Goal: Task Accomplishment & Management: Manage account settings

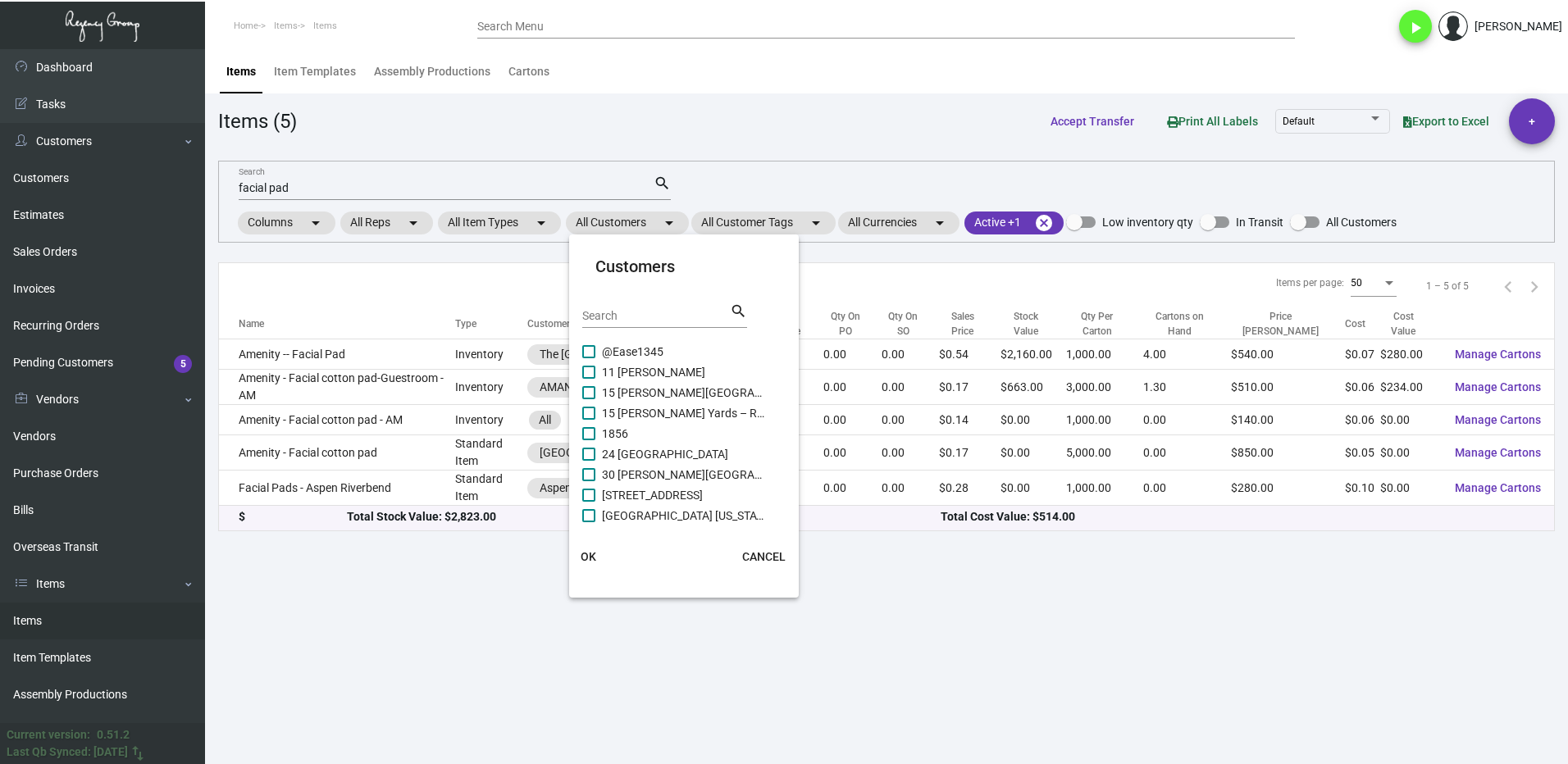
click at [318, 196] on div at bounding box center [784, 382] width 1568 height 764
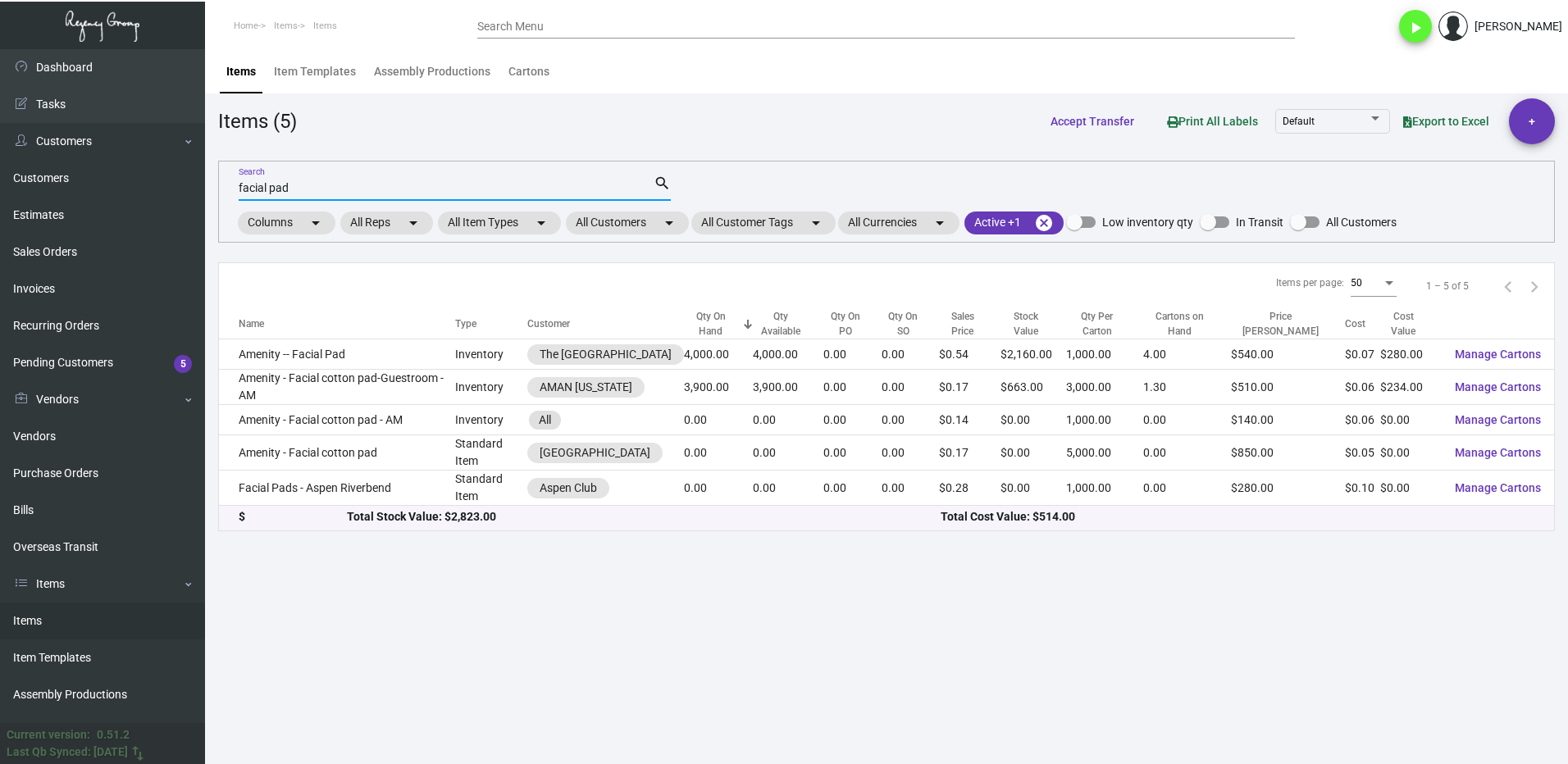
click at [311, 190] on input "facial pad" at bounding box center [445, 189] width 415 height 13
type input "f"
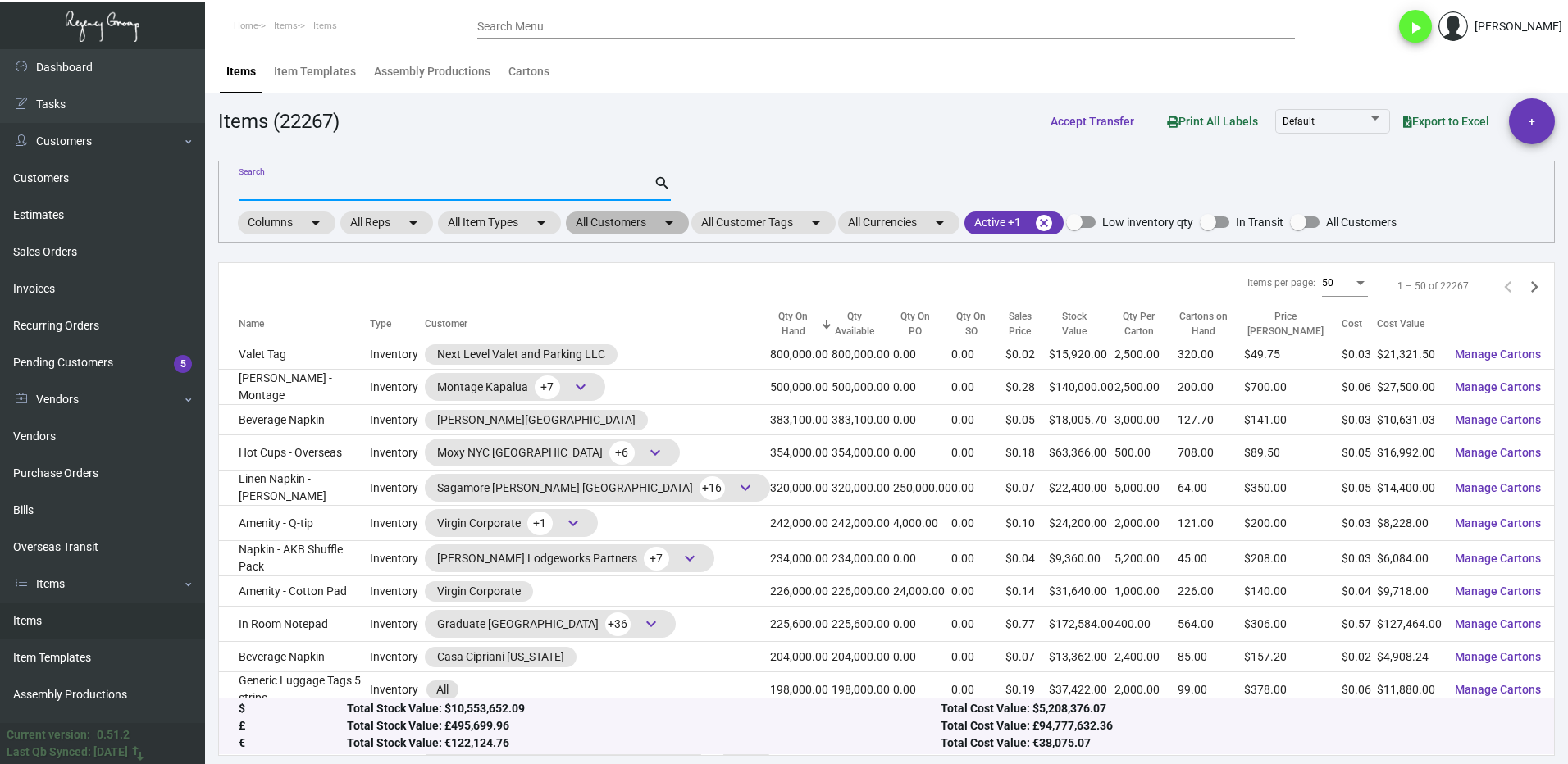
click at [609, 225] on mat-chip "All Customers arrow_drop_down" at bounding box center [627, 223] width 123 height 23
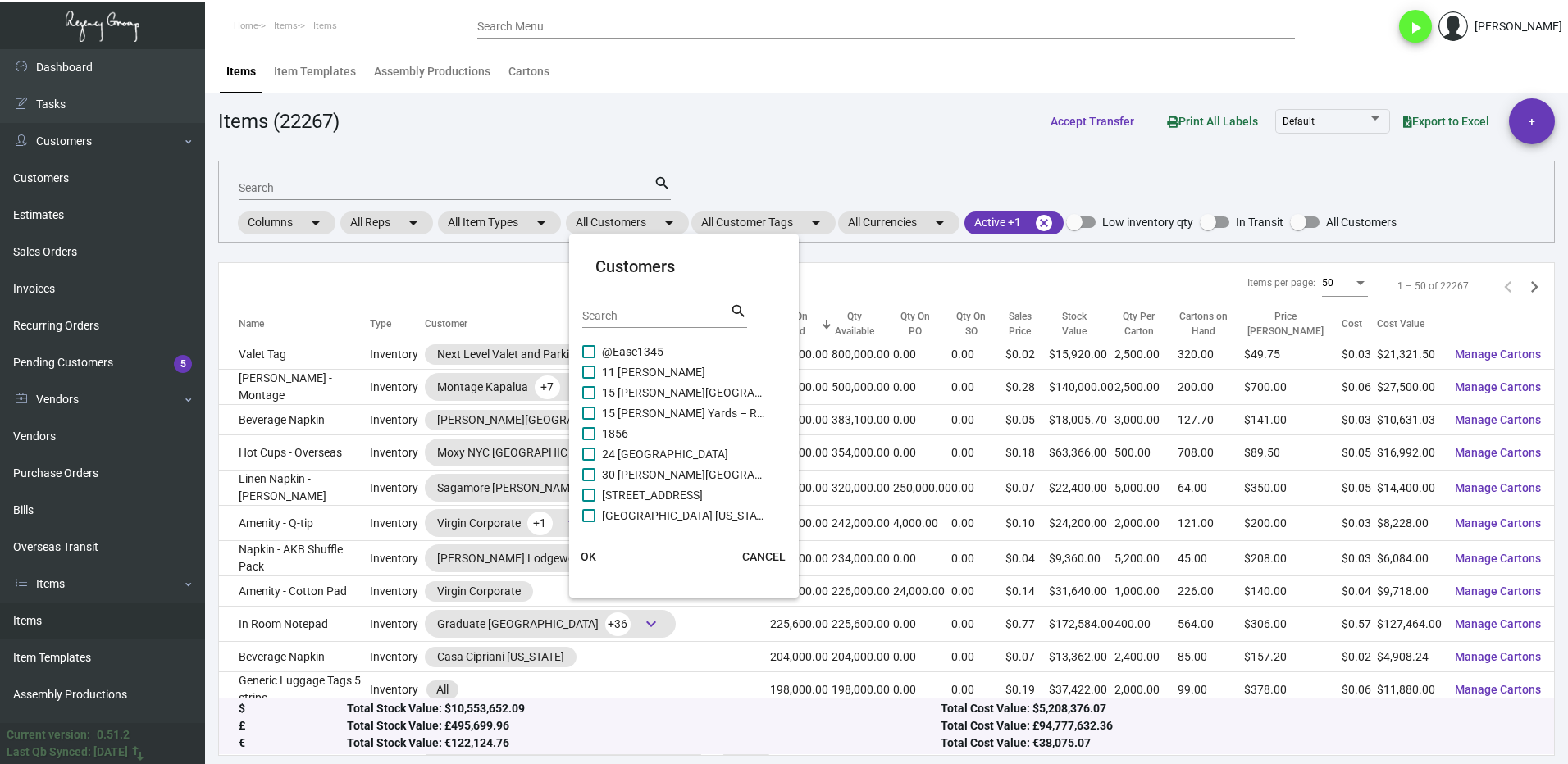
click at [642, 306] on div "Search" at bounding box center [656, 315] width 148 height 26
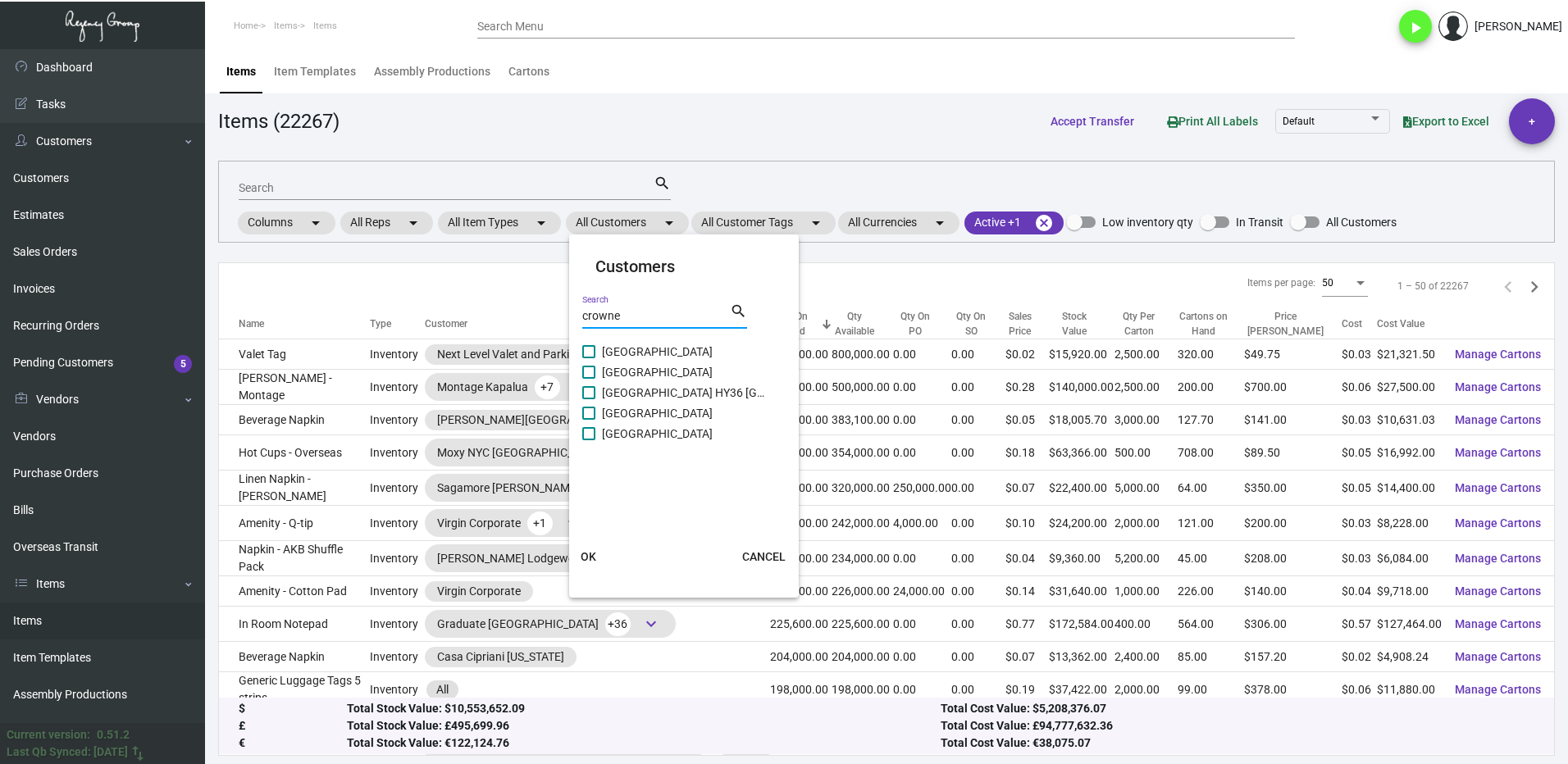
type input "crowne"
click at [597, 429] on label "[GEOGRAPHIC_DATA]" at bounding box center [674, 434] width 184 height 20
click at [589, 440] on input "[GEOGRAPHIC_DATA]" at bounding box center [588, 440] width 1 height 1
checkbox input "true"
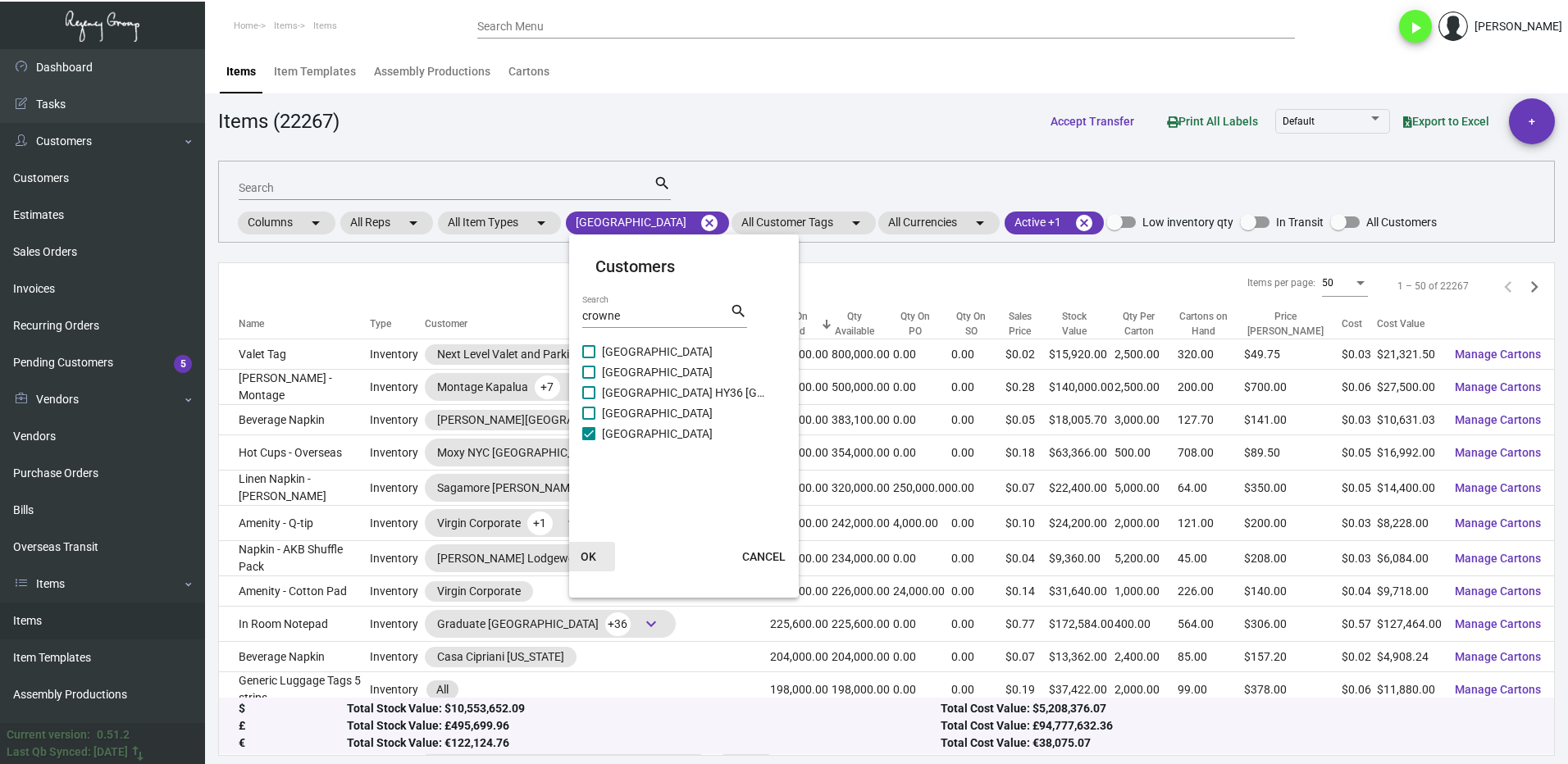
click at [595, 551] on span "OK" at bounding box center [588, 557] width 15 height 13
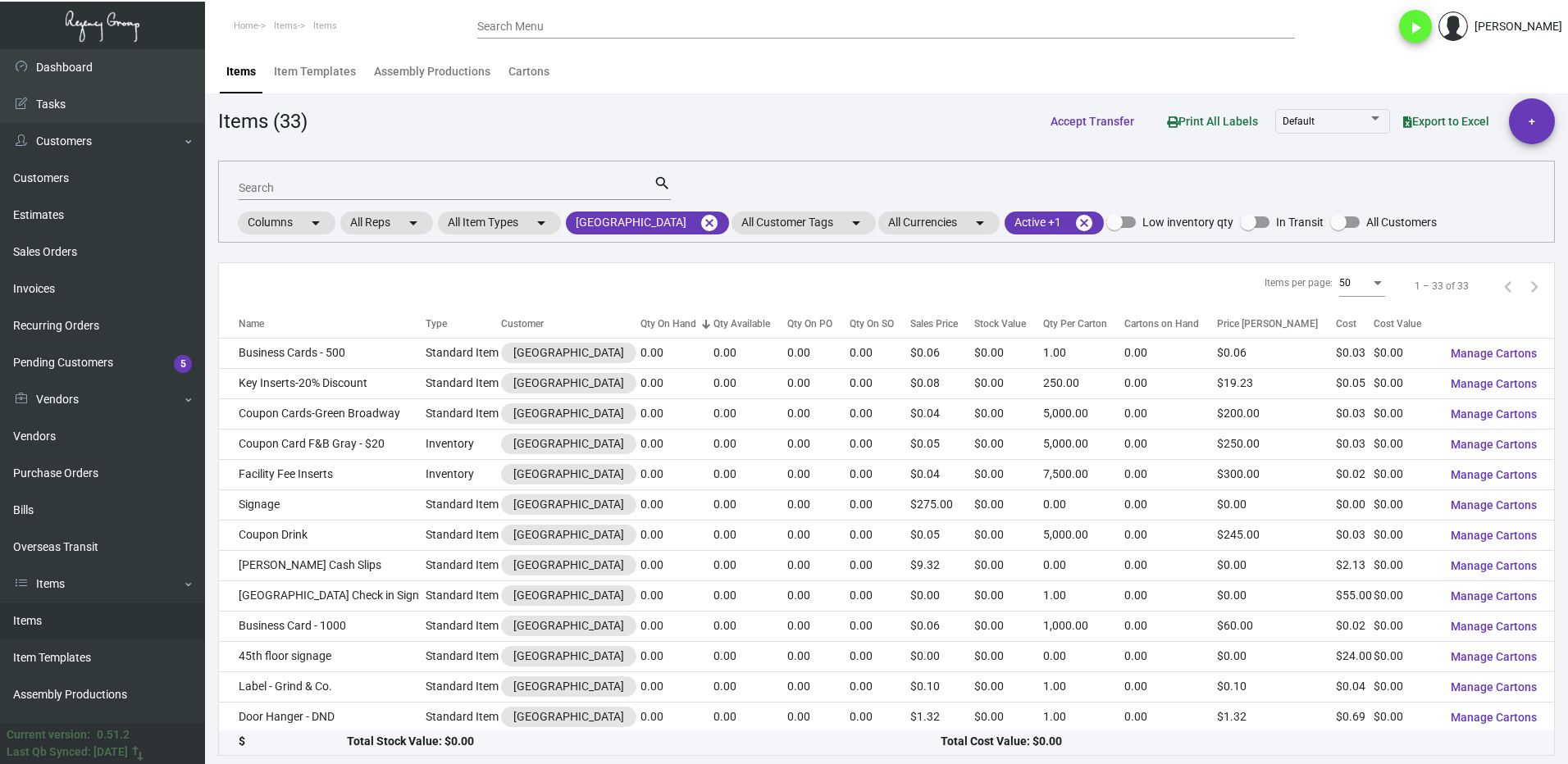
click at [707, 324] on div at bounding box center [707, 324] width 2 height 9
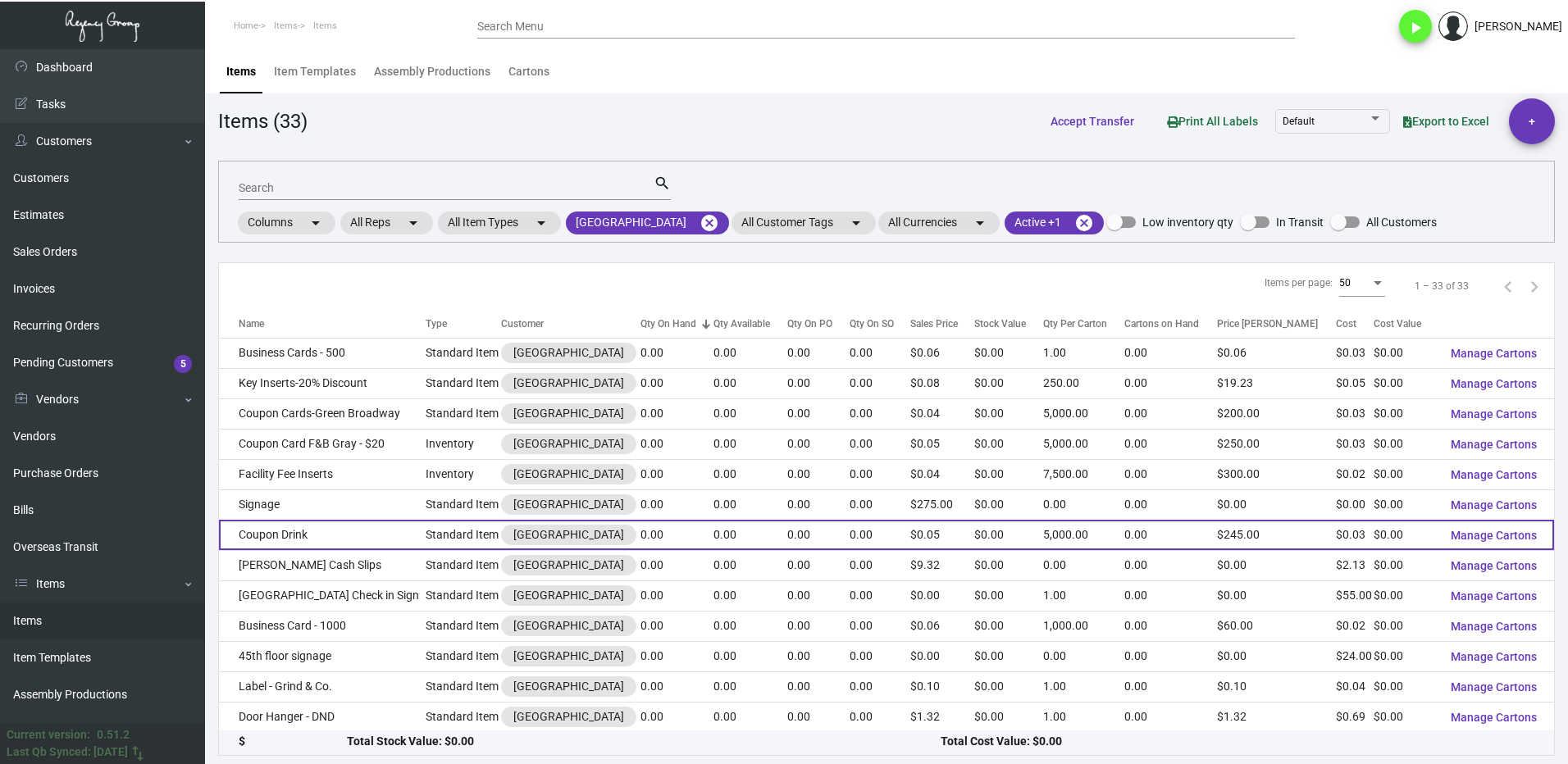
click at [324, 551] on td "Coupon Drink" at bounding box center [323, 535] width 207 height 31
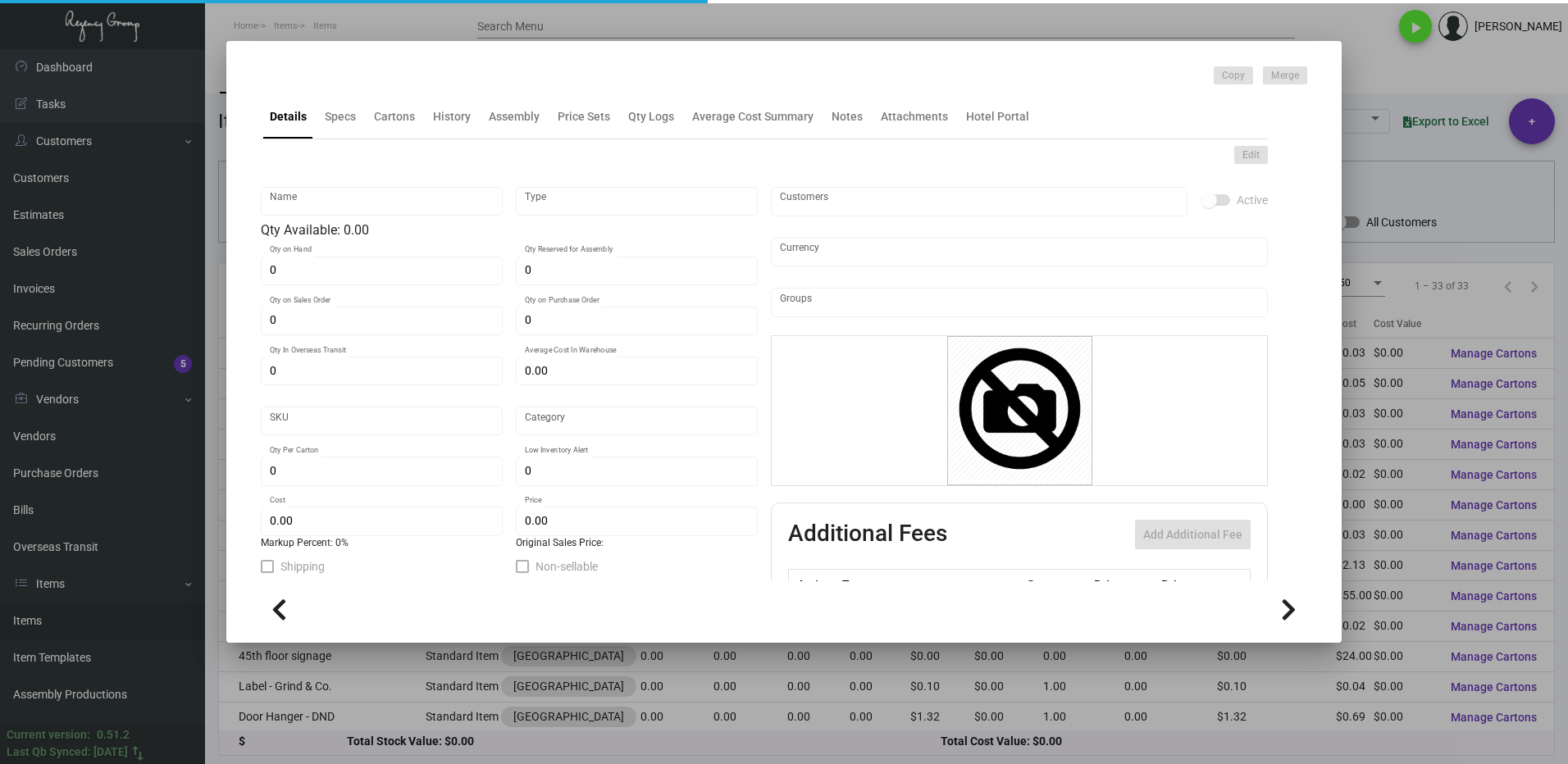
type input "Coupon Drink"
type input "Standard Item"
type input "$ 0.00"
type input "999"
type input "Standard"
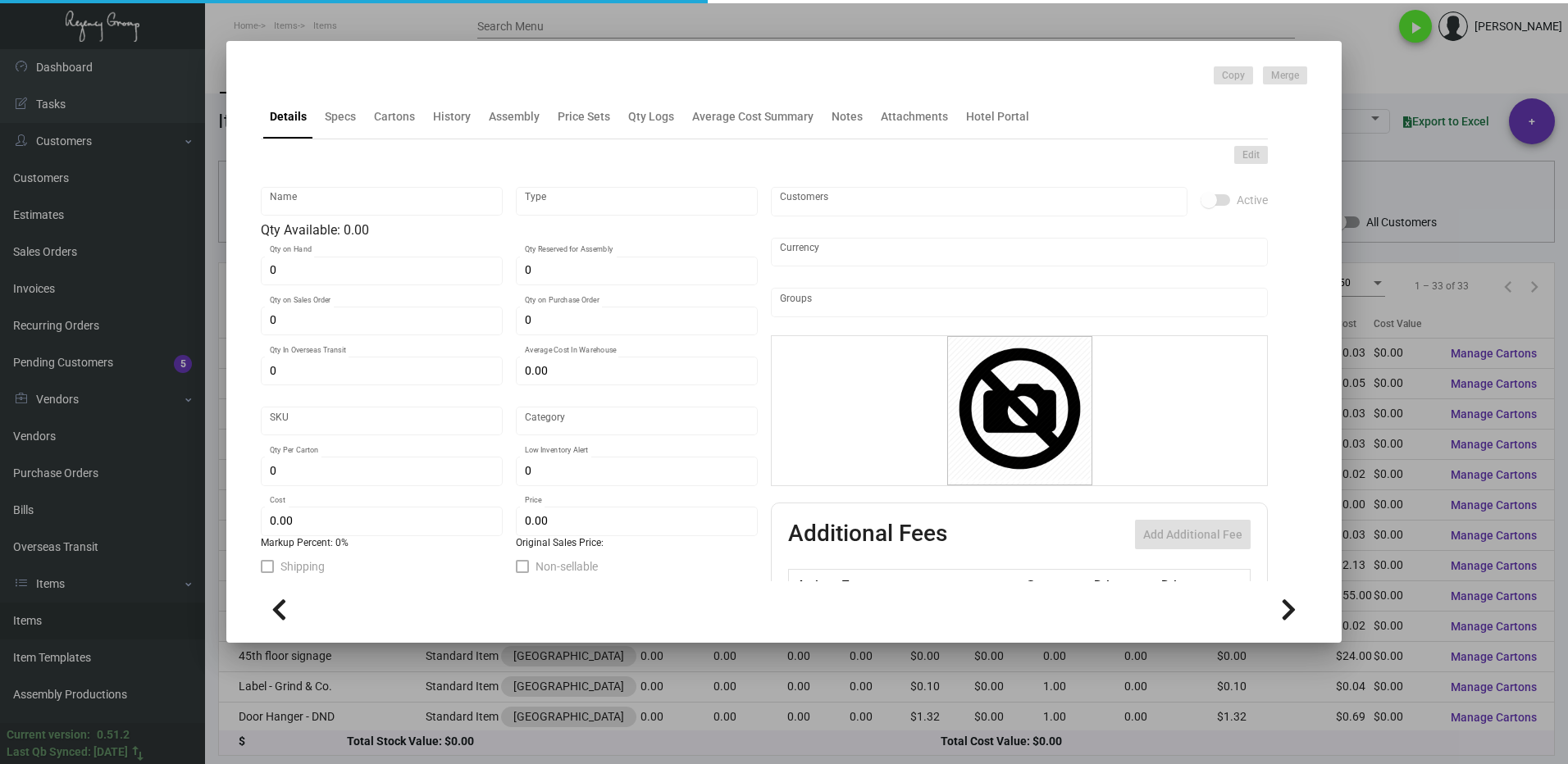
type input "5,000"
type input "$ 0.03"
type input "$ 0.049"
type textarea "Welcome drink Coupon card: Size 2.75x6 #100 blue cover stock, printing 1 color …"
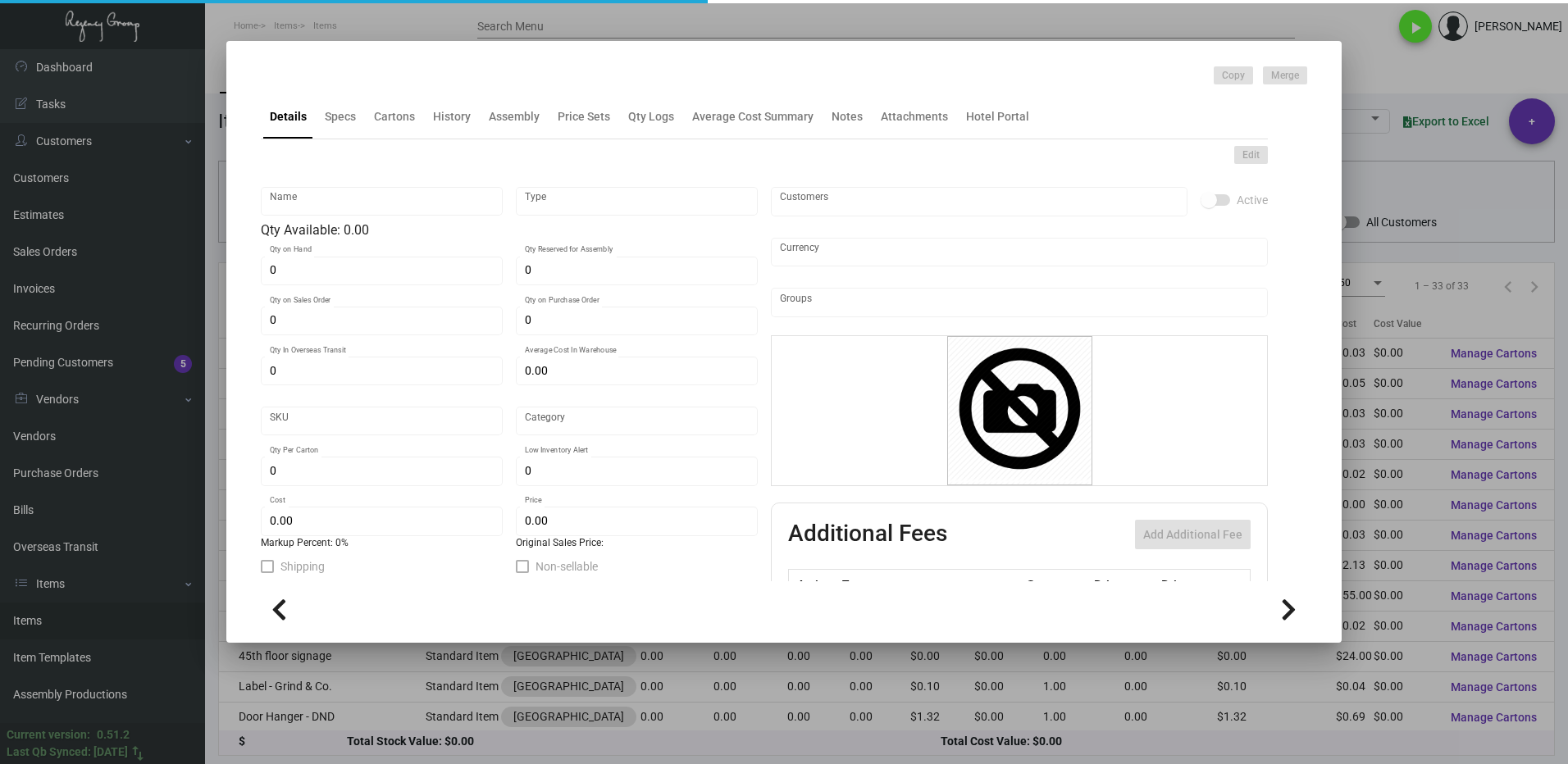
checkbox input "true"
type input "United States Dollar $"
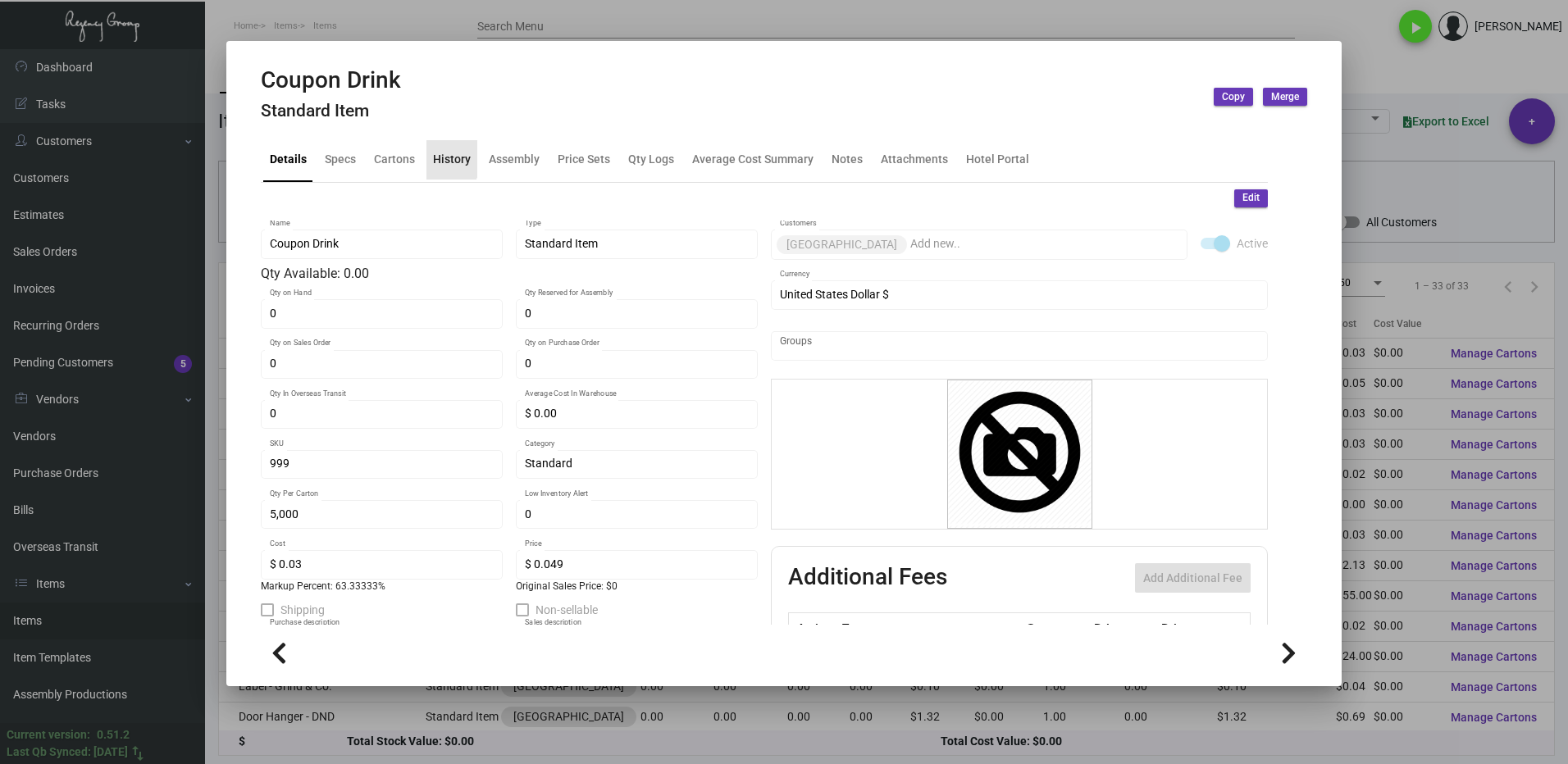
click at [433, 158] on div "History" at bounding box center [451, 160] width 37 height 17
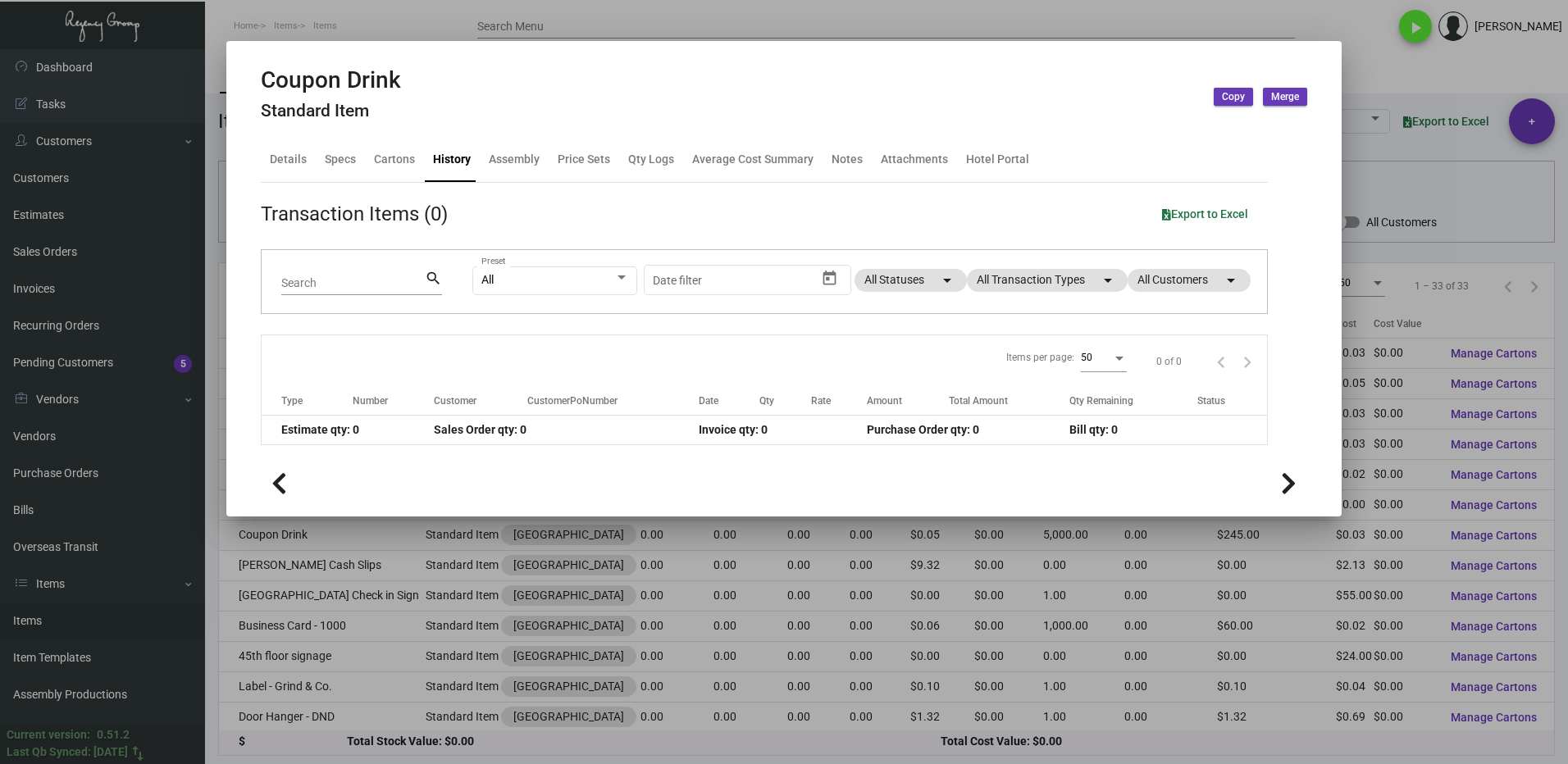
click at [1352, 59] on div at bounding box center [784, 382] width 1568 height 764
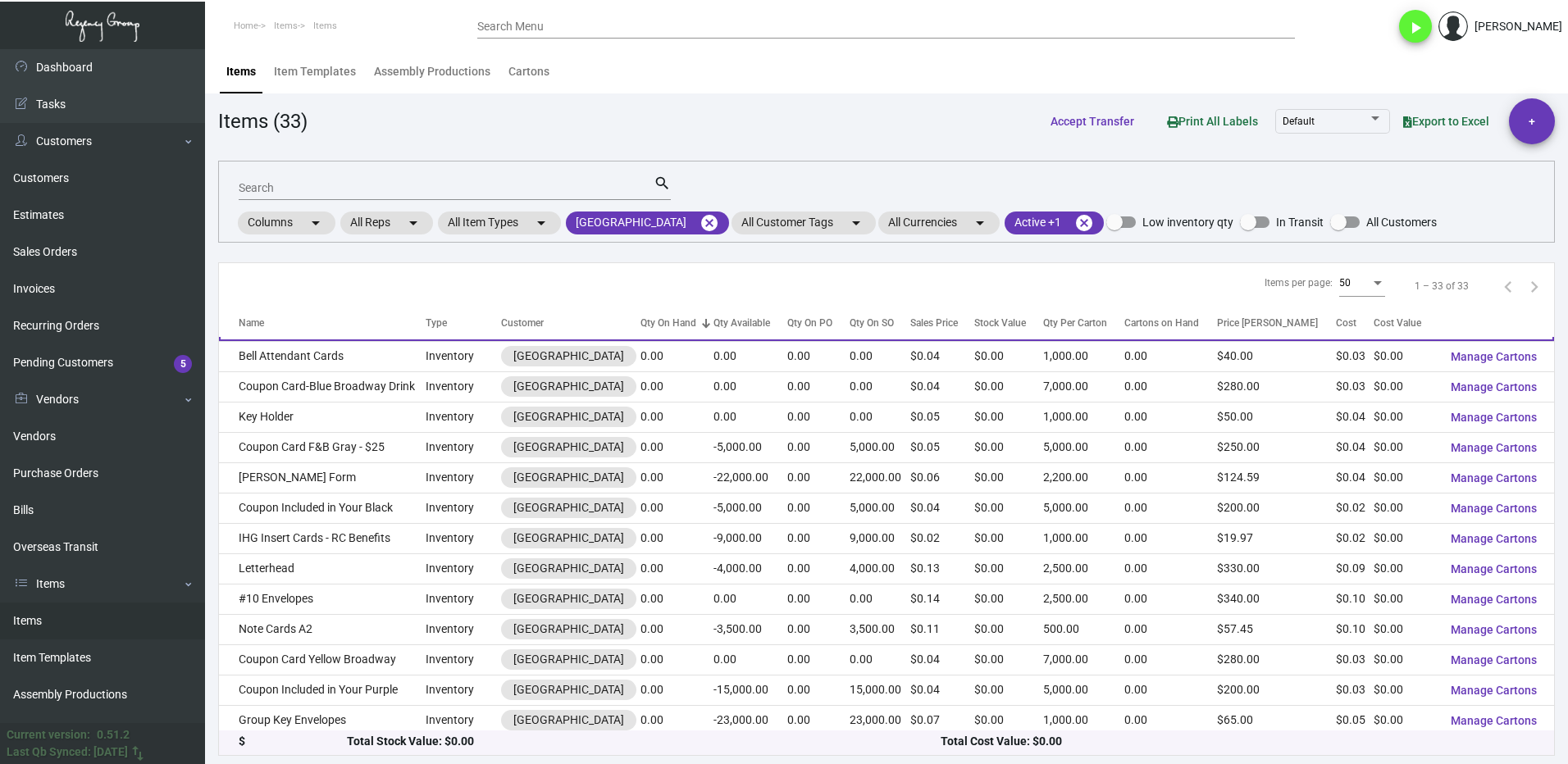
scroll to position [492, 0]
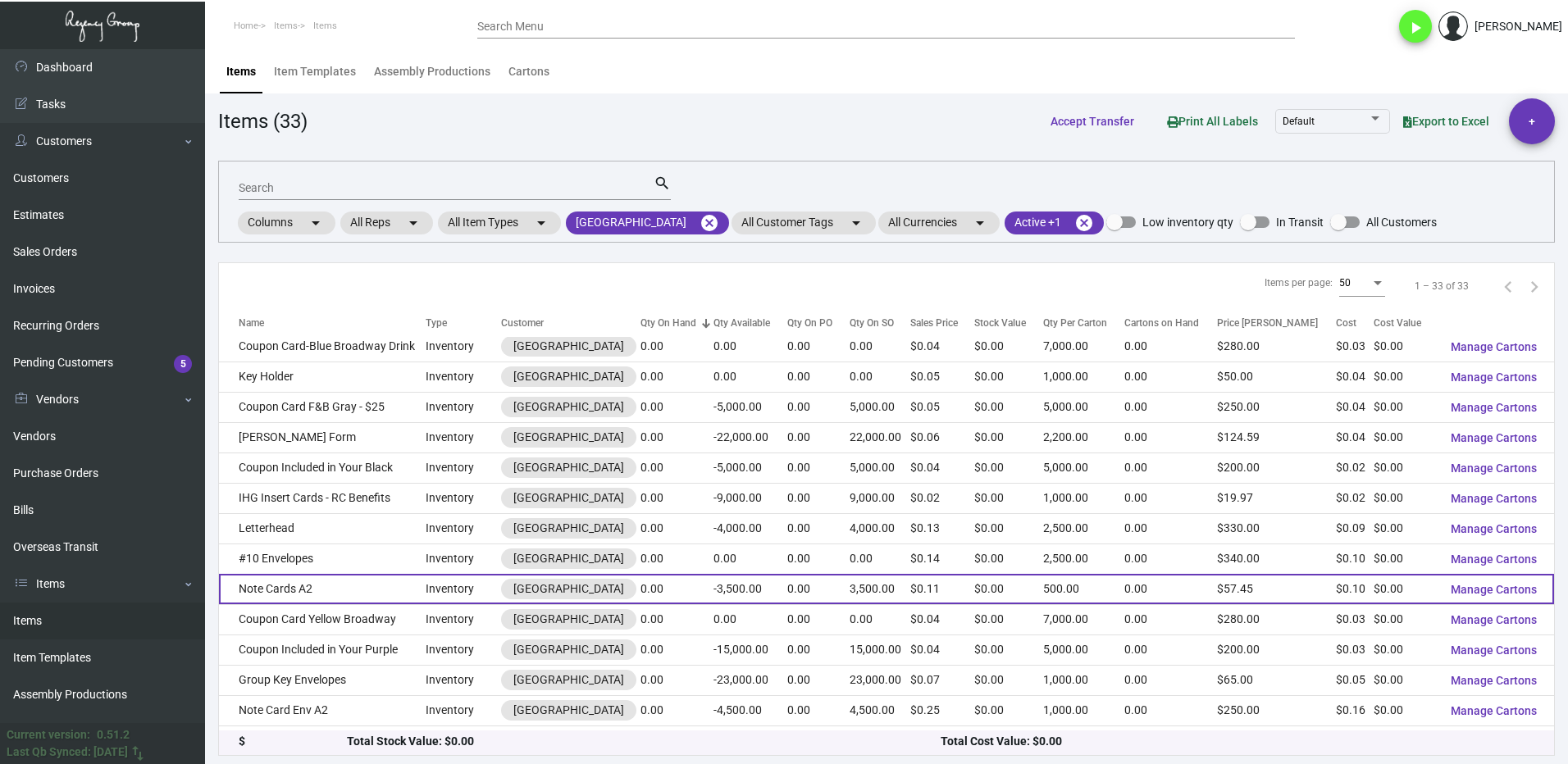
click at [342, 604] on td "Note Cards A2" at bounding box center [323, 589] width 207 height 31
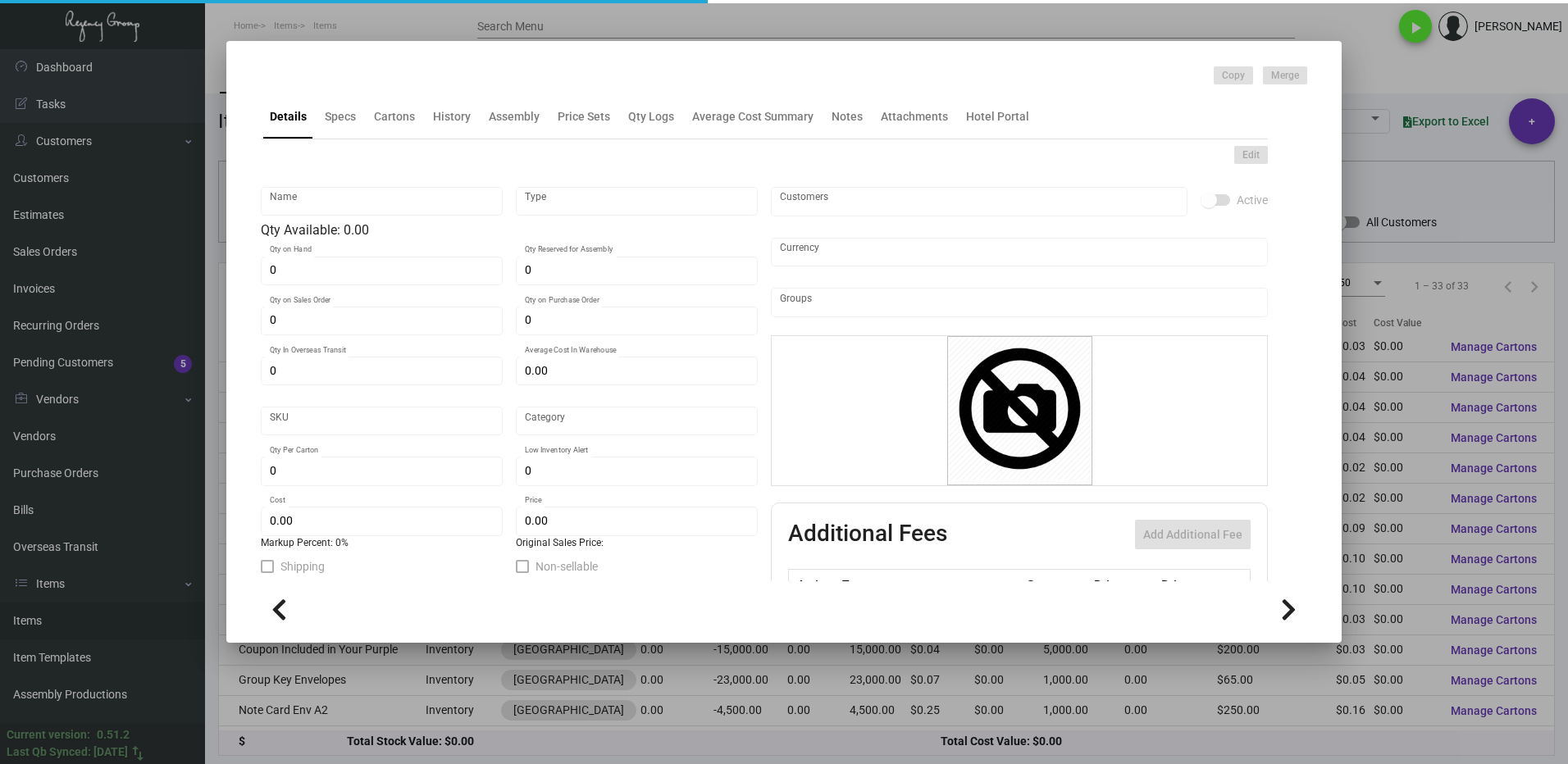
type input "Note Cards A2"
type input "Inventory"
type input "3,500"
type input "$ 0.00"
type input "1011"
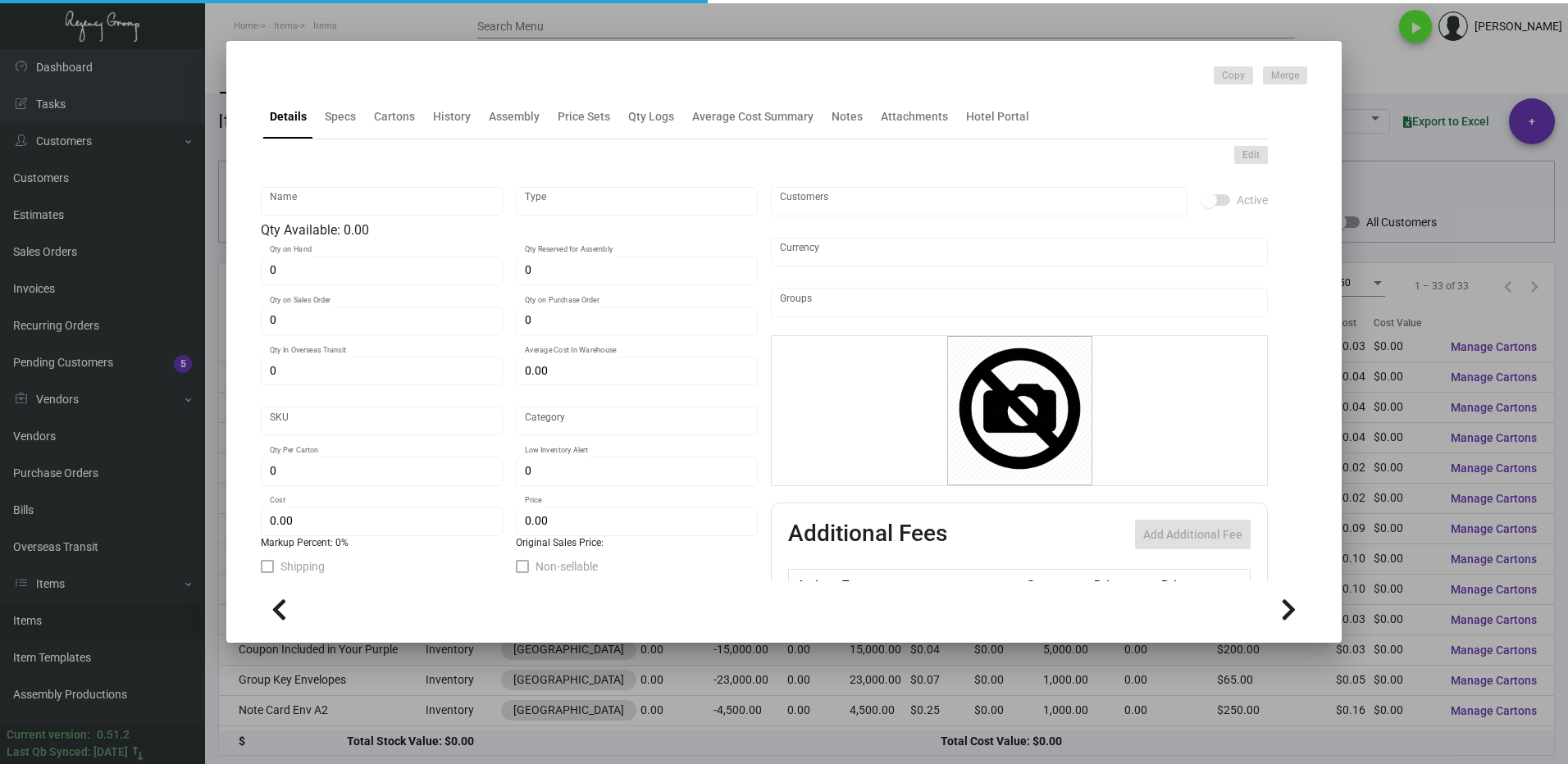
type input "Standard"
type input "500"
type input "-1"
type input "$ 0.095"
type input "$ 0.1149"
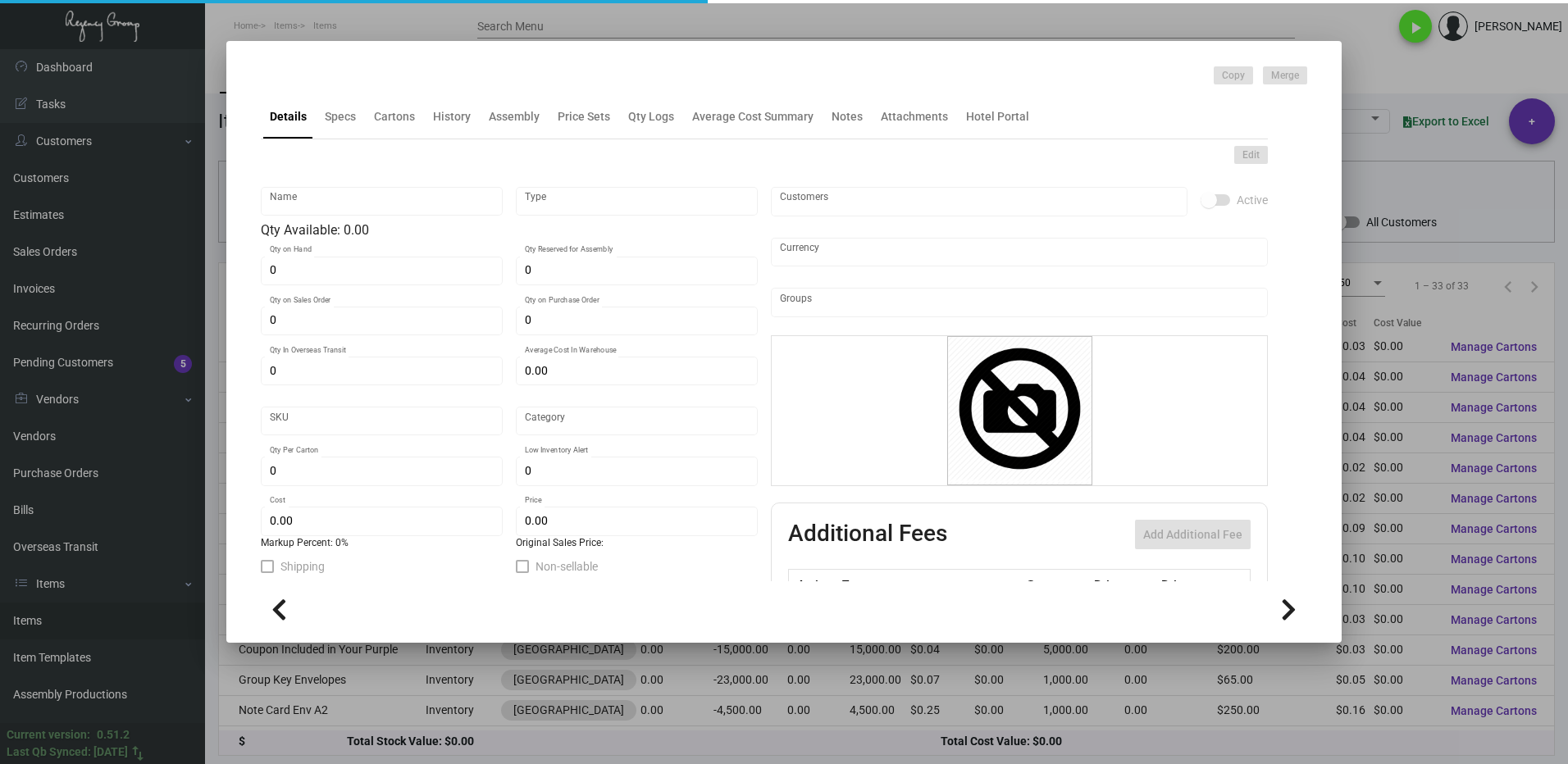
type textarea "Note cards: 5.5x8.5 80# cougar bright white smooth cover stock, Printing 2/0 wi…"
checkbox input "true"
type input "United States Dollar $"
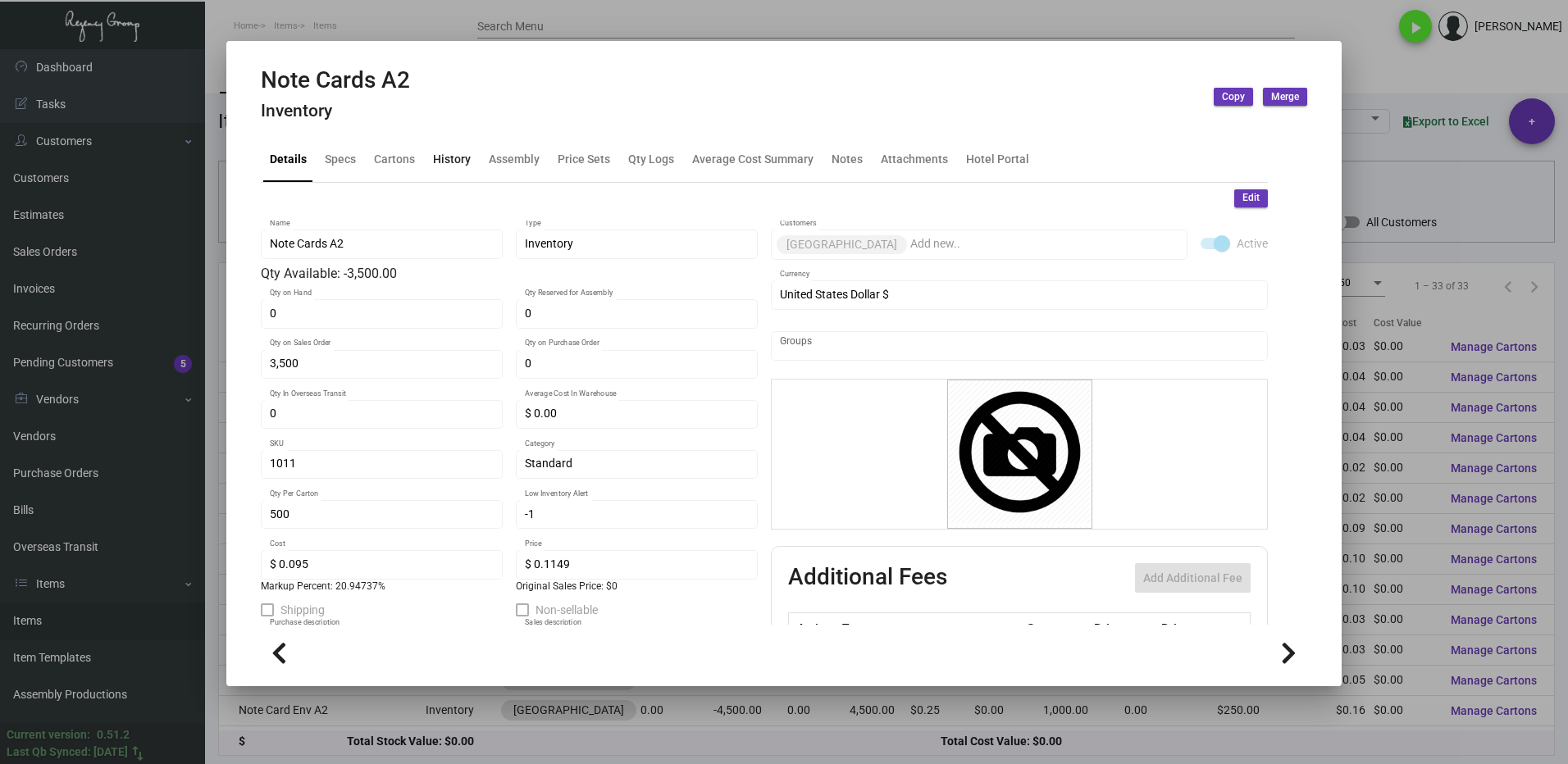
click at [453, 170] on div "History" at bounding box center [451, 159] width 51 height 39
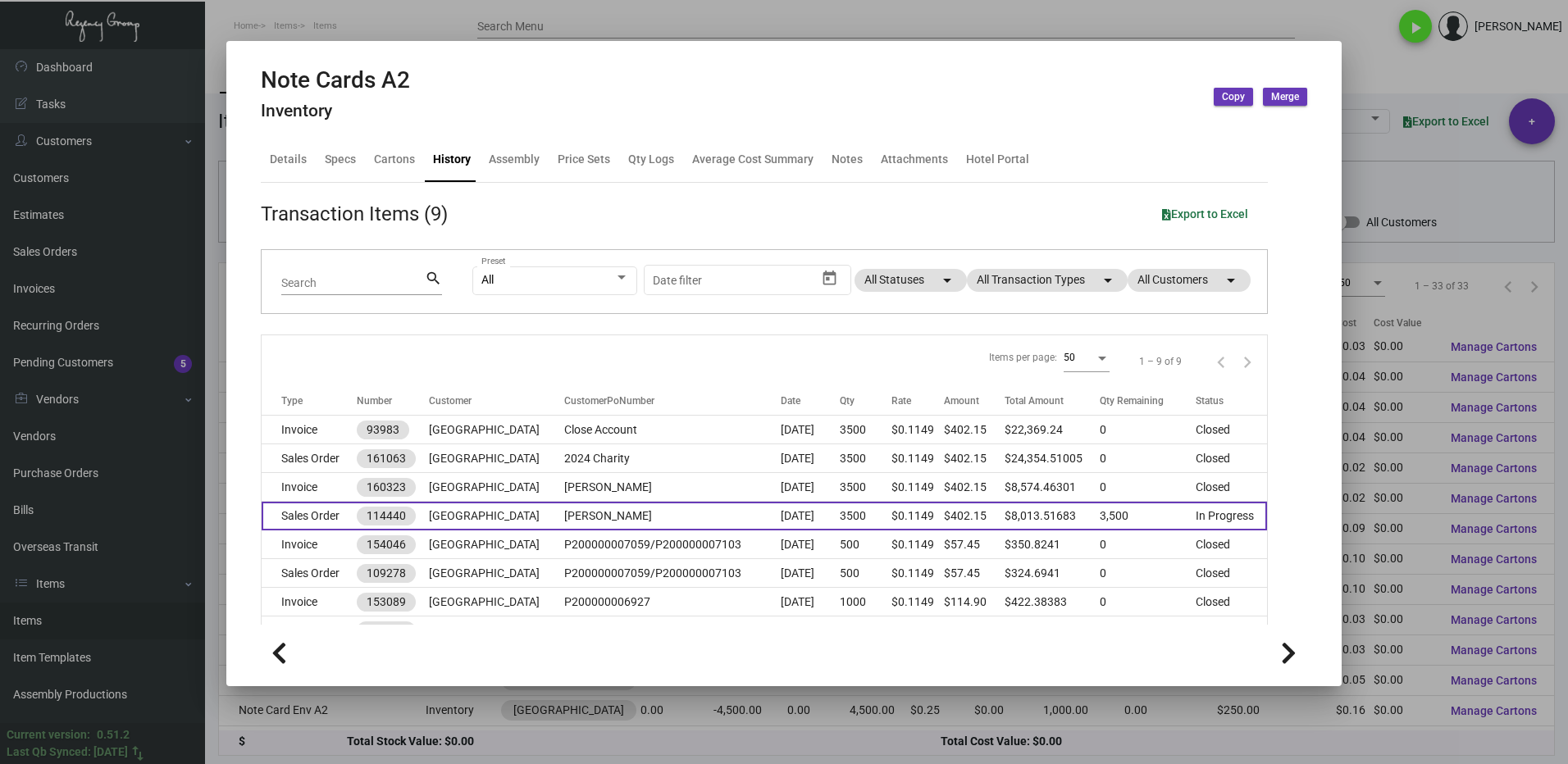
click at [281, 517] on td "Sales Order" at bounding box center [308, 516] width 95 height 29
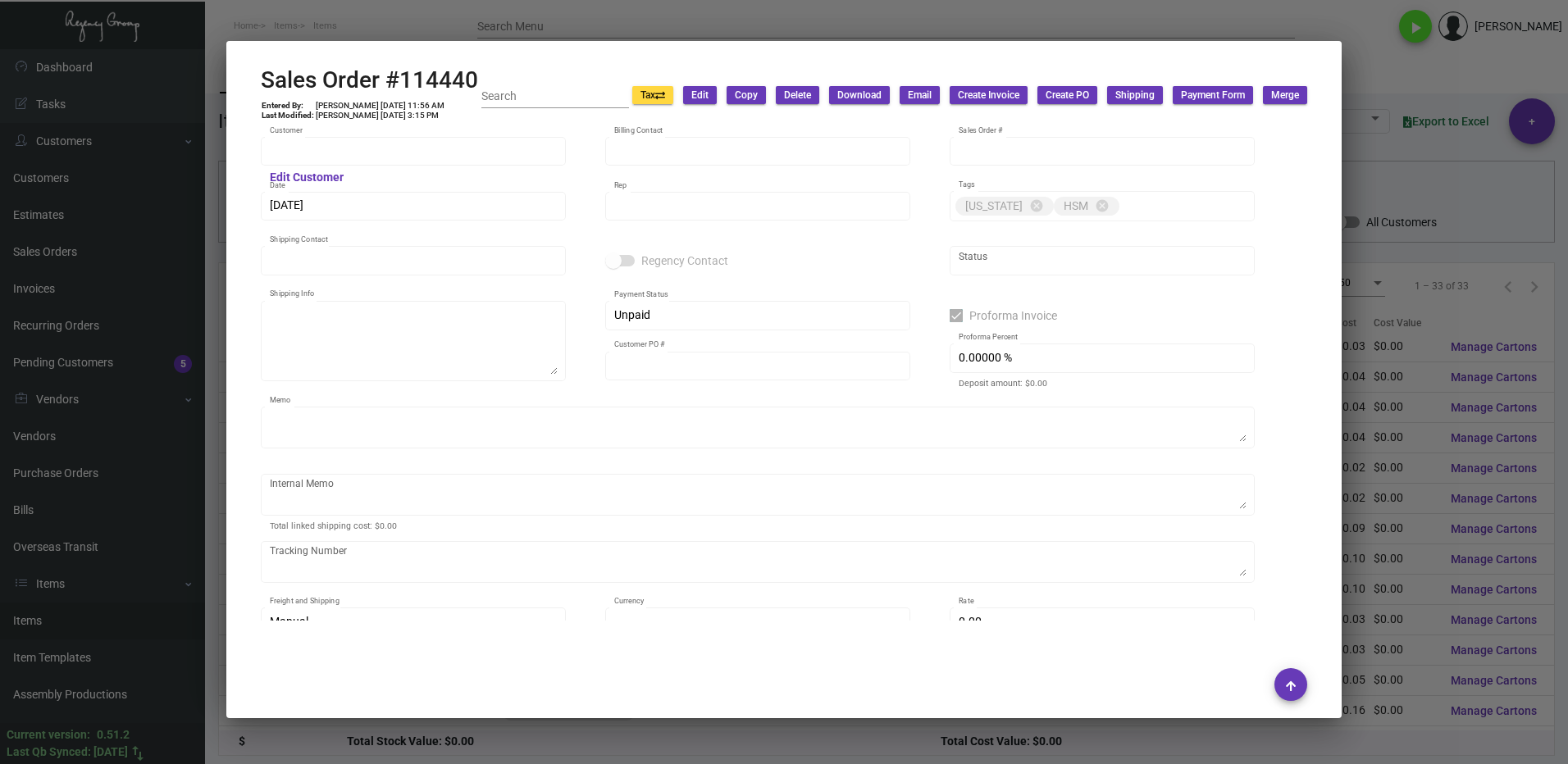
type input "[GEOGRAPHIC_DATA]"
type input "Secondary Billing"
type input "114440"
type input "[DATE]"
type input "[PERSON_NAME]"
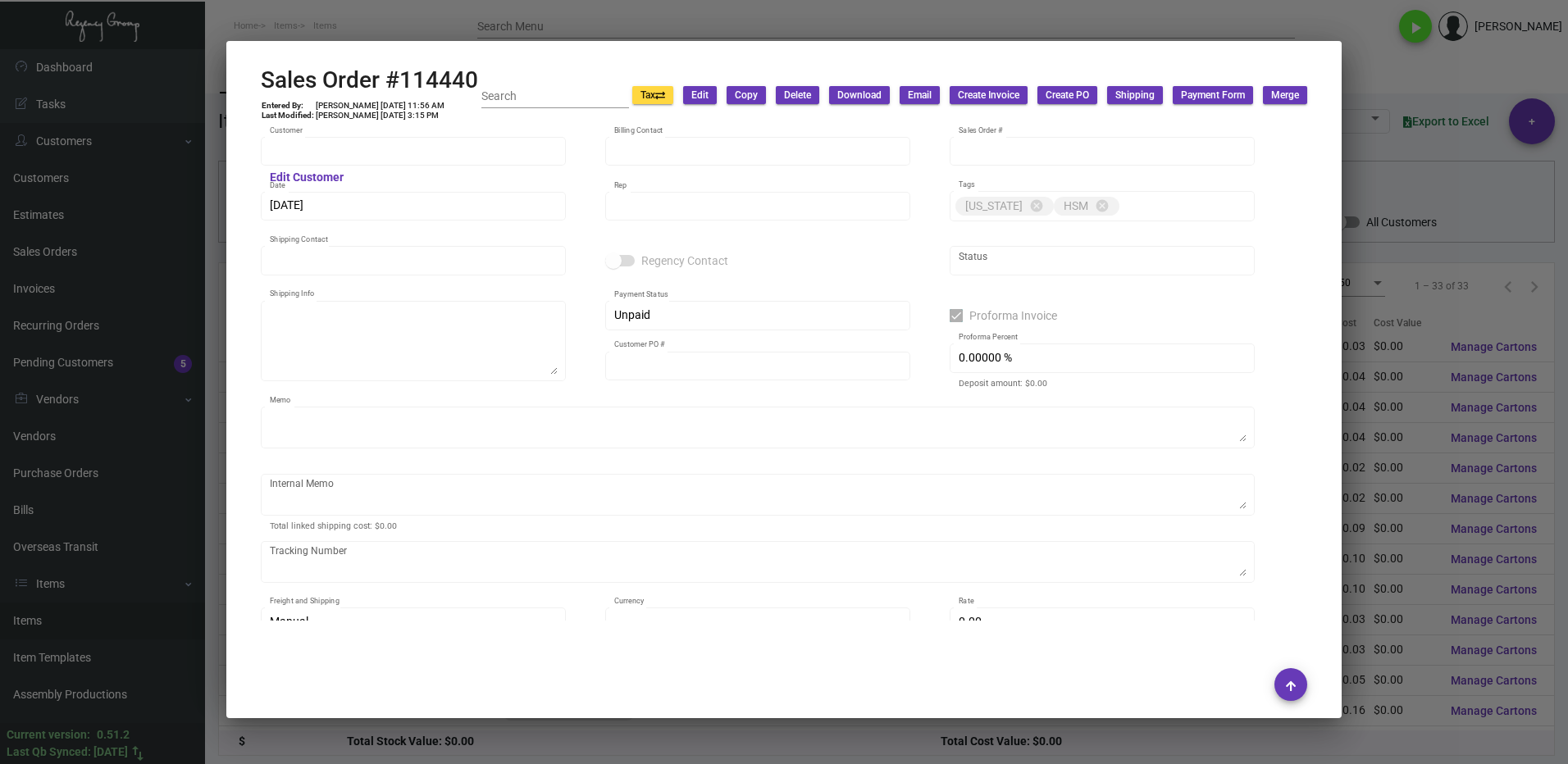
type input "Secondary Billing"
type textarea "[GEOGRAPHIC_DATA] [PERSON_NAME][GEOGRAPHIC_DATA][STREET_ADDRESS][US_STATE]"
type input "[PERSON_NAME]"
checkbox input "true"
type textarea "Inventory"
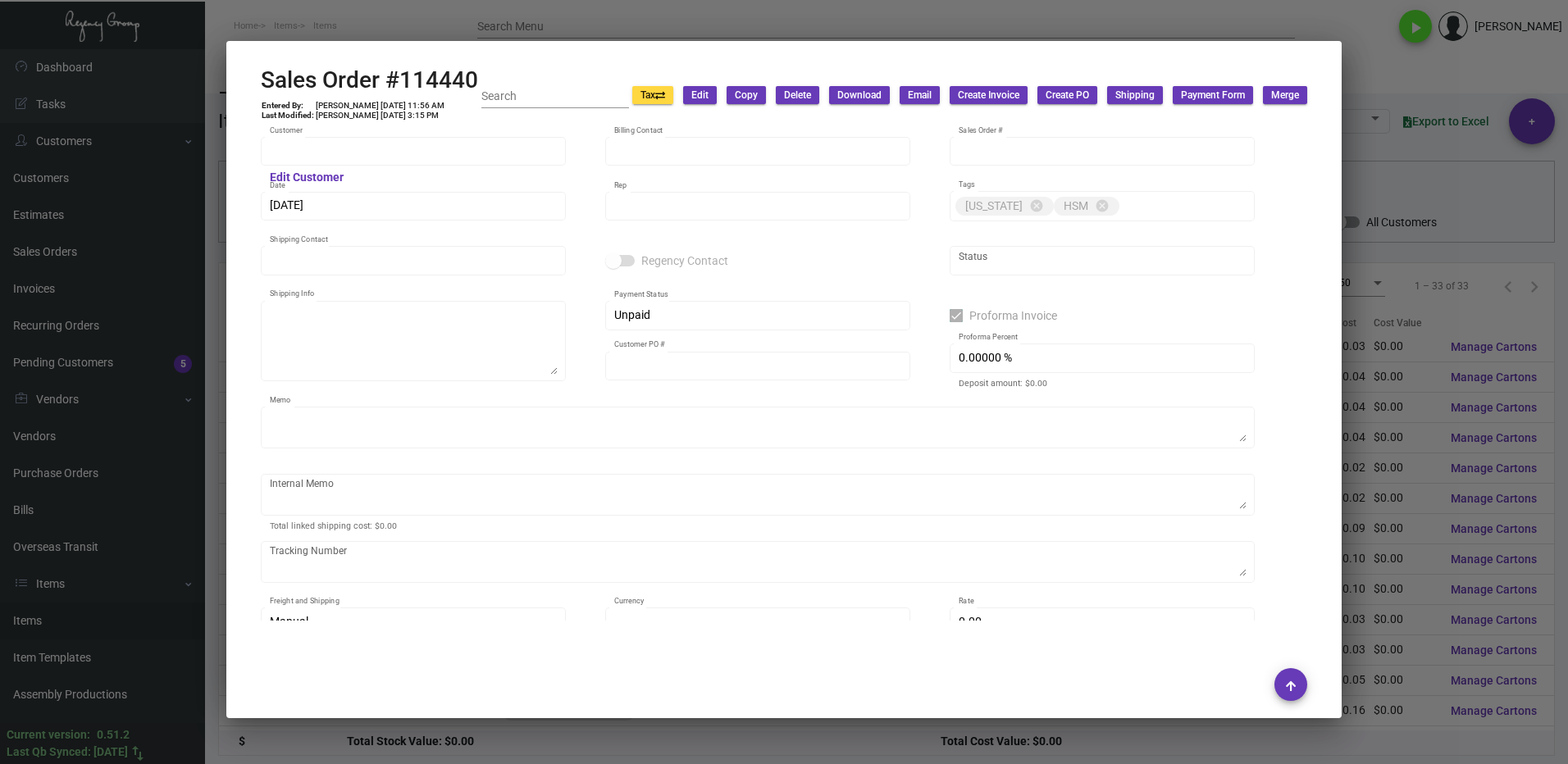
type input "United States Dollar $"
type input "$ 0.00"
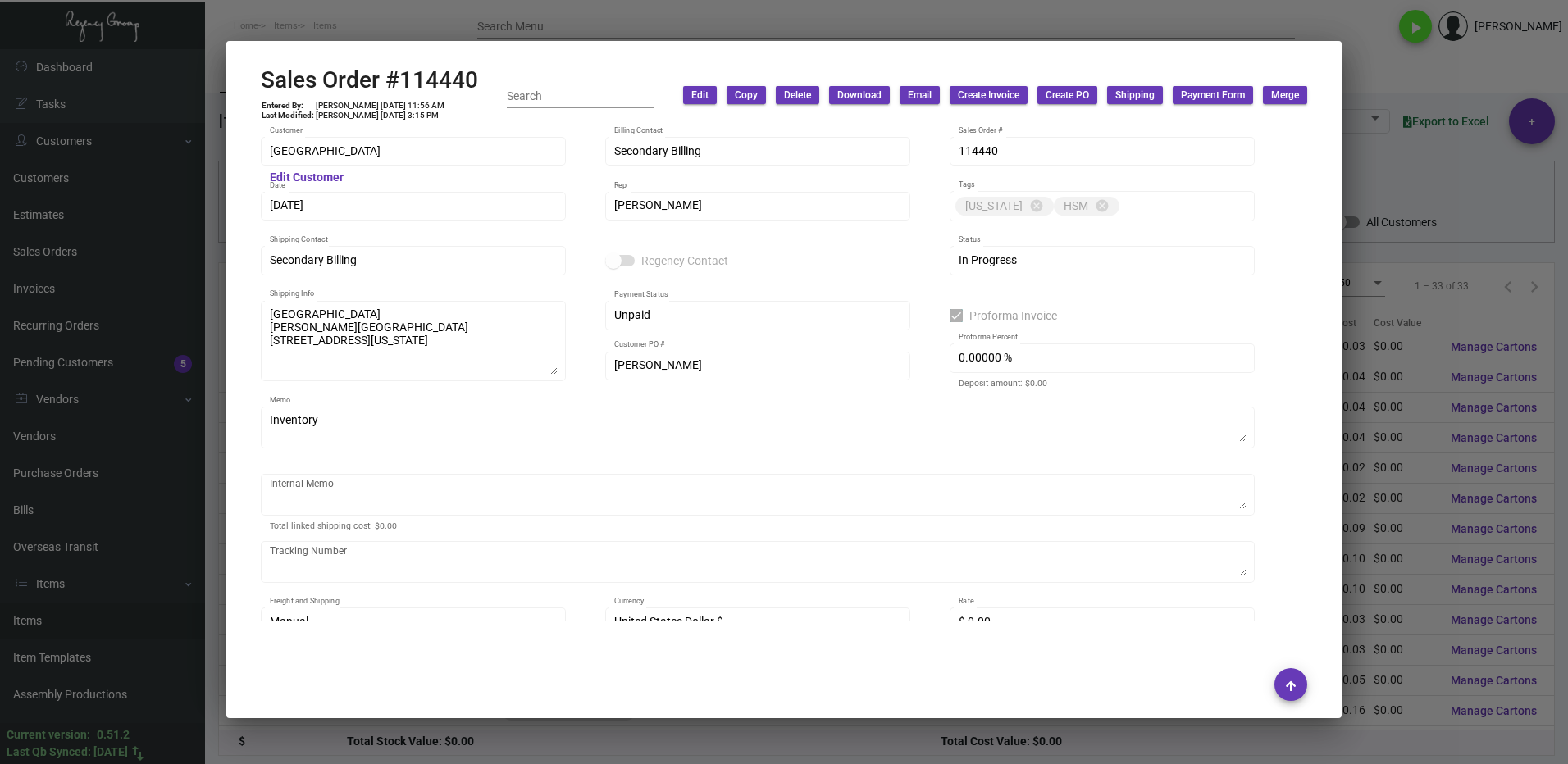
click at [1387, 82] on div at bounding box center [784, 382] width 1568 height 764
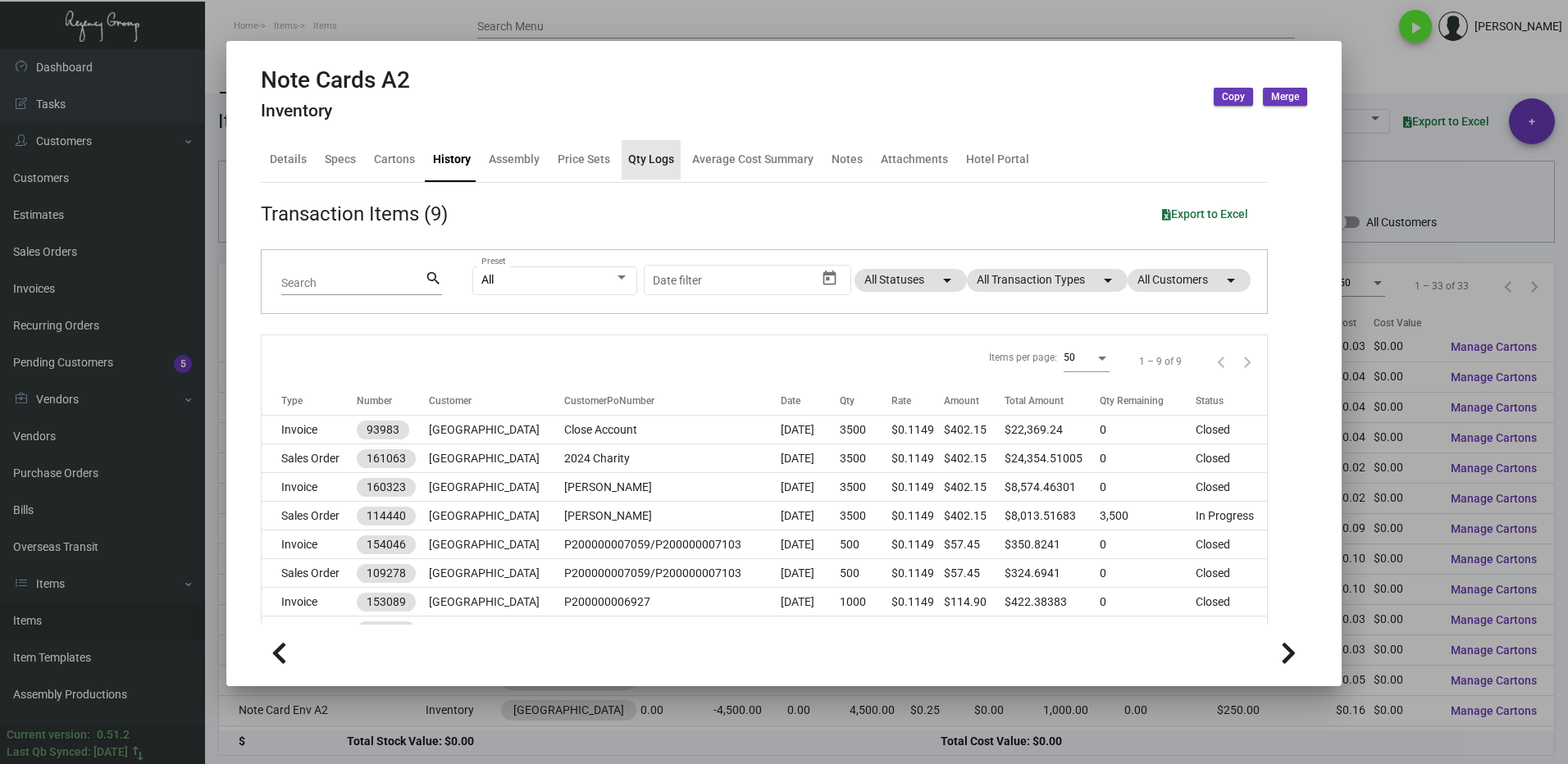
click at [634, 162] on div "Qty Logs" at bounding box center [651, 160] width 46 height 17
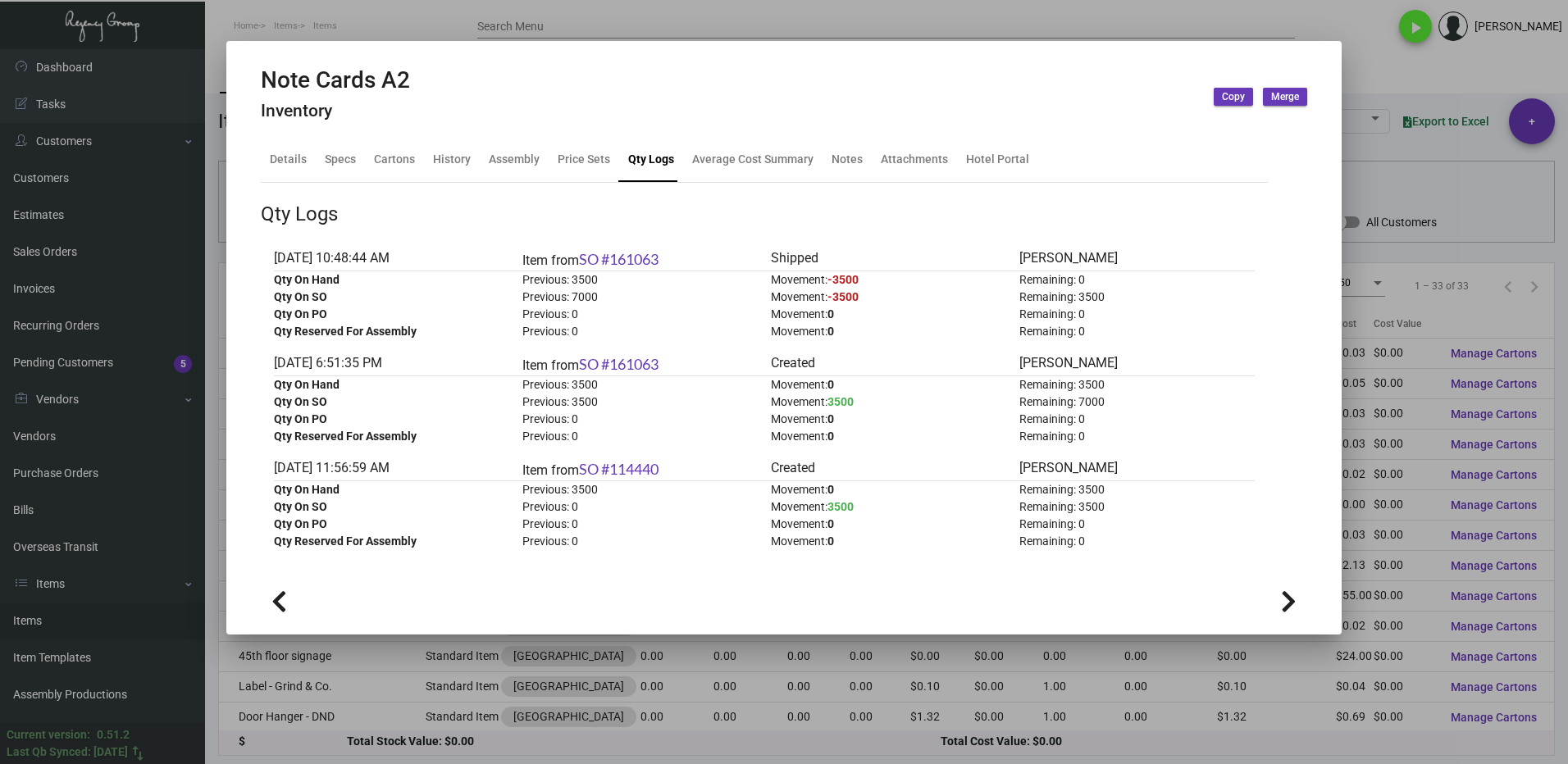
click at [1371, 78] on div at bounding box center [784, 382] width 1568 height 764
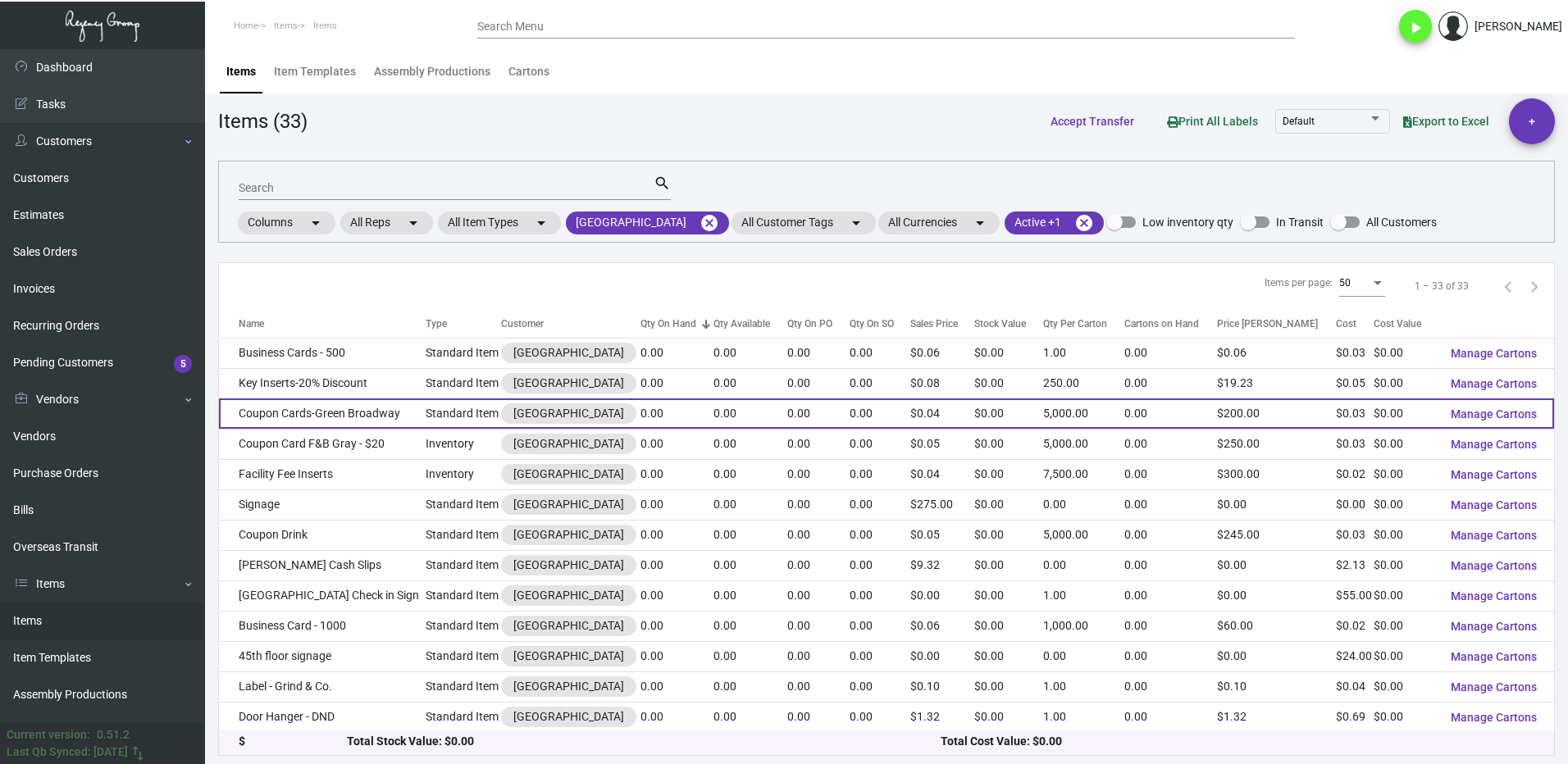
click at [975, 428] on td "$0.04" at bounding box center [943, 414] width 65 height 31
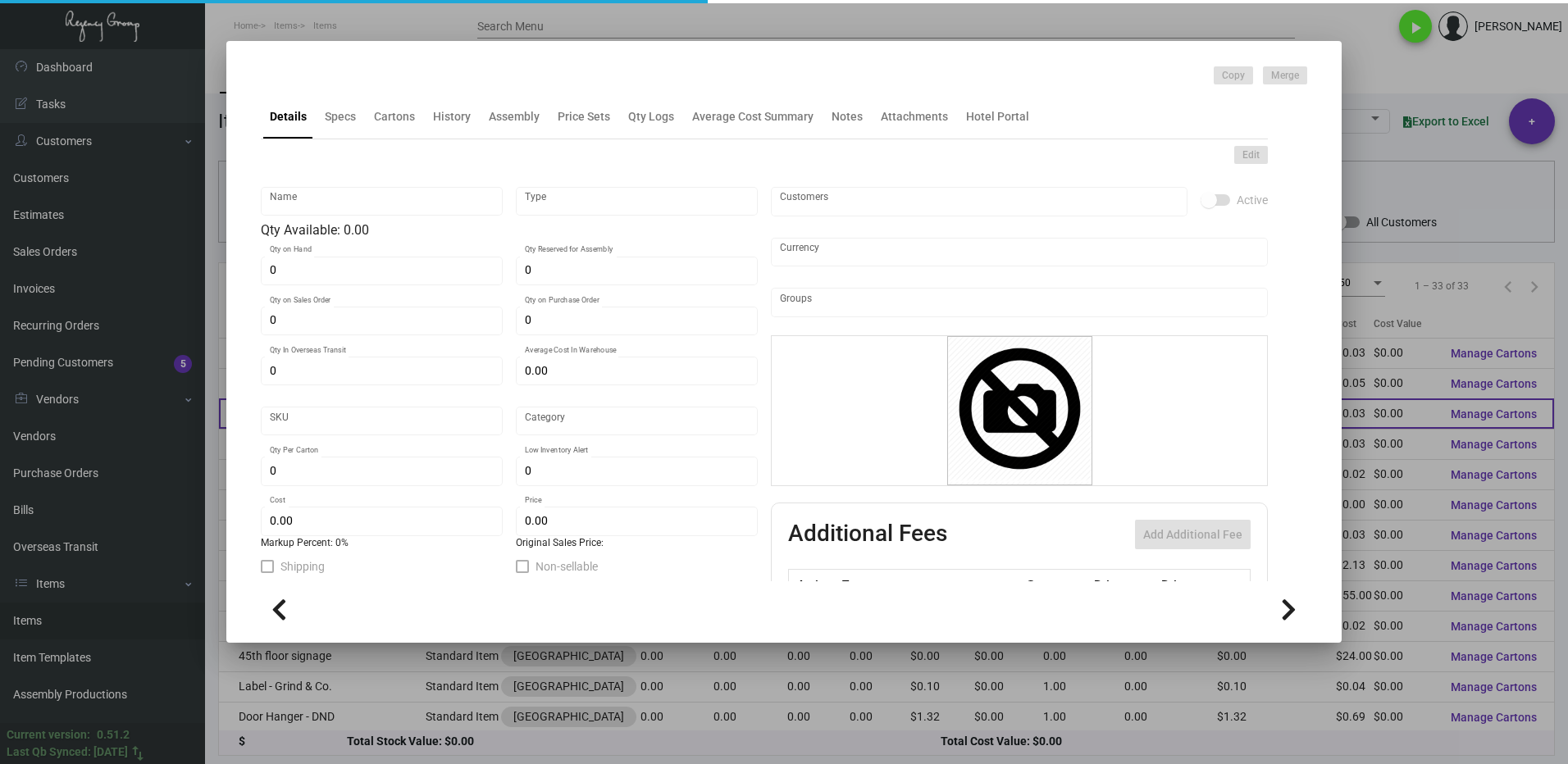
type input "Coupon Cards-Green Broadway"
type input "Standard Item"
type input "$ 0.00"
type input "998"
type input "Standard"
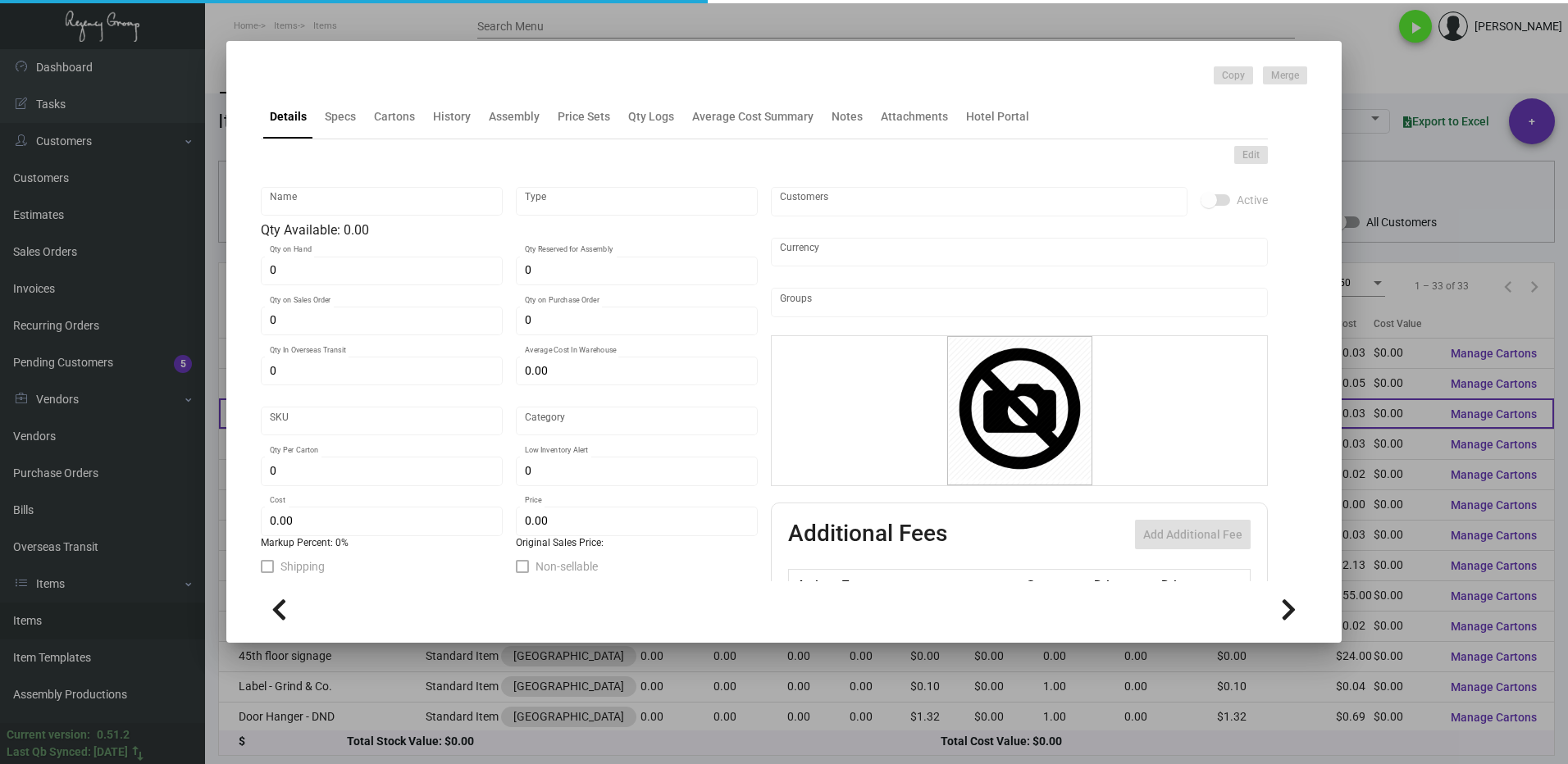
type input "5,000"
type input "$ 0.0273"
type input "$ 0.04"
type textarea "Broadway Green Signature Coupon Cards. Numbering starting at 0001 and up"
type textarea "Broadway Green Signature Coupon Cards: size 5.75x2.5 #100 bright white dull coa…"
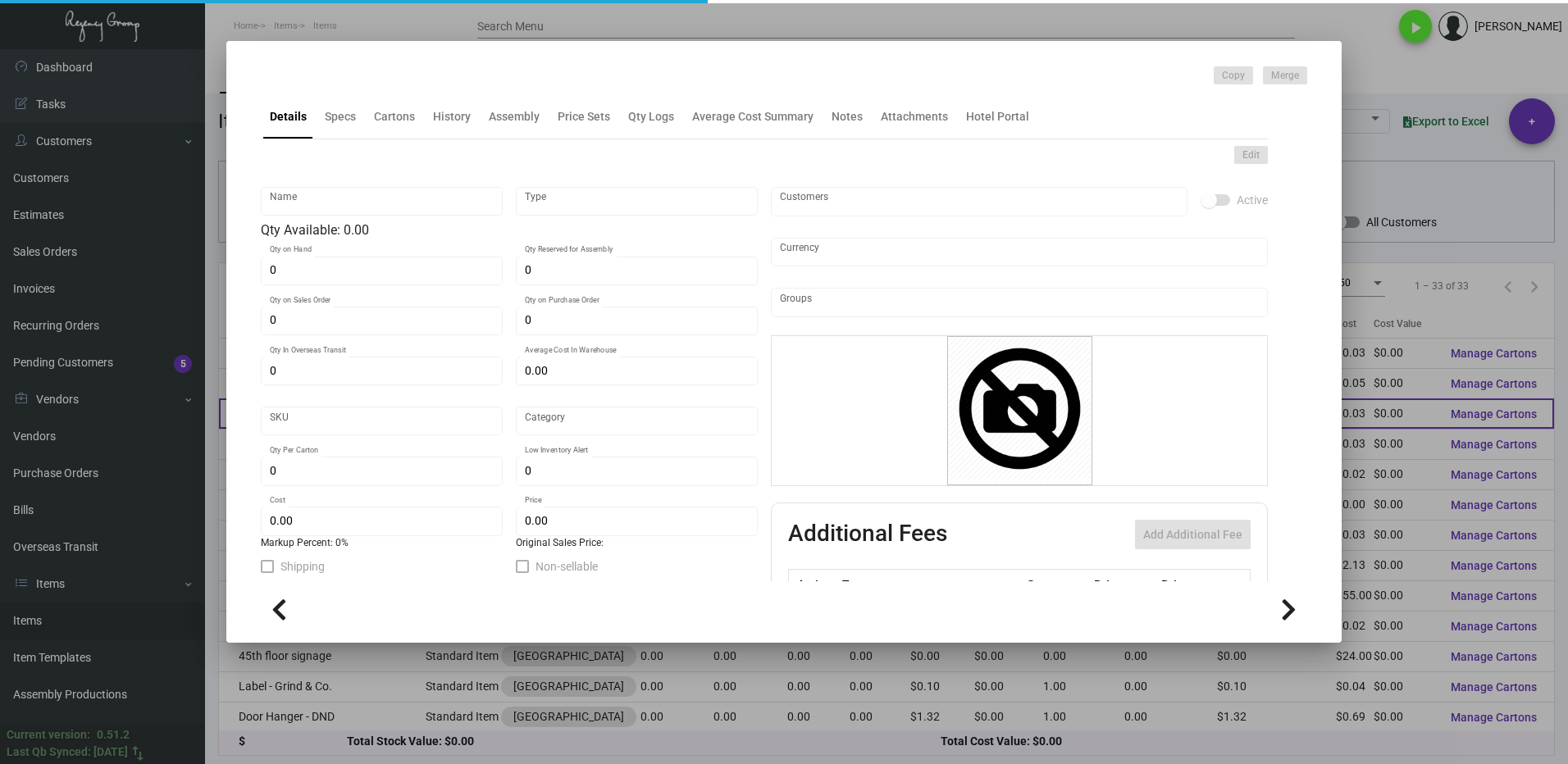
checkbox input "true"
type input "United States Dollar $"
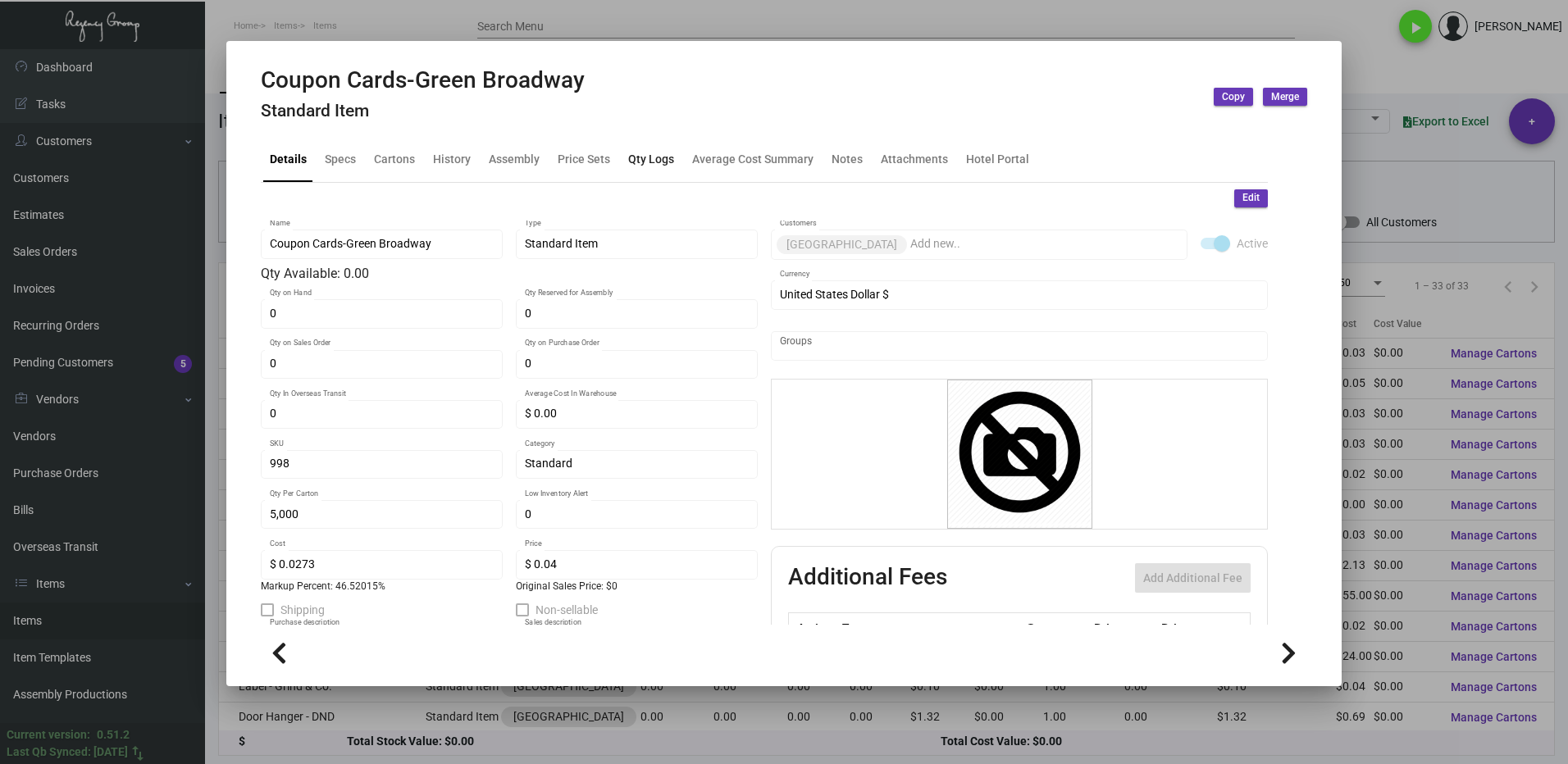
click at [623, 166] on div "Qty Logs" at bounding box center [651, 159] width 59 height 39
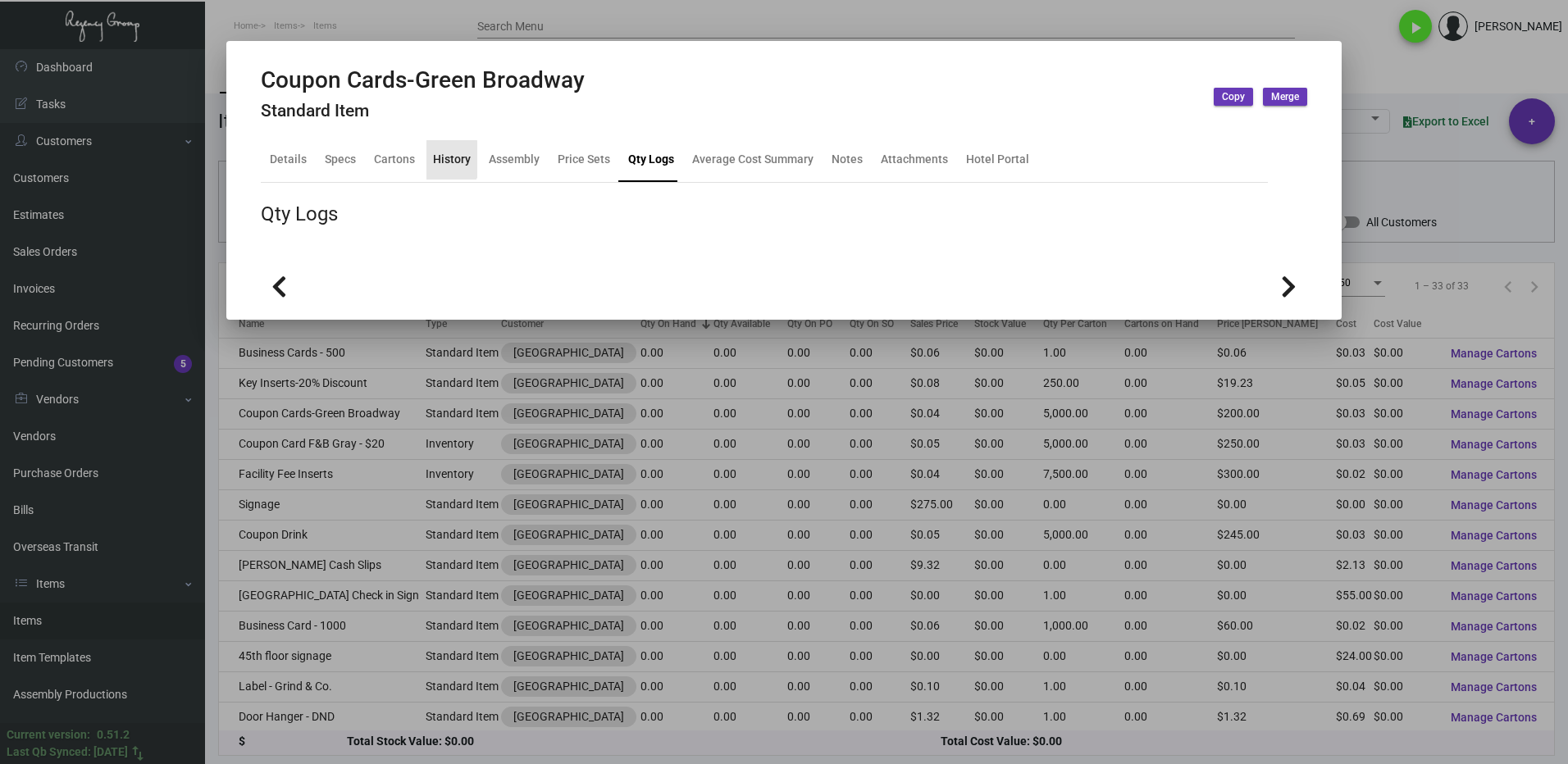
click at [437, 159] on div "History" at bounding box center [451, 160] width 37 height 17
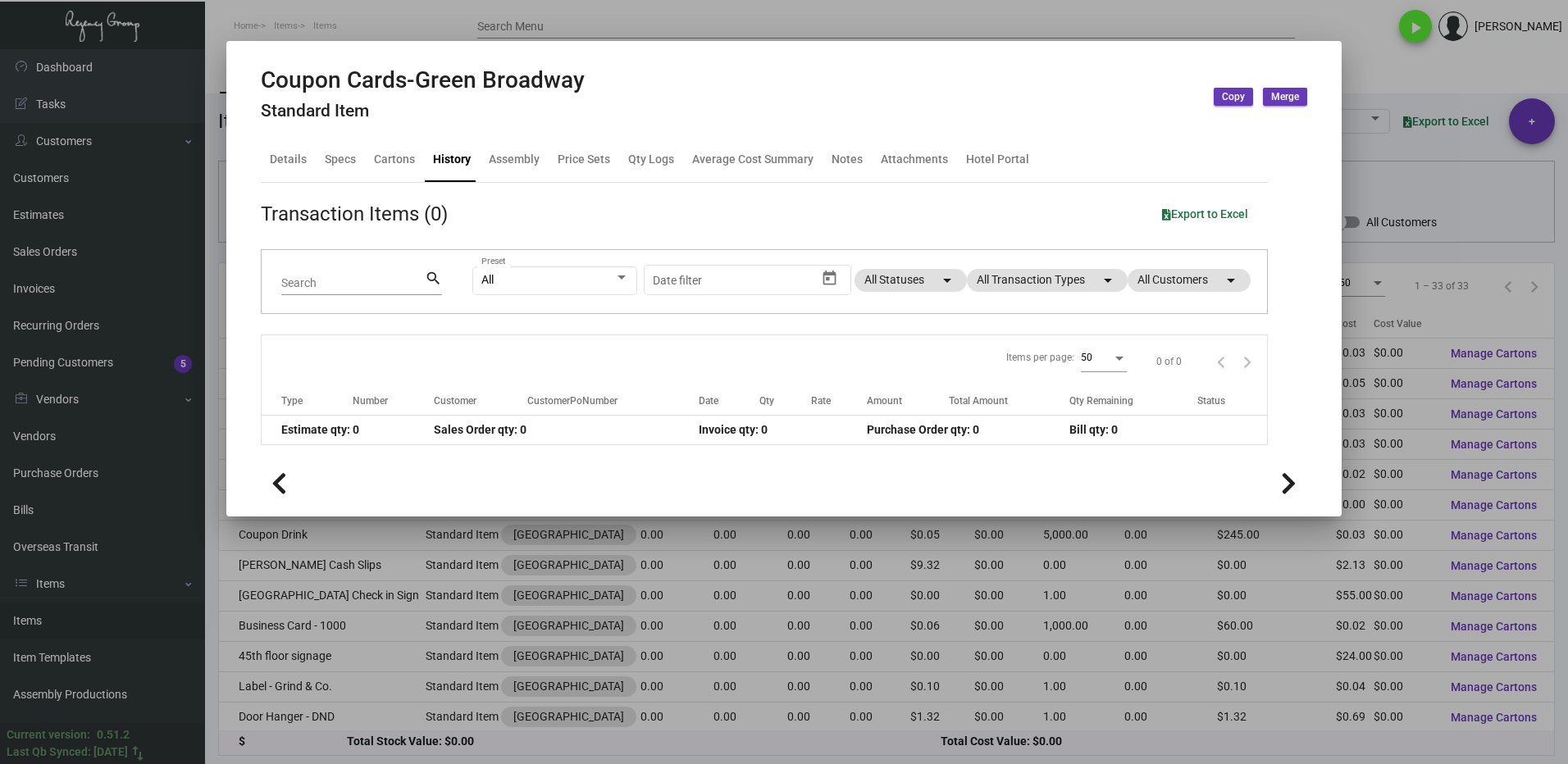
click at [1372, 72] on div at bounding box center [784, 382] width 1568 height 764
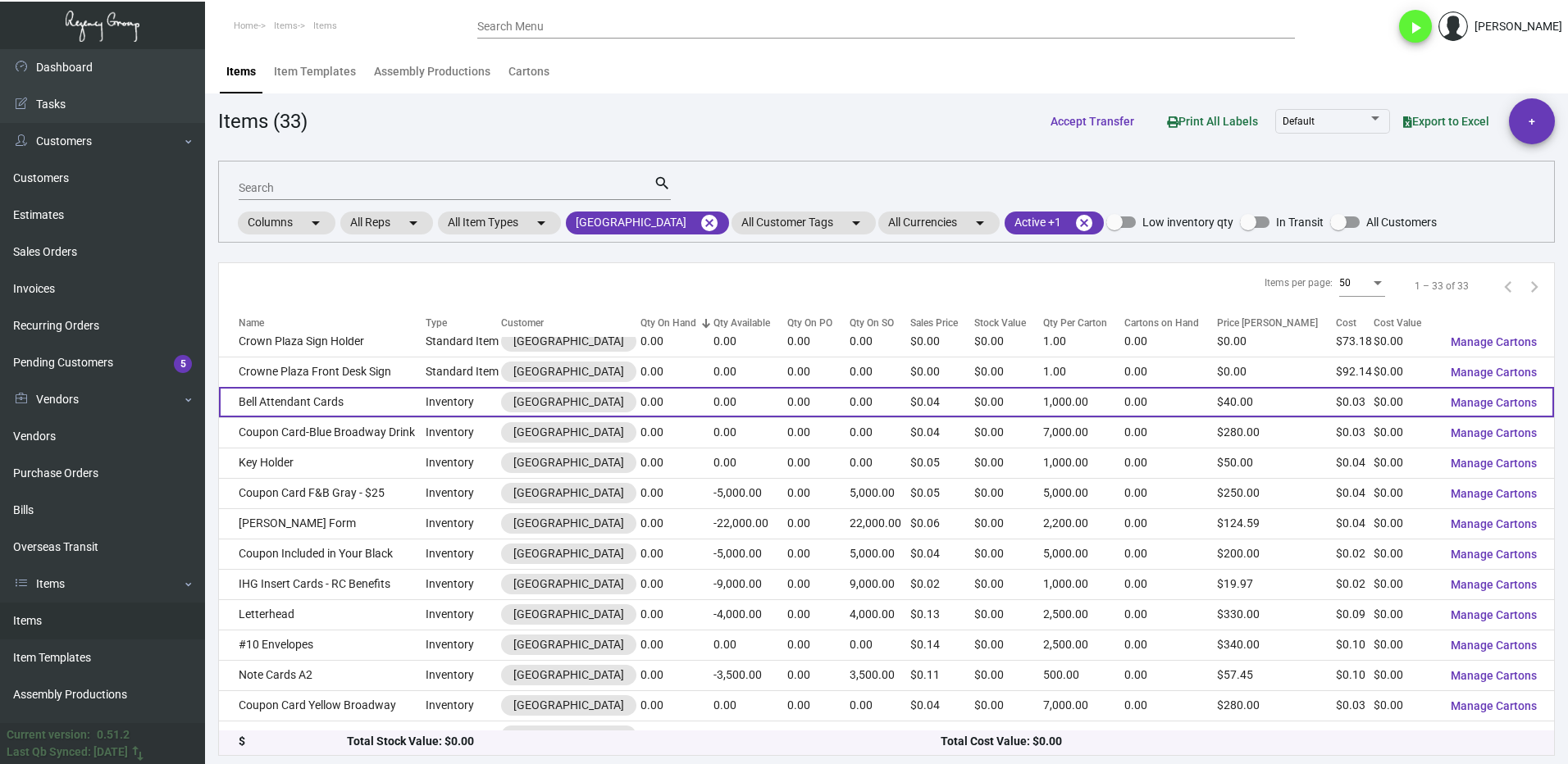
scroll to position [492, 0]
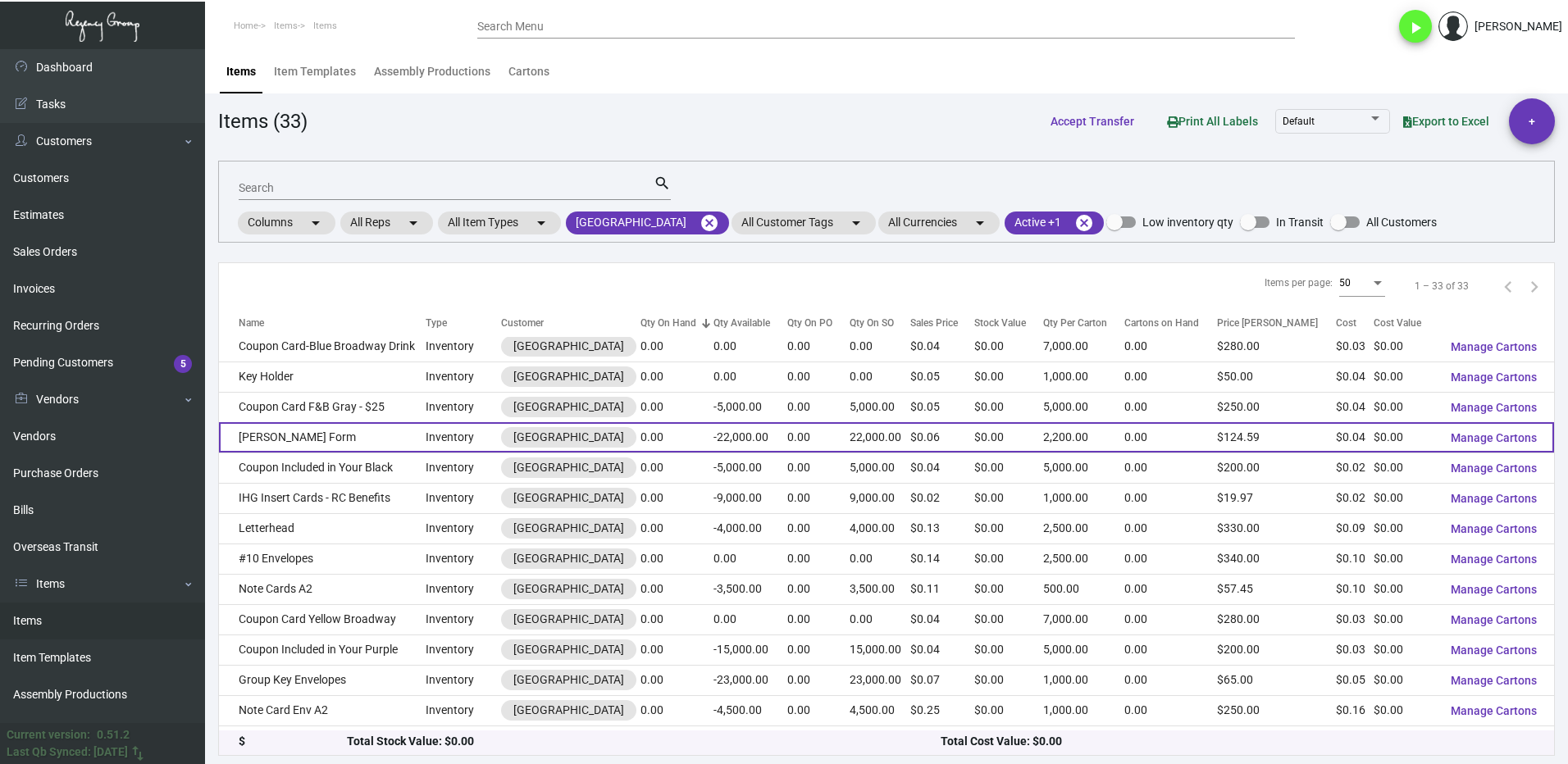
click at [714, 453] on td "0.00" at bounding box center [677, 438] width 73 height 31
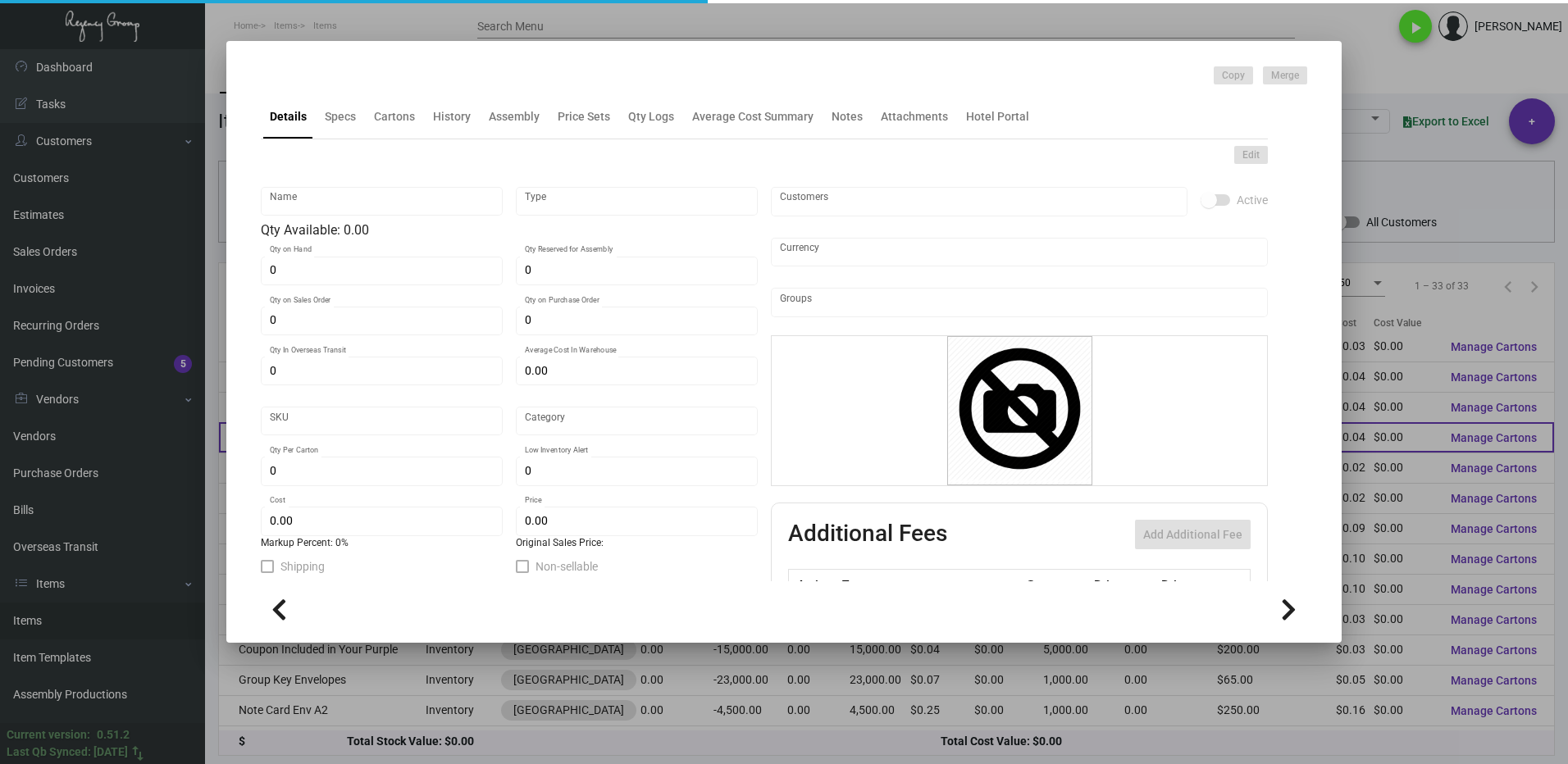
type input "[PERSON_NAME] Form"
type input "Inventory"
type input "22,000"
type input "$ 0.00"
type input "992"
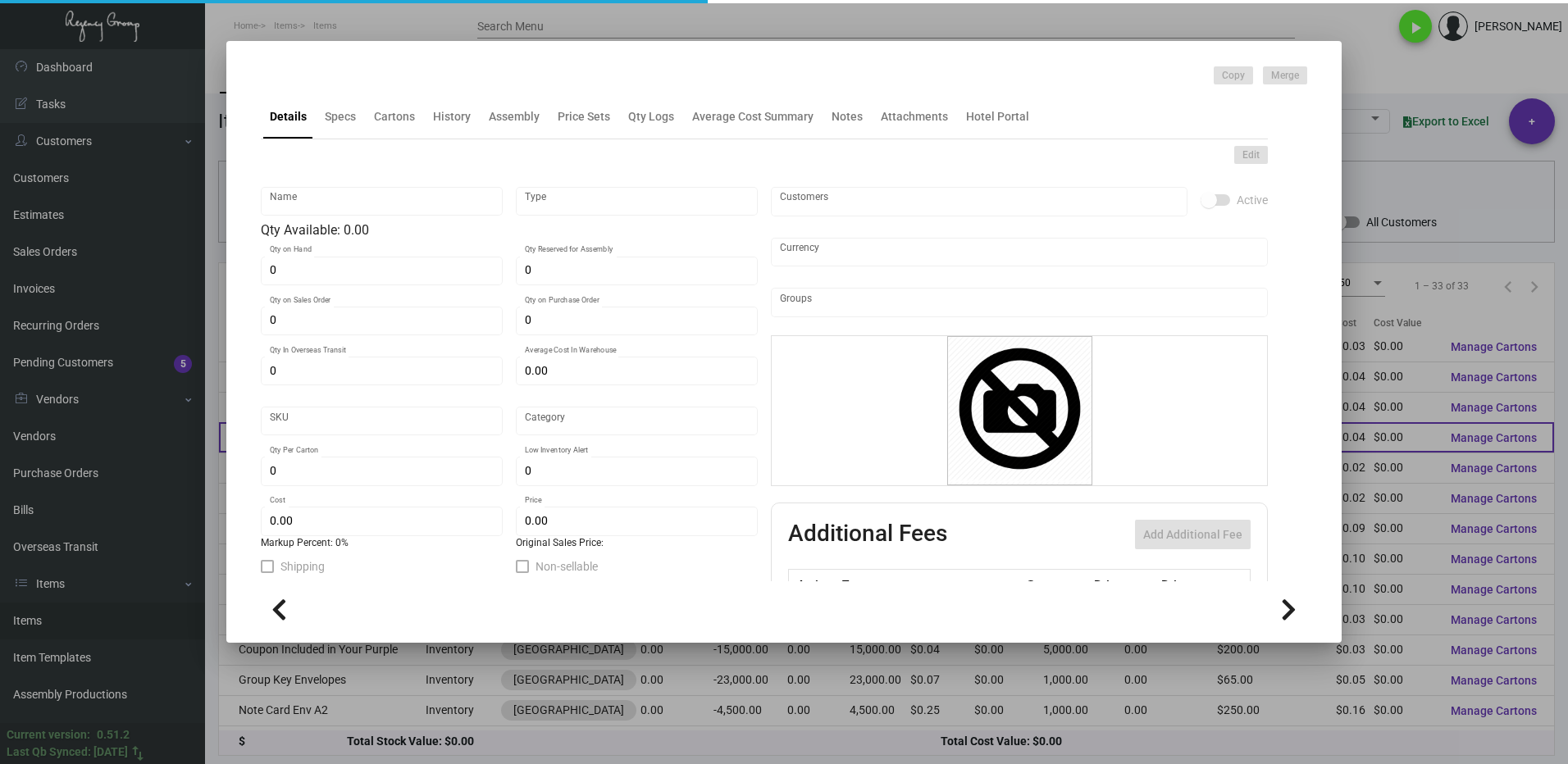
type input "Standard"
type input "2,200"
type input "-1"
type input "$ 0.04274"
type input "$ 0.05663"
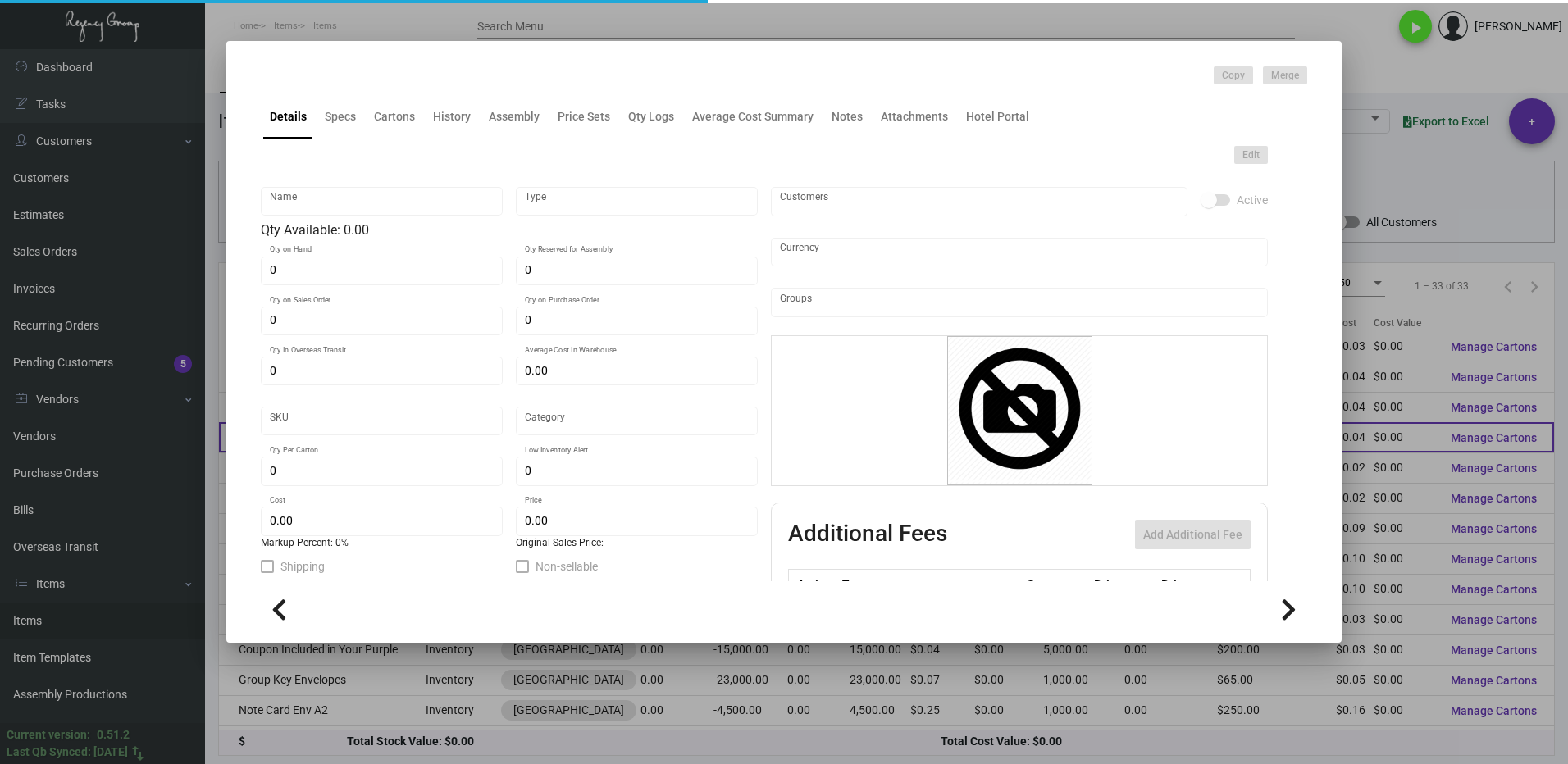
type textarea "[PERSON_NAME] NCR form: Full Size 6.5 x 8.4375 includes .75 stub on top , 4 Par…"
checkbox input "true"
type input "United States Dollar $"
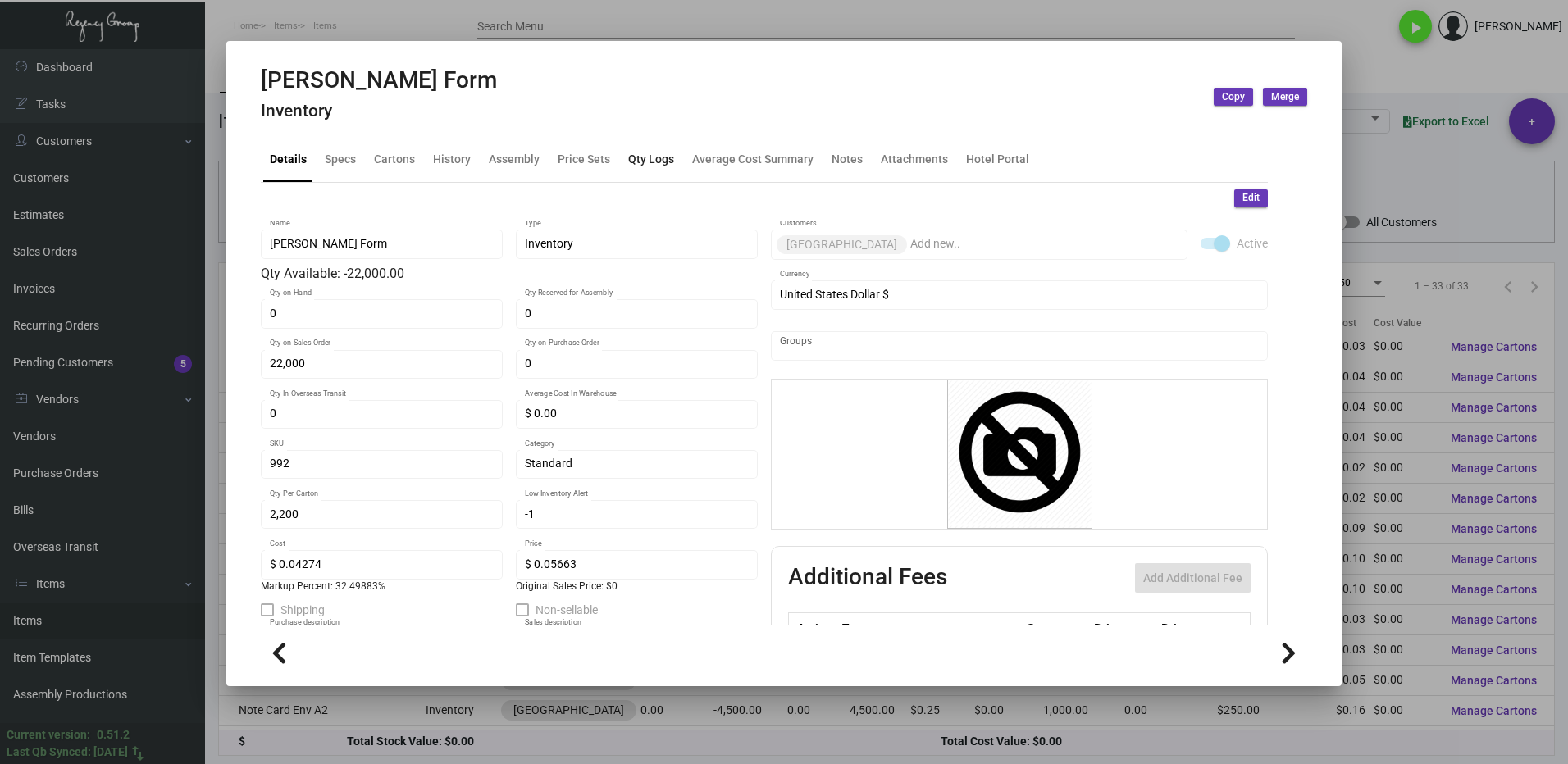
click at [654, 163] on div "Qty Logs" at bounding box center [651, 160] width 46 height 17
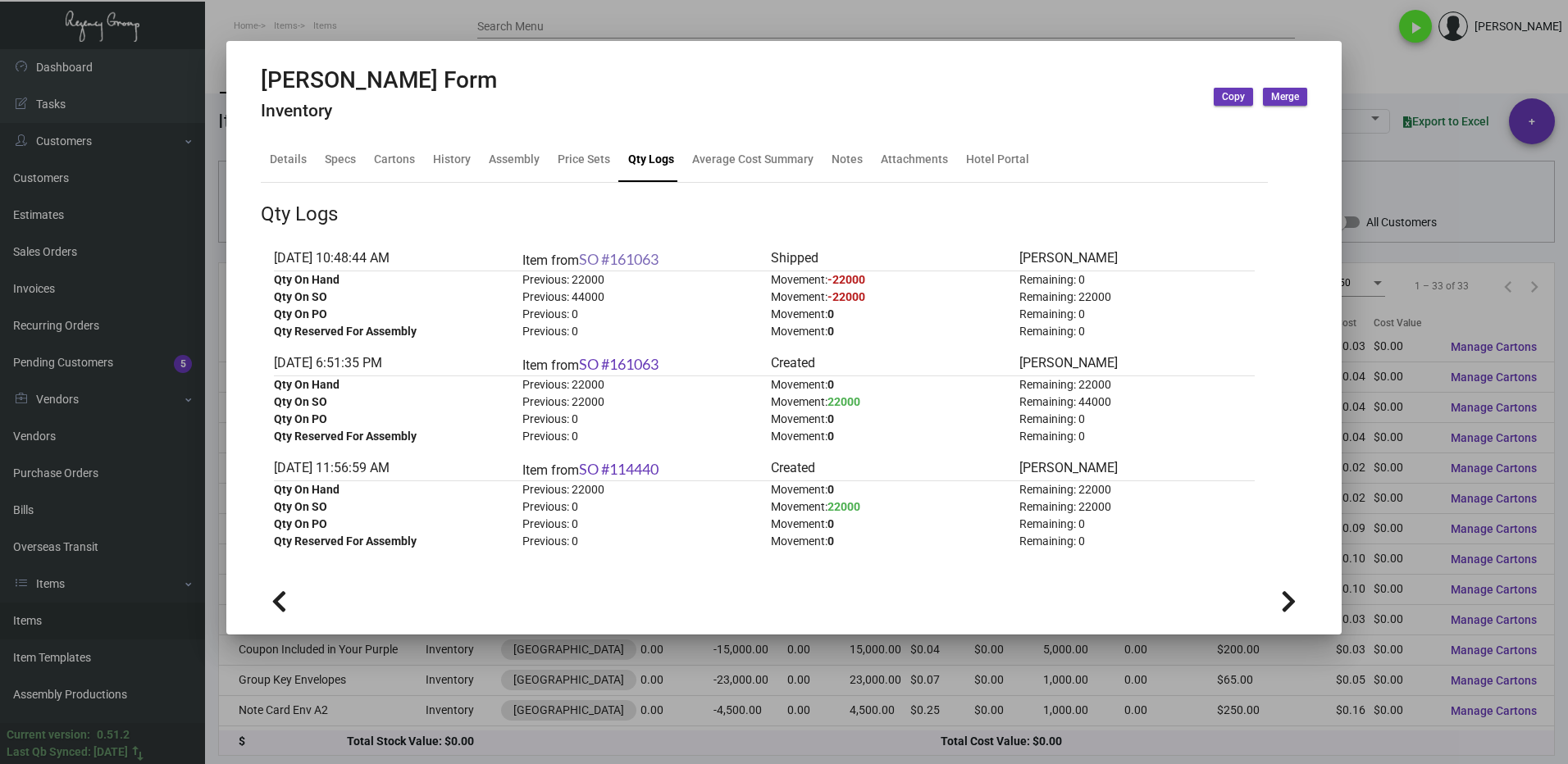
click at [648, 265] on link "SO #161063" at bounding box center [619, 258] width 80 height 18
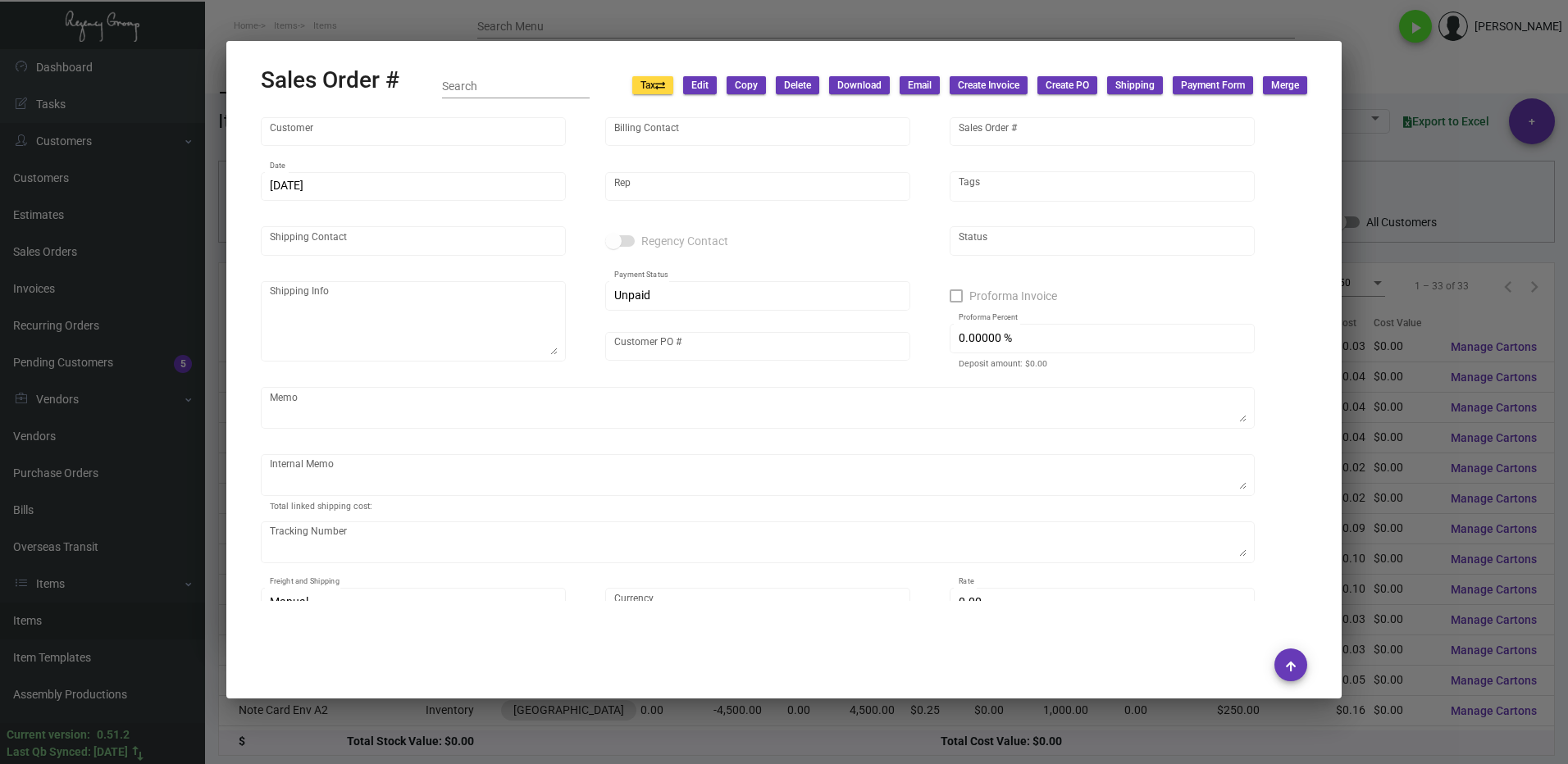
type input "[GEOGRAPHIC_DATA]"
type input "[PERSON_NAME]"
type input "161063"
type input "[DATE]"
type input "[PERSON_NAME]"
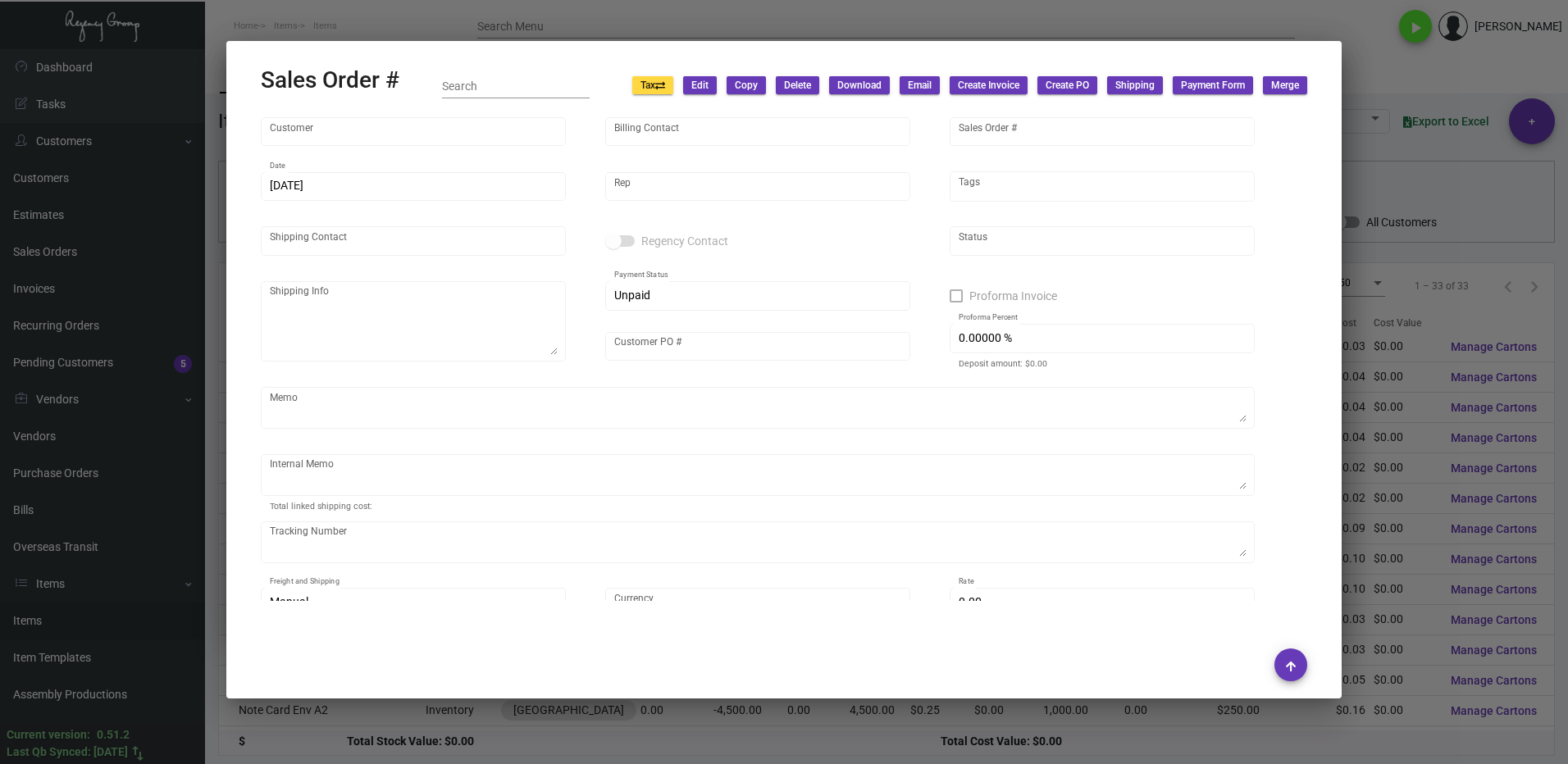
type input "2024 Charity"
type textarea "2024 Charity"
type input "United States Dollar $"
type input "$ 0.00"
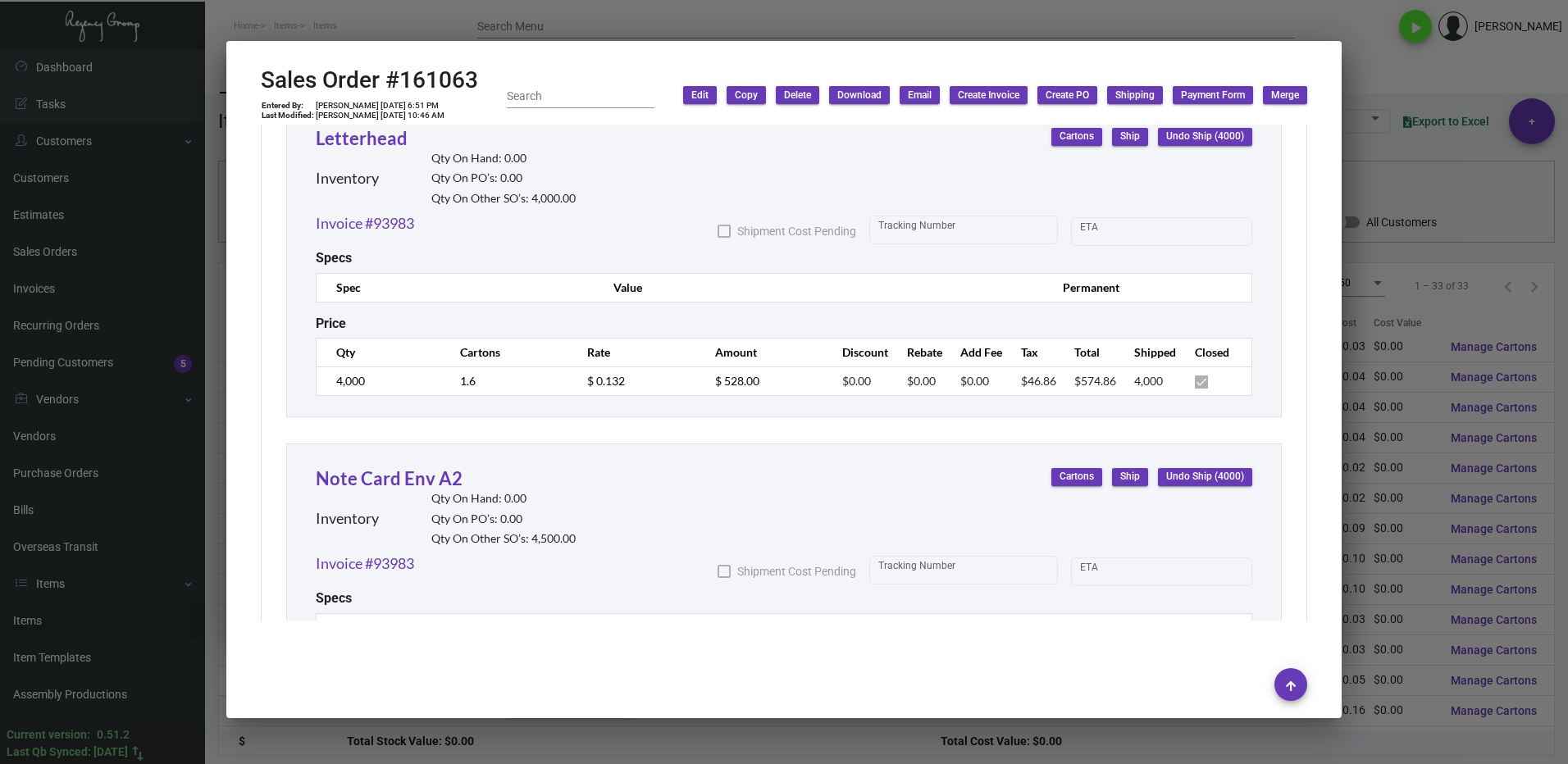
scroll to position [6805, 0]
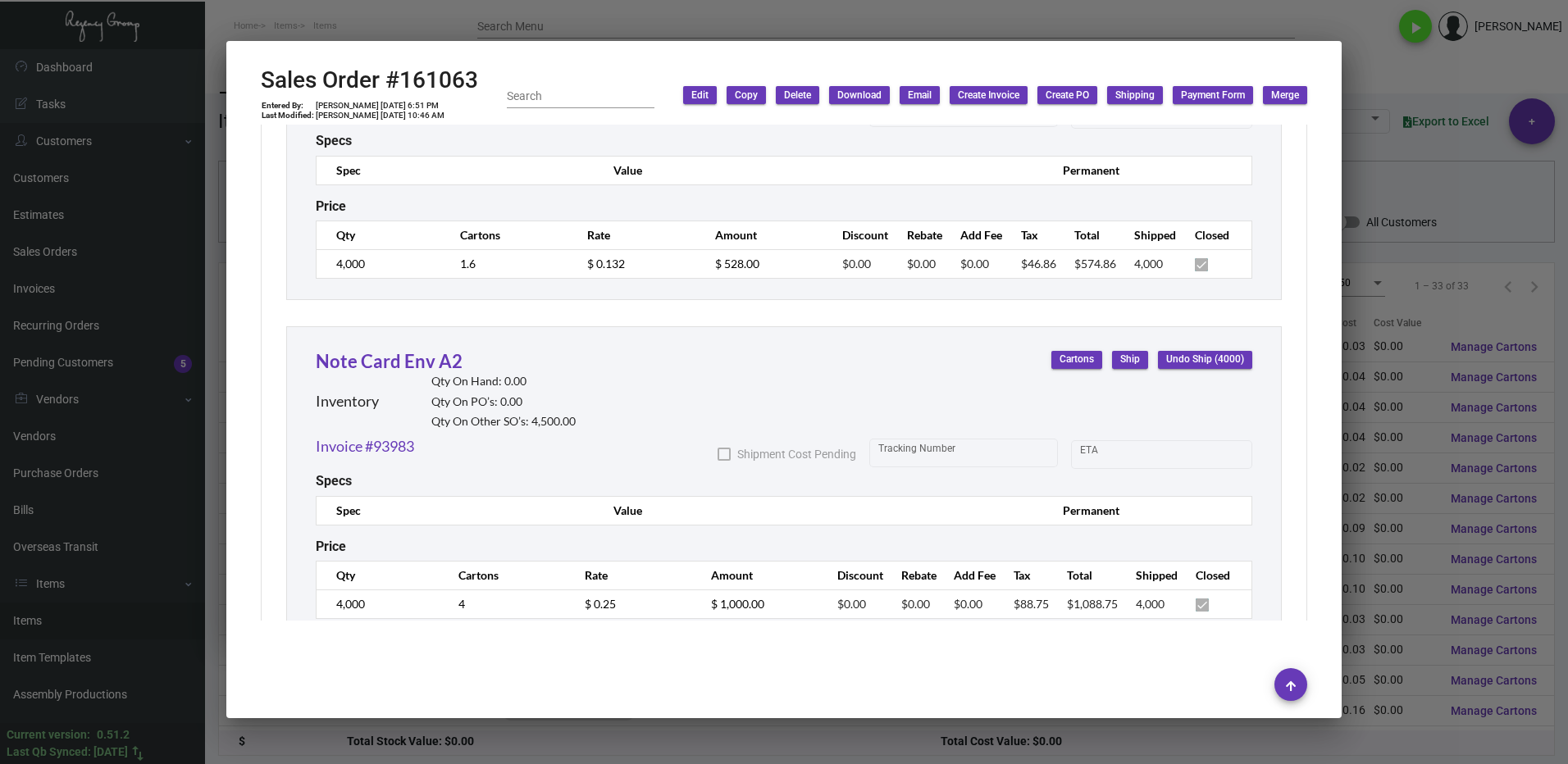
click at [1380, 32] on div at bounding box center [784, 382] width 1568 height 764
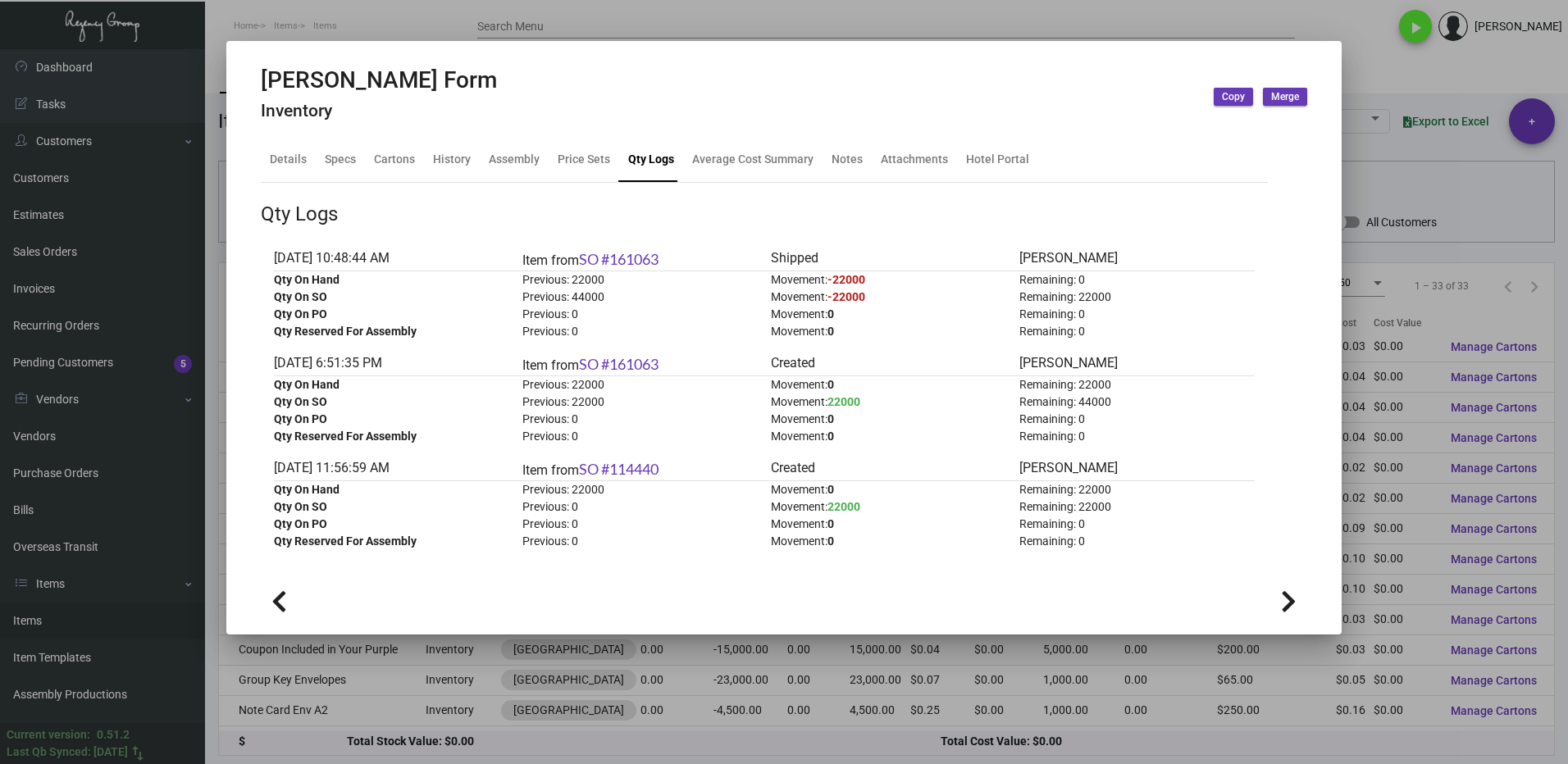
click at [1374, 32] on div at bounding box center [784, 382] width 1568 height 764
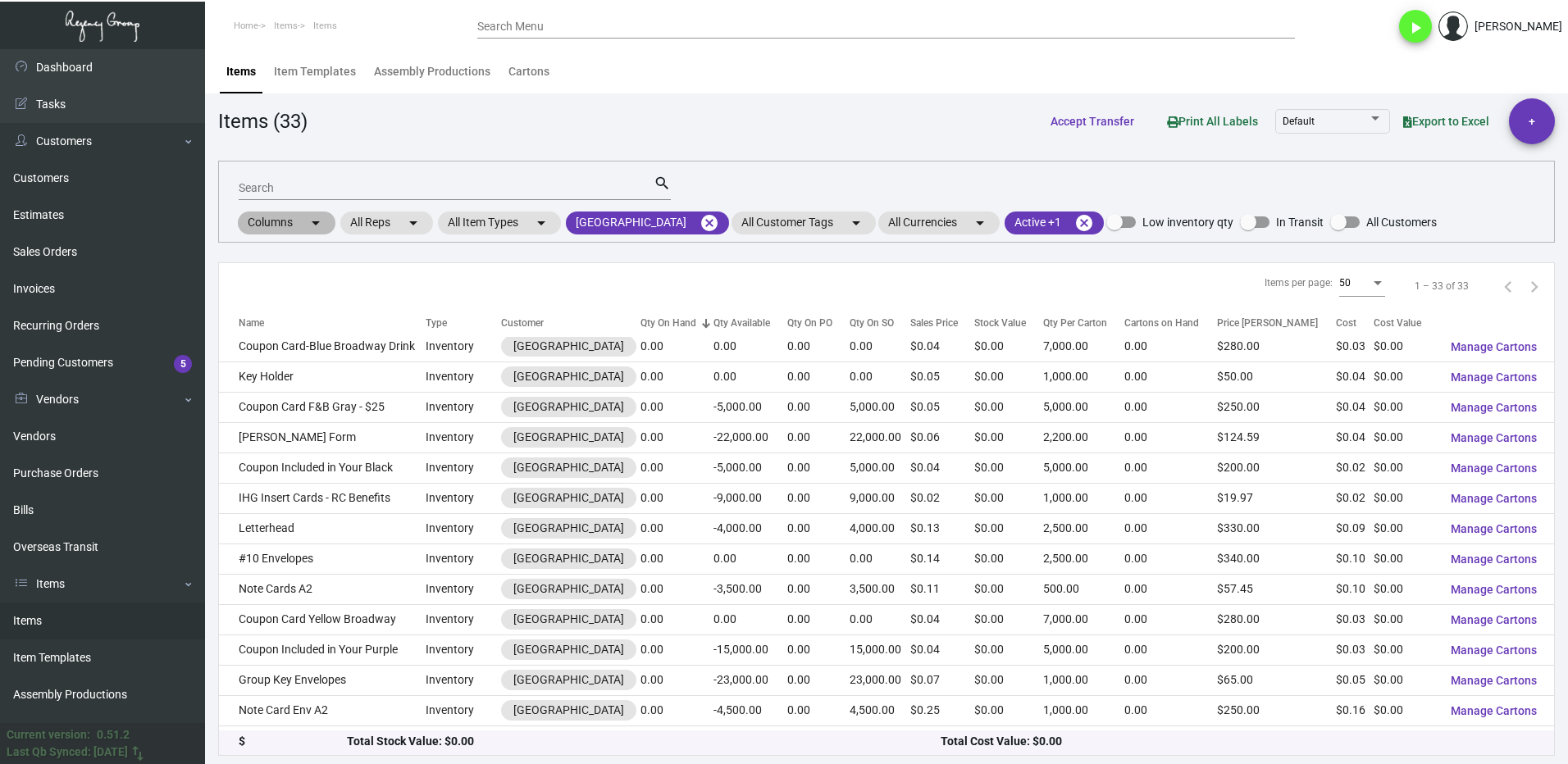
click at [802, 210] on div "Columns arrow_drop_down All Reps arrow_drop_down All Item Types arrow_drop_down…" at bounding box center [836, 222] width 1202 height 28
click at [719, 227] on mat-icon "cancel" at bounding box center [710, 223] width 20 height 20
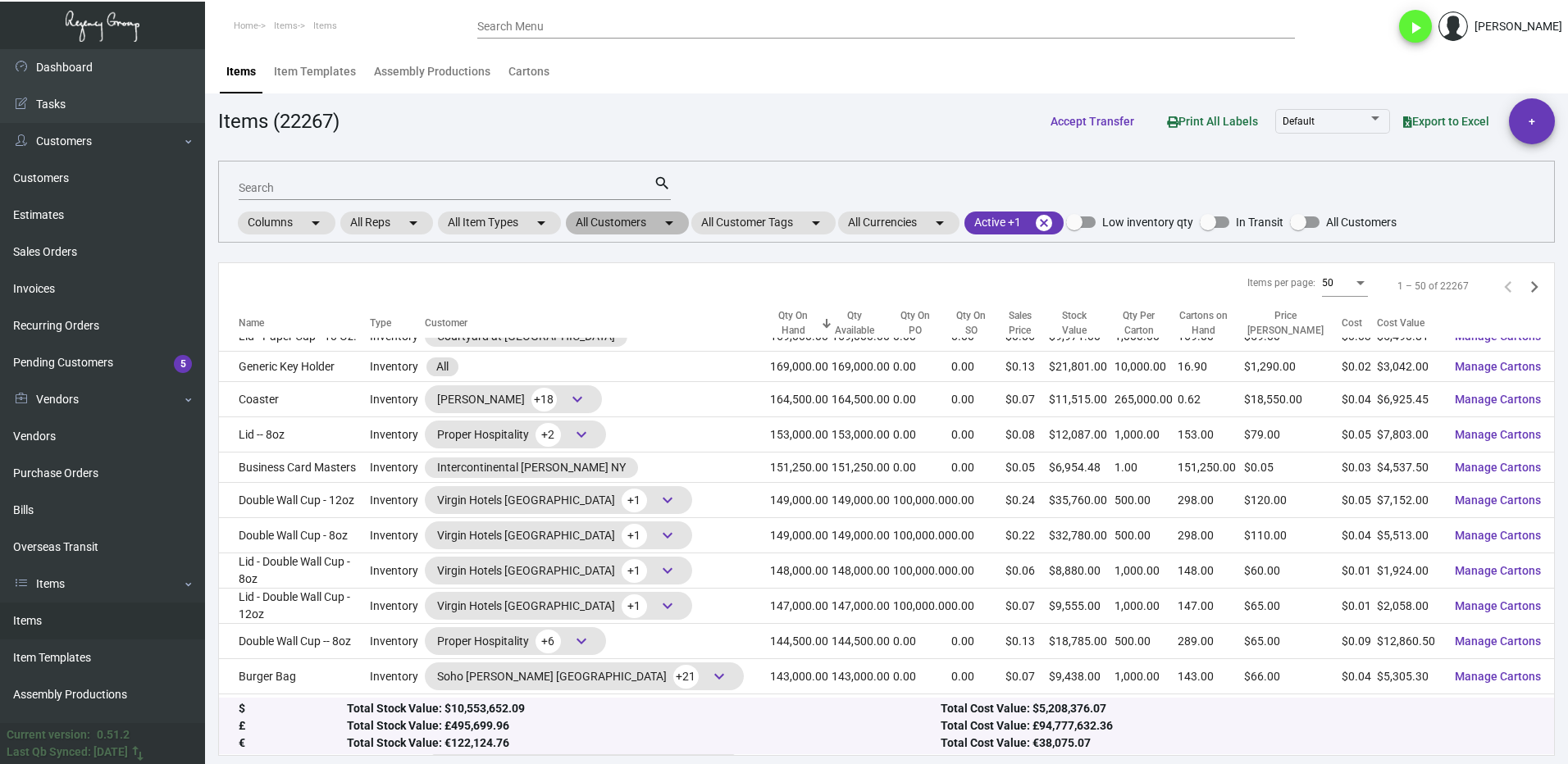
click at [591, 219] on mat-chip "All Customers arrow_drop_down" at bounding box center [627, 223] width 123 height 23
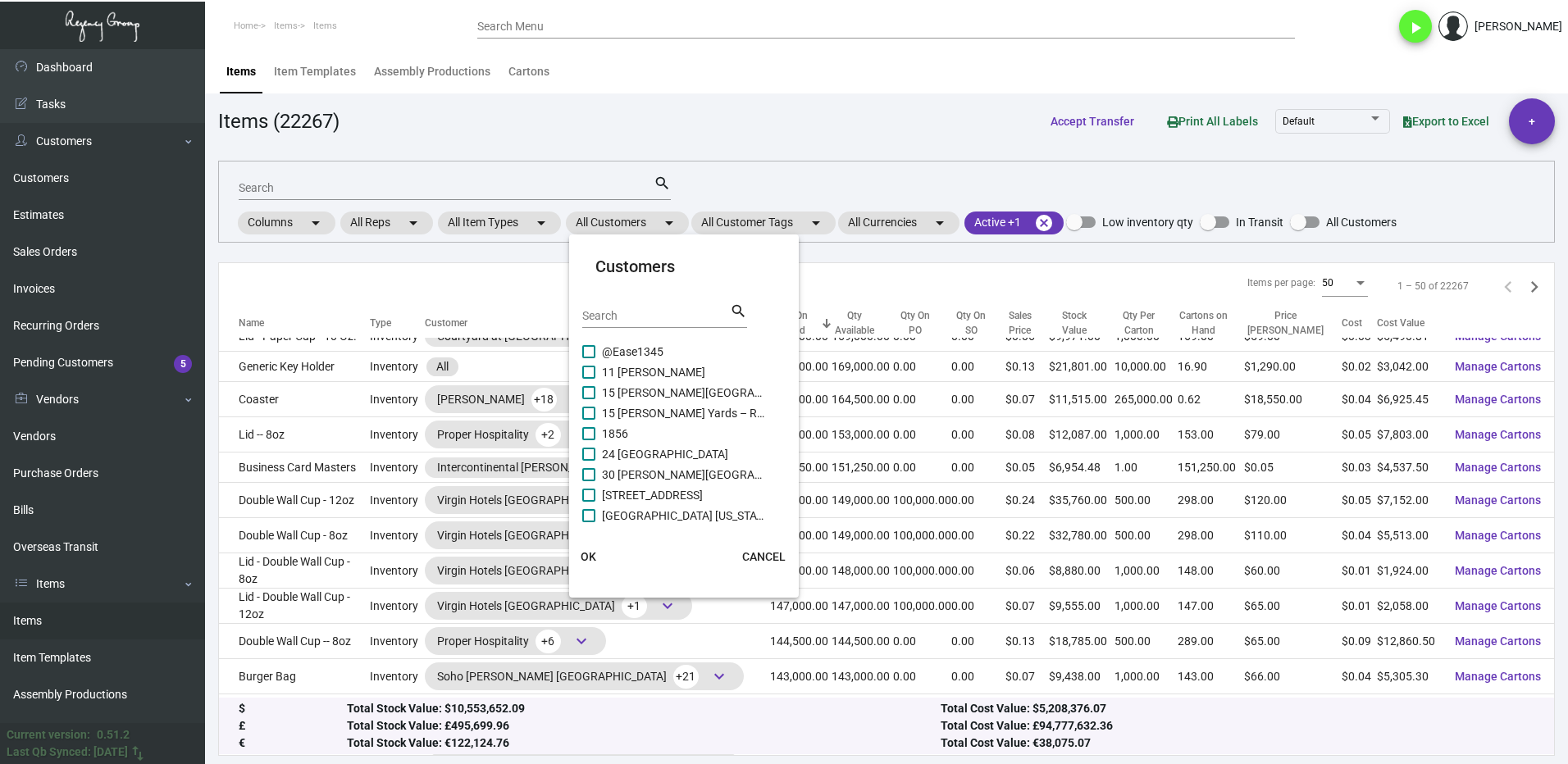
click at [609, 310] on input "Search" at bounding box center [656, 317] width 148 height 13
type input "ace"
click at [591, 354] on span at bounding box center [589, 352] width 13 height 13
click at [589, 358] on input "ACE Corporate" at bounding box center [588, 358] width 1 height 1
checkbox input "true"
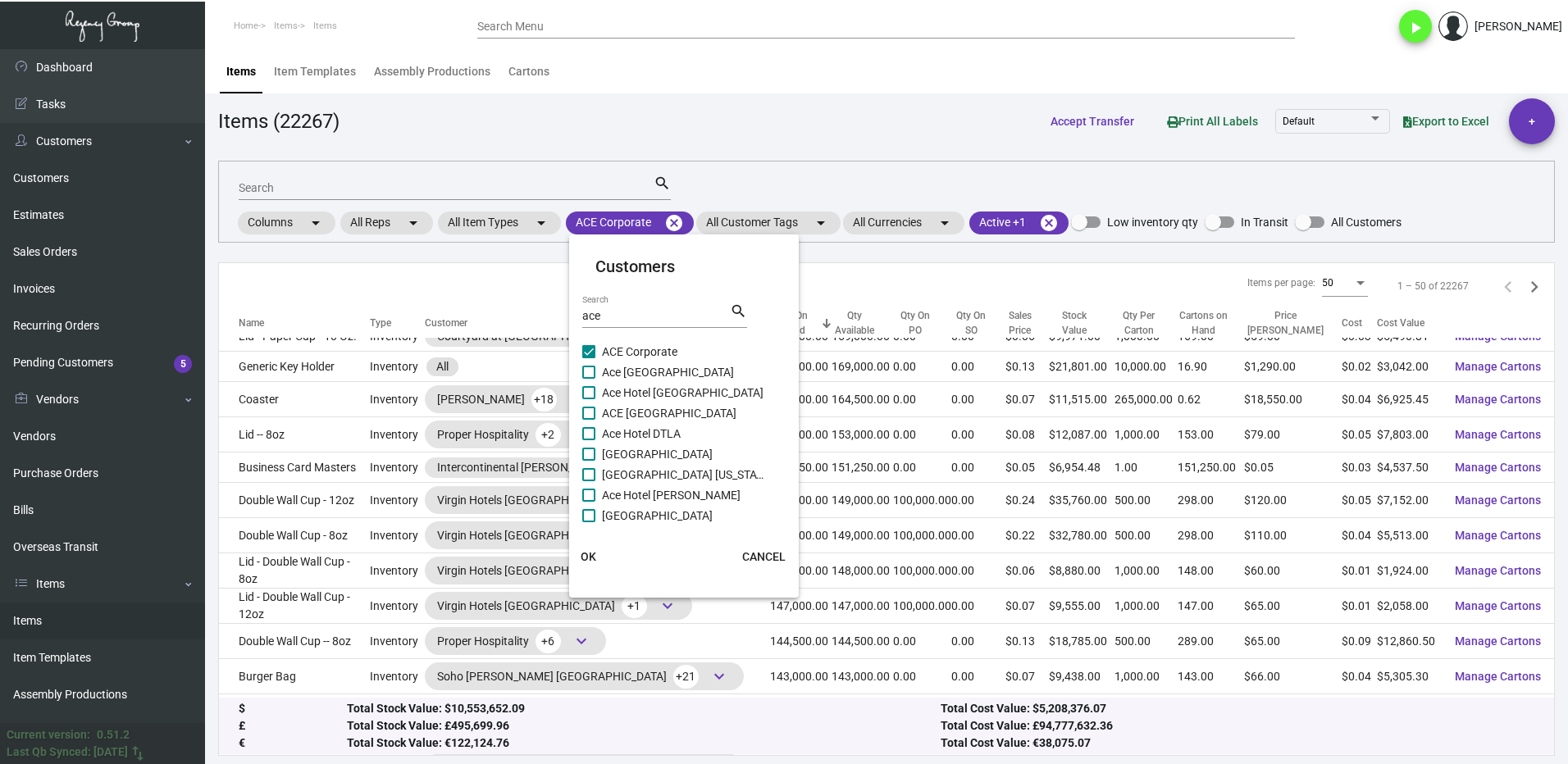
drag, startPoint x: 595, startPoint y: 371, endPoint x: 594, endPoint y: 379, distance: 8.1
click at [594, 371] on span at bounding box center [589, 372] width 13 height 13
click at [589, 379] on input "Ace [GEOGRAPHIC_DATA]" at bounding box center [588, 379] width 1 height 1
checkbox input "true"
click at [592, 390] on span at bounding box center [589, 393] width 13 height 13
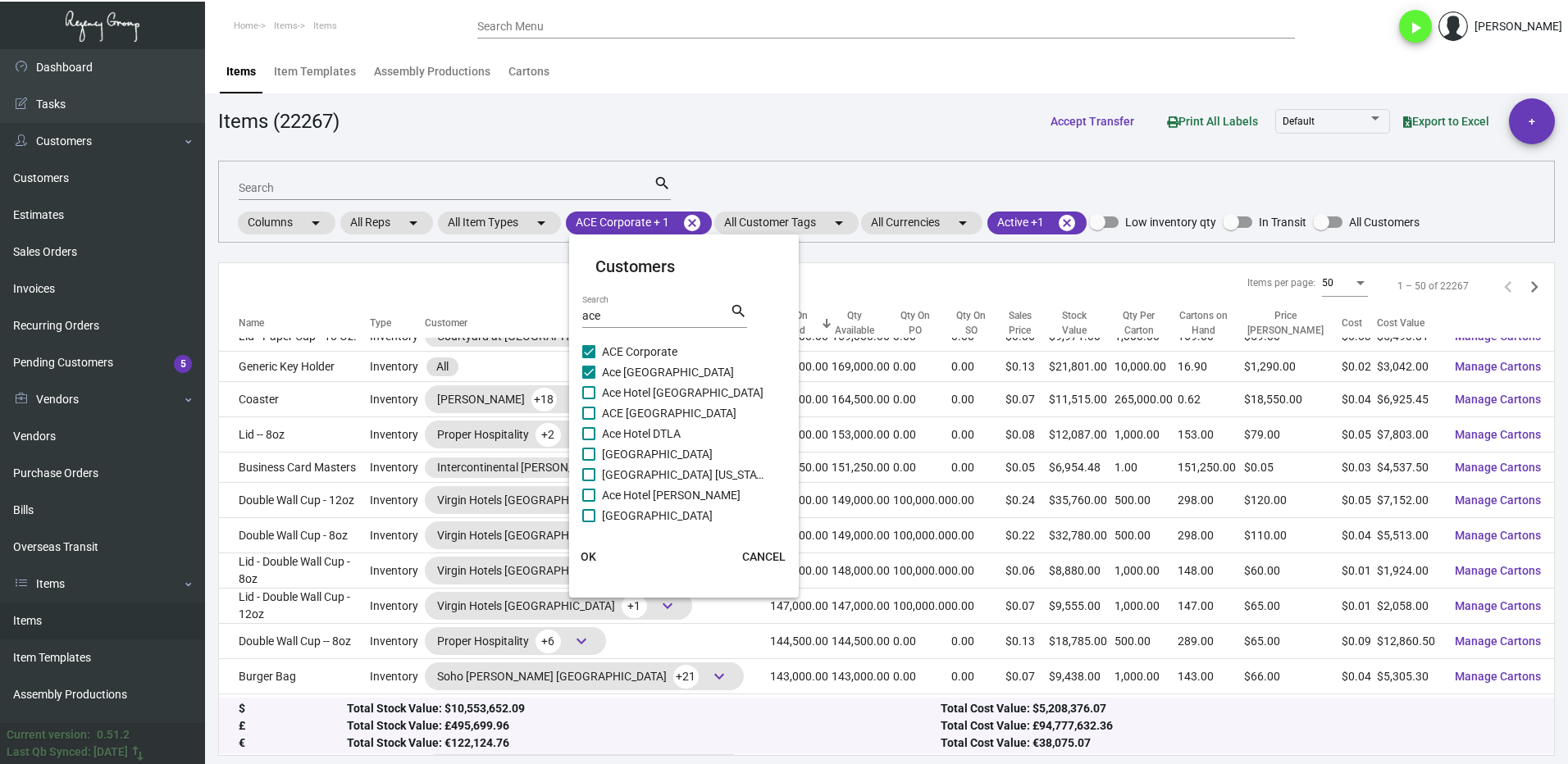
click at [589, 399] on input "Ace Hotel [GEOGRAPHIC_DATA]" at bounding box center [588, 399] width 1 height 1
checkbox input "true"
click at [596, 404] on label "ACE [GEOGRAPHIC_DATA]" at bounding box center [674, 413] width 184 height 20
click at [589, 419] on input "ACE [GEOGRAPHIC_DATA]" at bounding box center [588, 419] width 1 height 1
checkbox input "true"
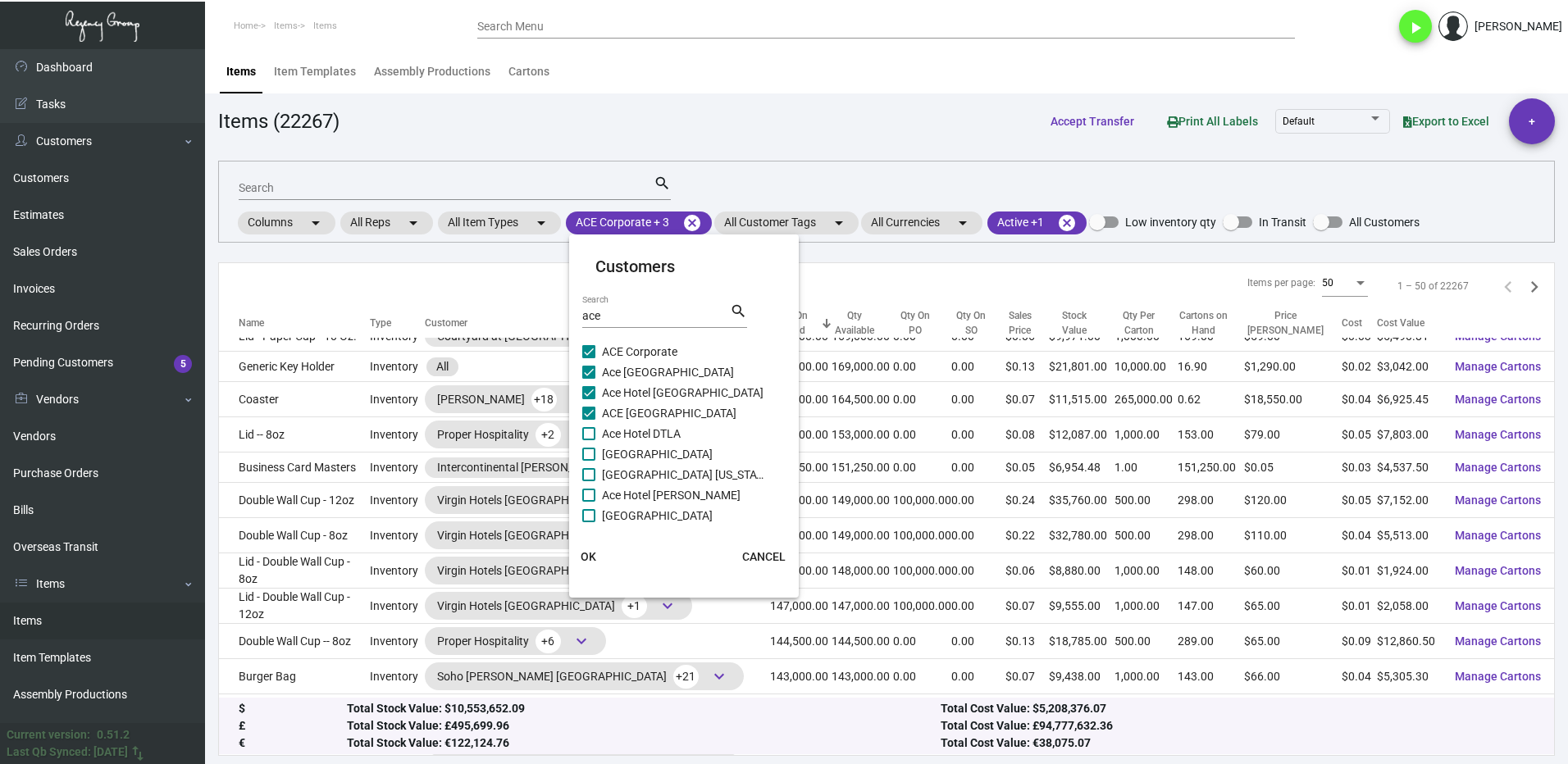
click at [597, 433] on label "Ace Hotel DTLA" at bounding box center [674, 434] width 184 height 20
click at [589, 440] on input "Ace Hotel DTLA" at bounding box center [588, 440] width 1 height 1
checkbox input "true"
click at [590, 449] on span at bounding box center [589, 455] width 13 height 13
click at [589, 461] on input "[GEOGRAPHIC_DATA]" at bounding box center [588, 461] width 1 height 1
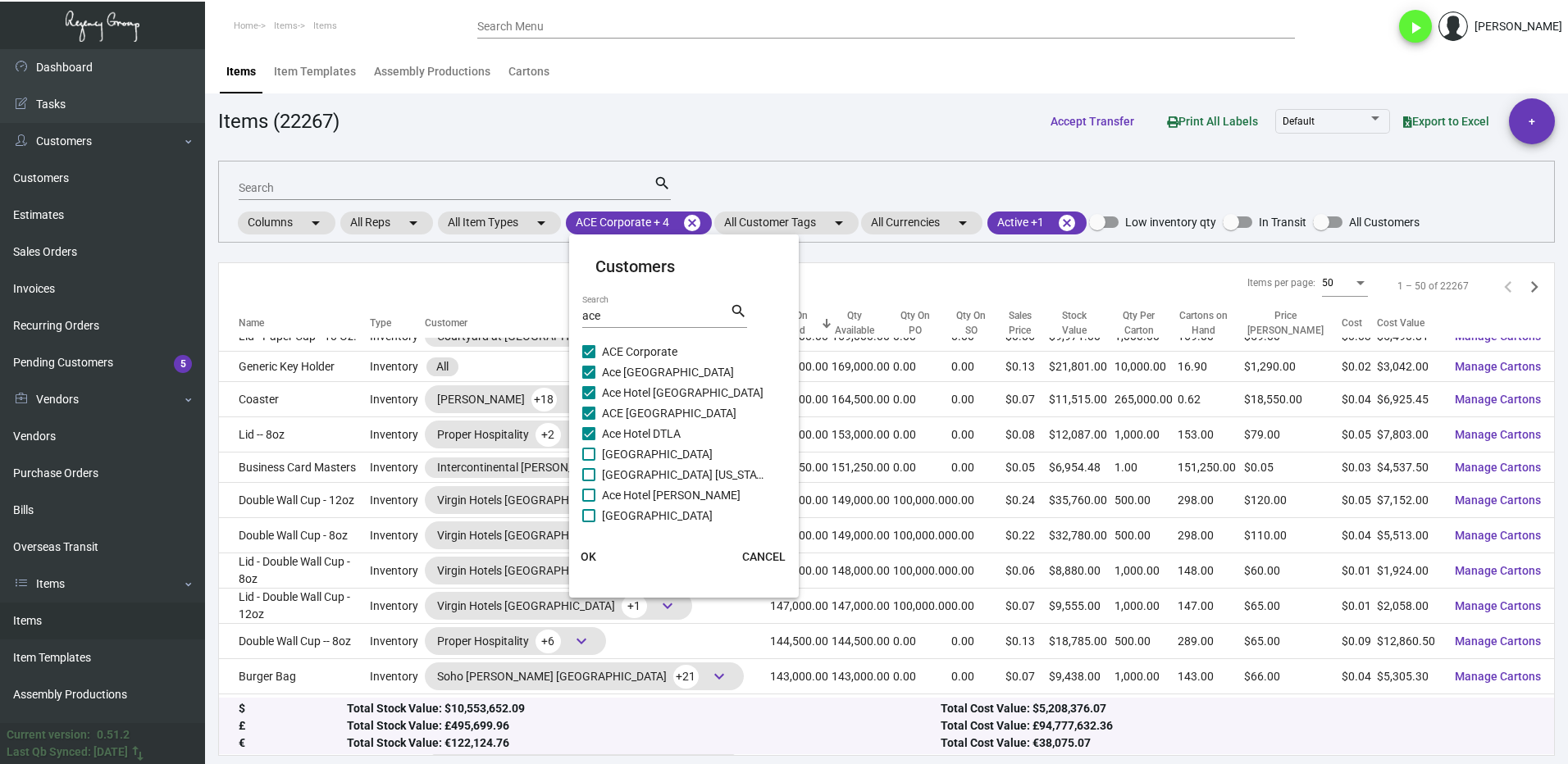
checkbox input "true"
click at [591, 471] on span at bounding box center [589, 475] width 13 height 13
click at [589, 482] on input "[GEOGRAPHIC_DATA] [US_STATE][GEOGRAPHIC_DATA]" at bounding box center [588, 482] width 1 height 1
checkbox input "true"
drag, startPoint x: 591, startPoint y: 489, endPoint x: 591, endPoint y: 511, distance: 22.0
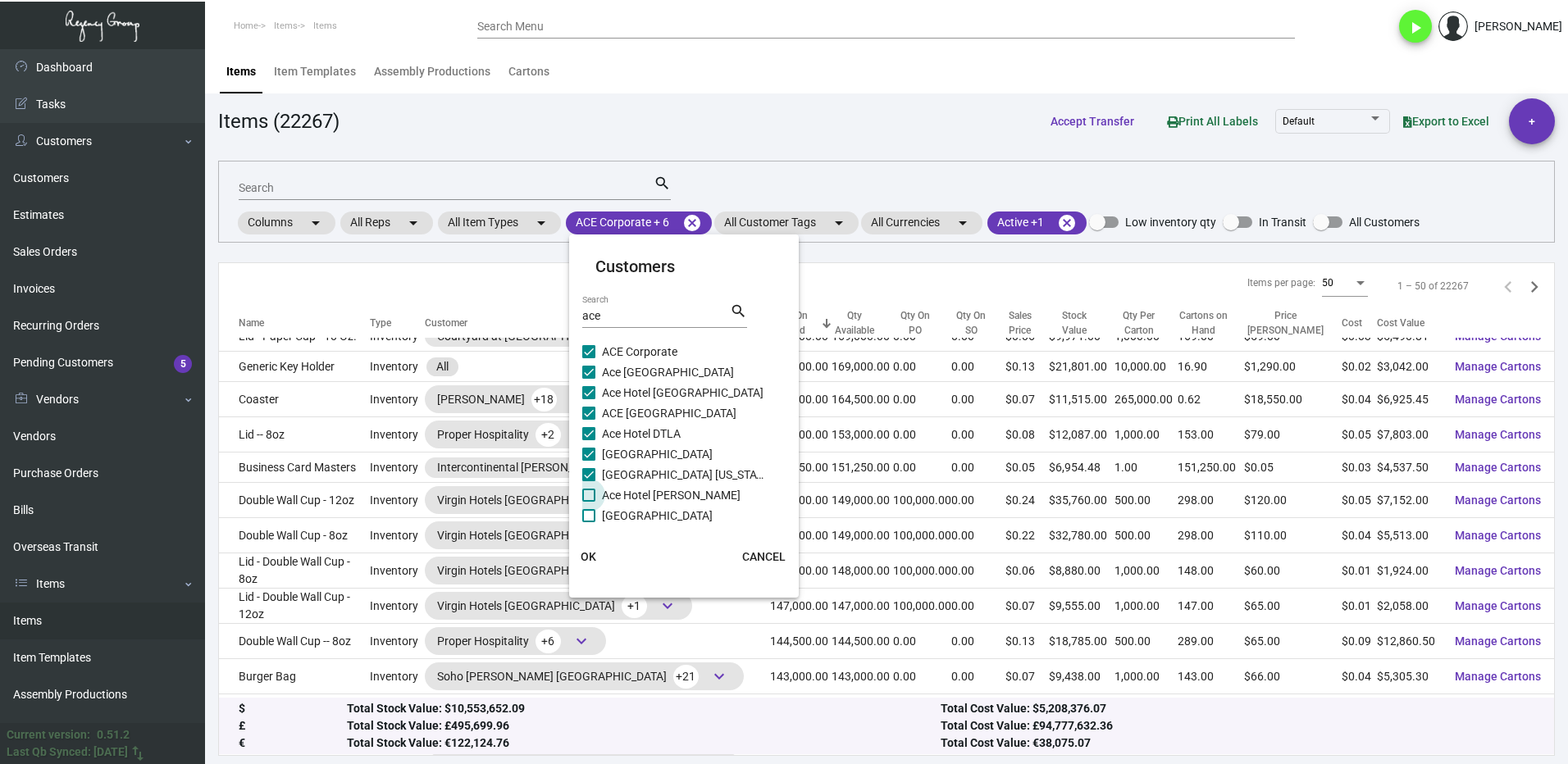
click at [591, 491] on span at bounding box center [589, 495] width 13 height 13
click at [589, 502] on input "Ace Hotel [PERSON_NAME]" at bounding box center [588, 502] width 1 height 1
checkbox input "true"
click at [588, 519] on span at bounding box center [589, 516] width 13 height 13
click at [588, 523] on input "[GEOGRAPHIC_DATA]" at bounding box center [588, 523] width 1 height 1
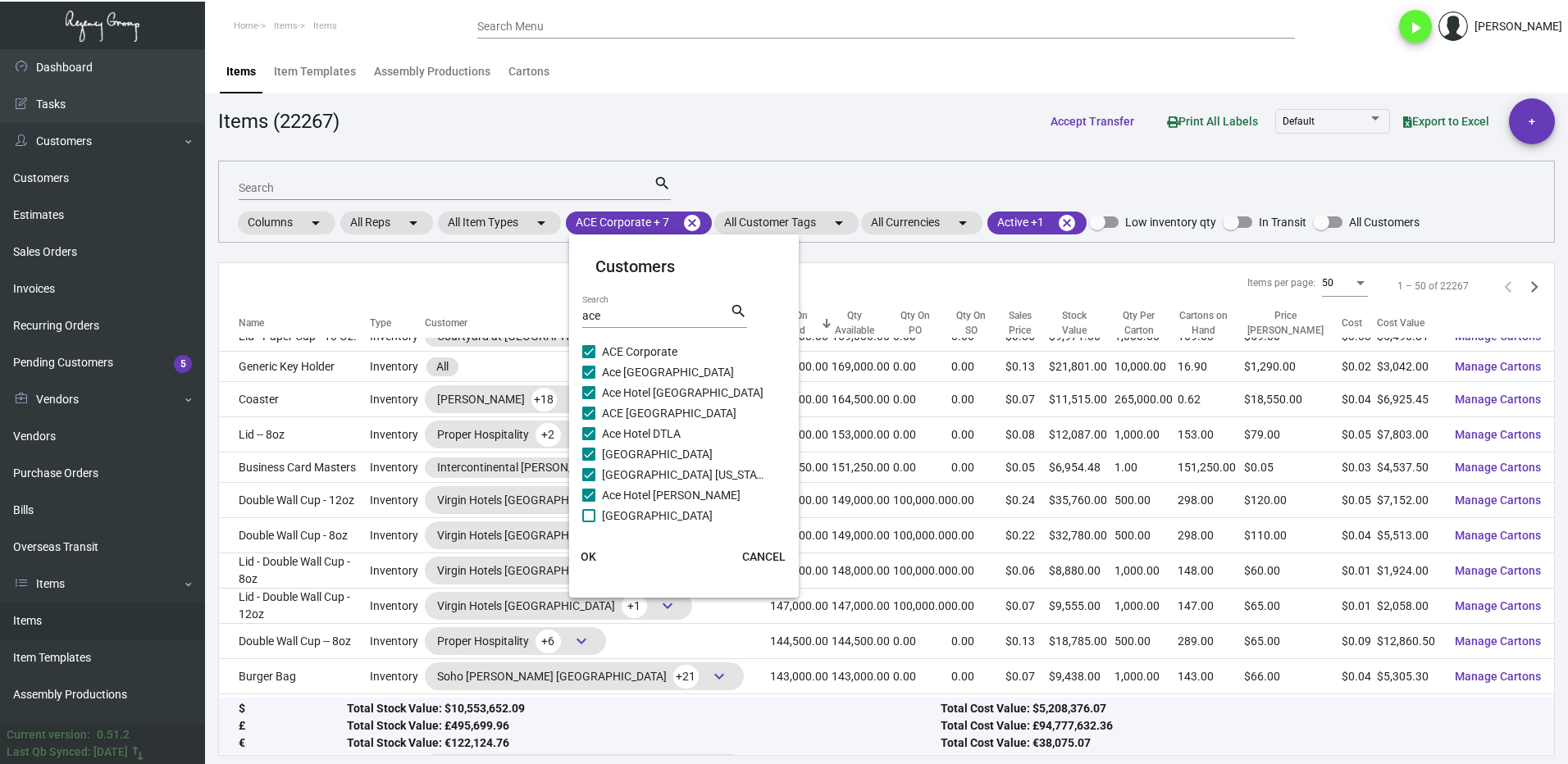
checkbox input "true"
checkbox input "false"
click at [588, 429] on span at bounding box center [589, 433] width 13 height 13
click at [588, 439] on input "Ace Hotel [GEOGRAPHIC_DATA]" at bounding box center [588, 439] width 1 height 1
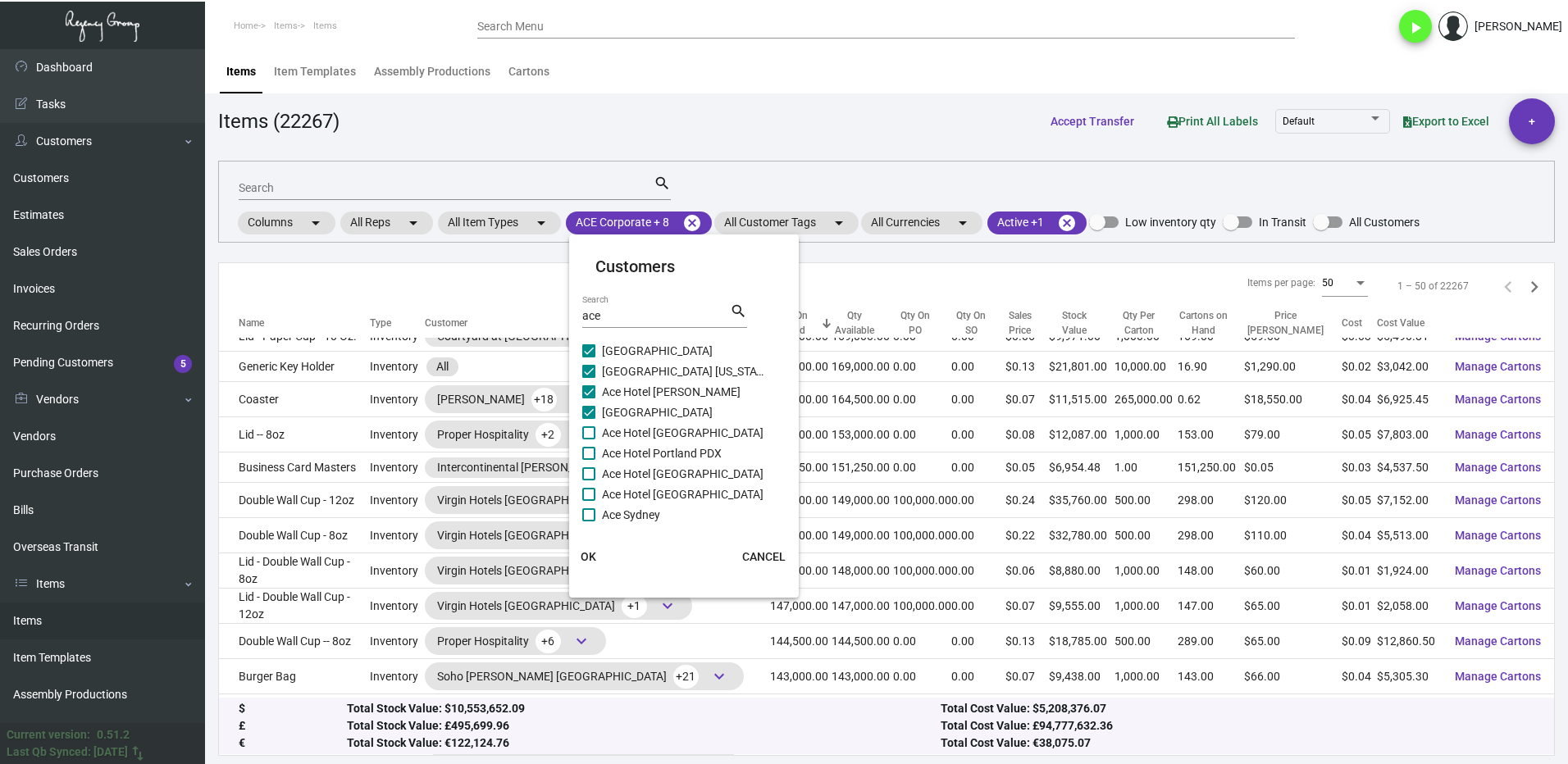
checkbox input "true"
click at [590, 448] on span at bounding box center [589, 454] width 13 height 13
click at [589, 460] on input "Ace Hotel Portland PDX" at bounding box center [588, 460] width 1 height 1
checkbox input "true"
click at [595, 475] on span at bounding box center [589, 474] width 13 height 13
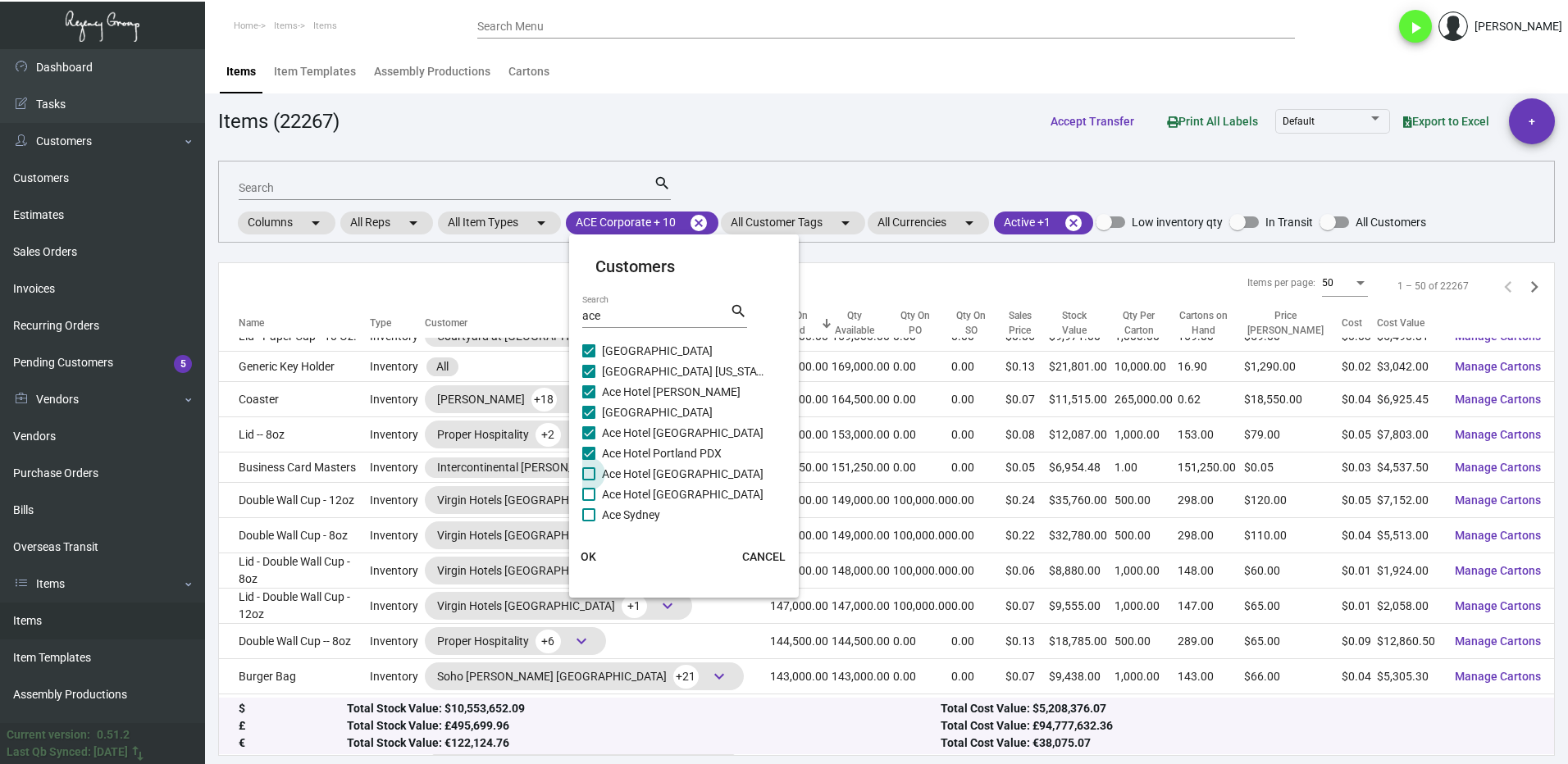
click at [589, 481] on input "Ace Hotel [GEOGRAPHIC_DATA]" at bounding box center [588, 481] width 1 height 1
checkbox input "true"
click at [597, 496] on label "Ace Hotel [GEOGRAPHIC_DATA]" at bounding box center [674, 494] width 184 height 20
click at [589, 501] on input "Ace Hotel [GEOGRAPHIC_DATA]" at bounding box center [588, 501] width 1 height 1
checkbox input "true"
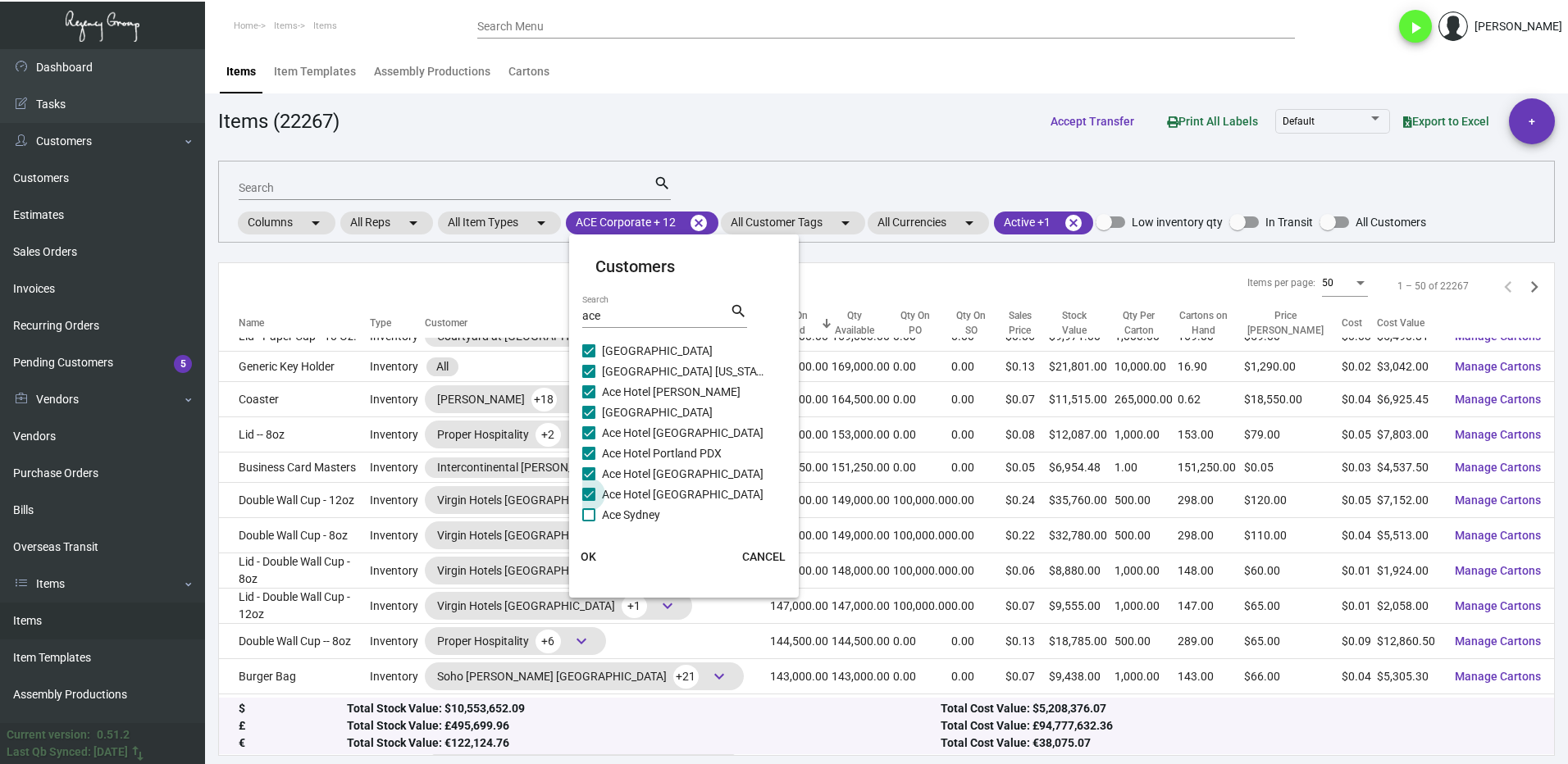
click at [592, 516] on span at bounding box center [589, 515] width 13 height 13
click at [589, 522] on input "Ace Sydney" at bounding box center [588, 522] width 1 height 1
checkbox input "true"
checkbox input "false"
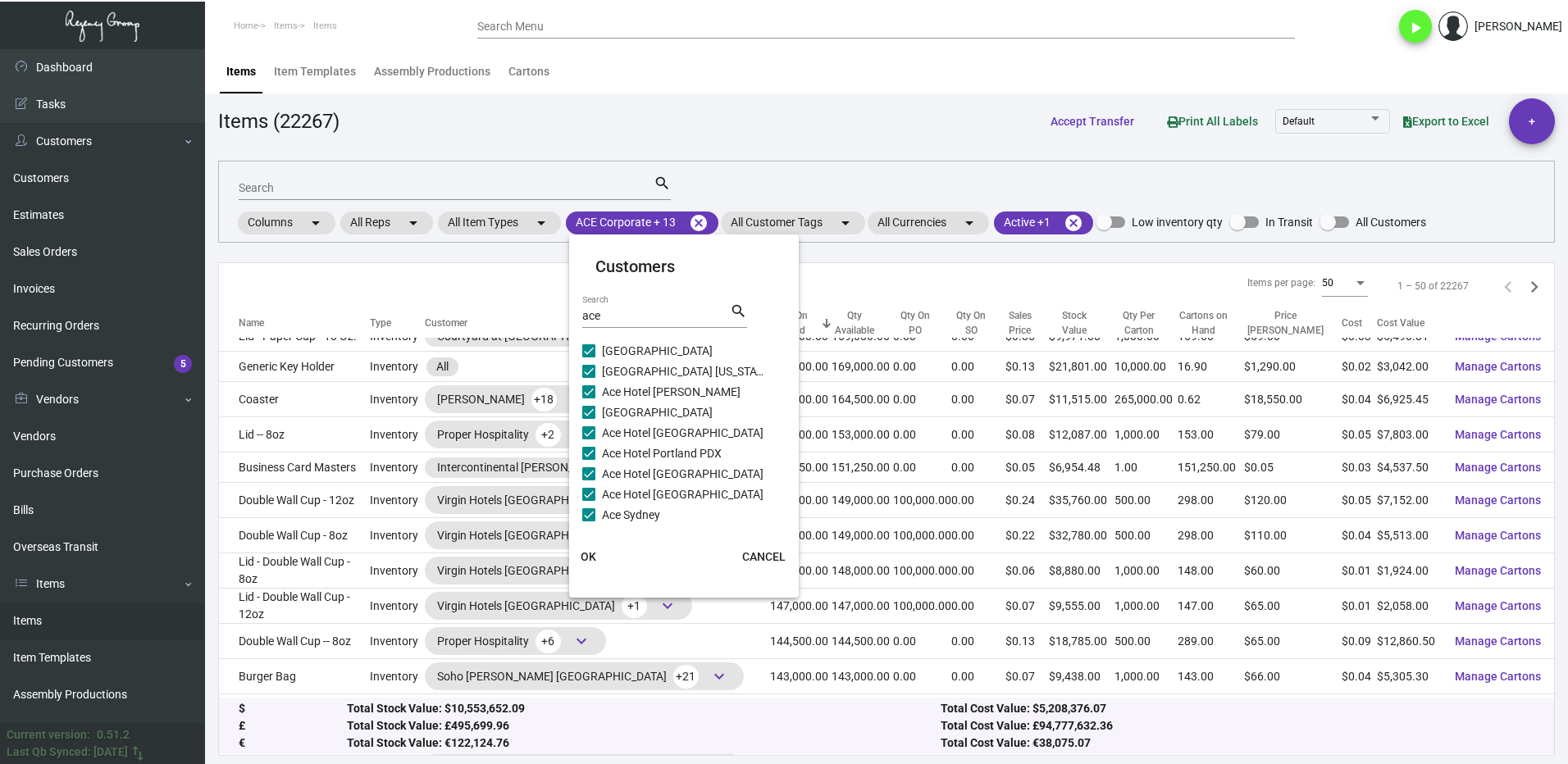
checkbox input "false"
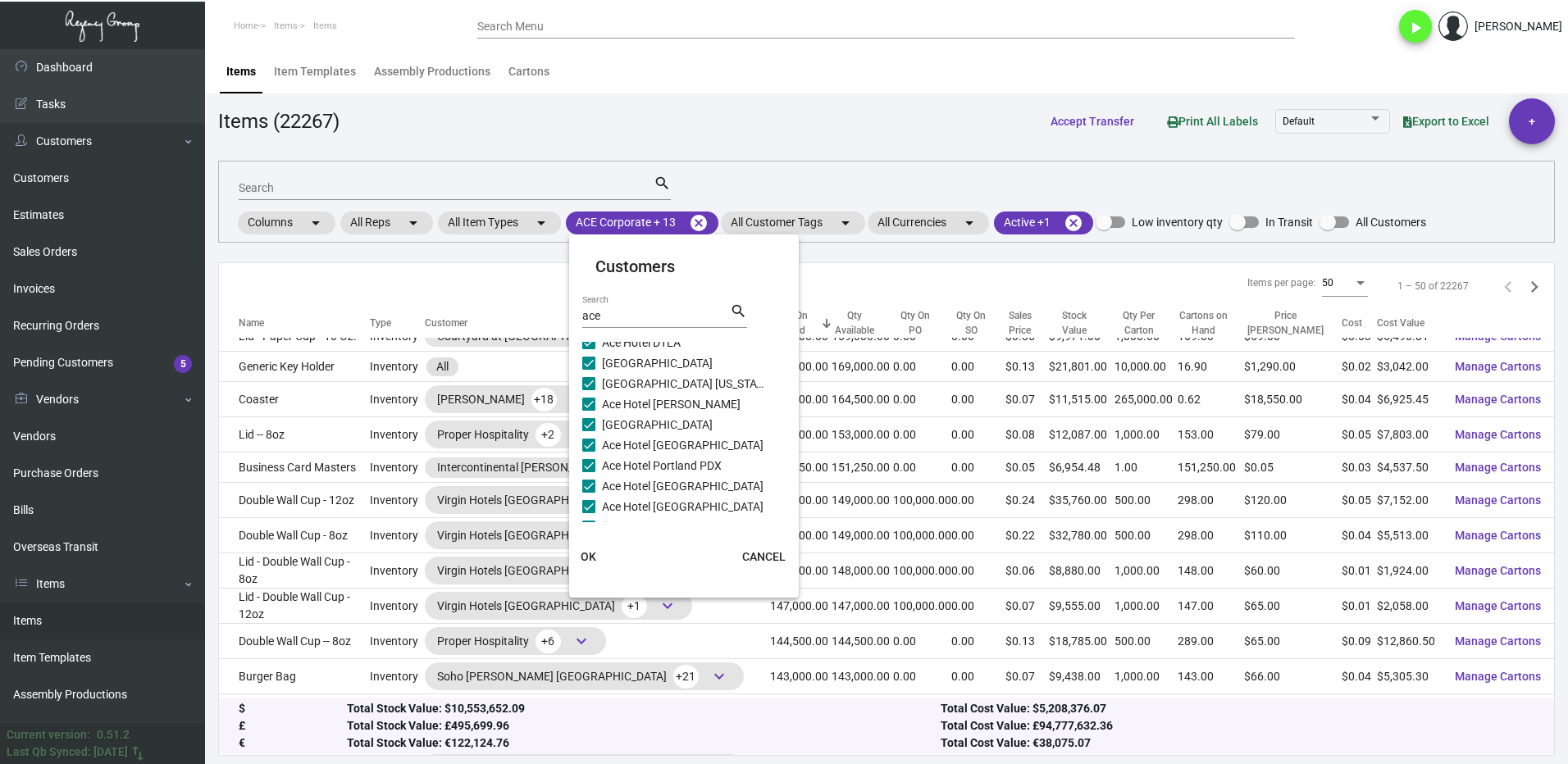
checkbox input "false"
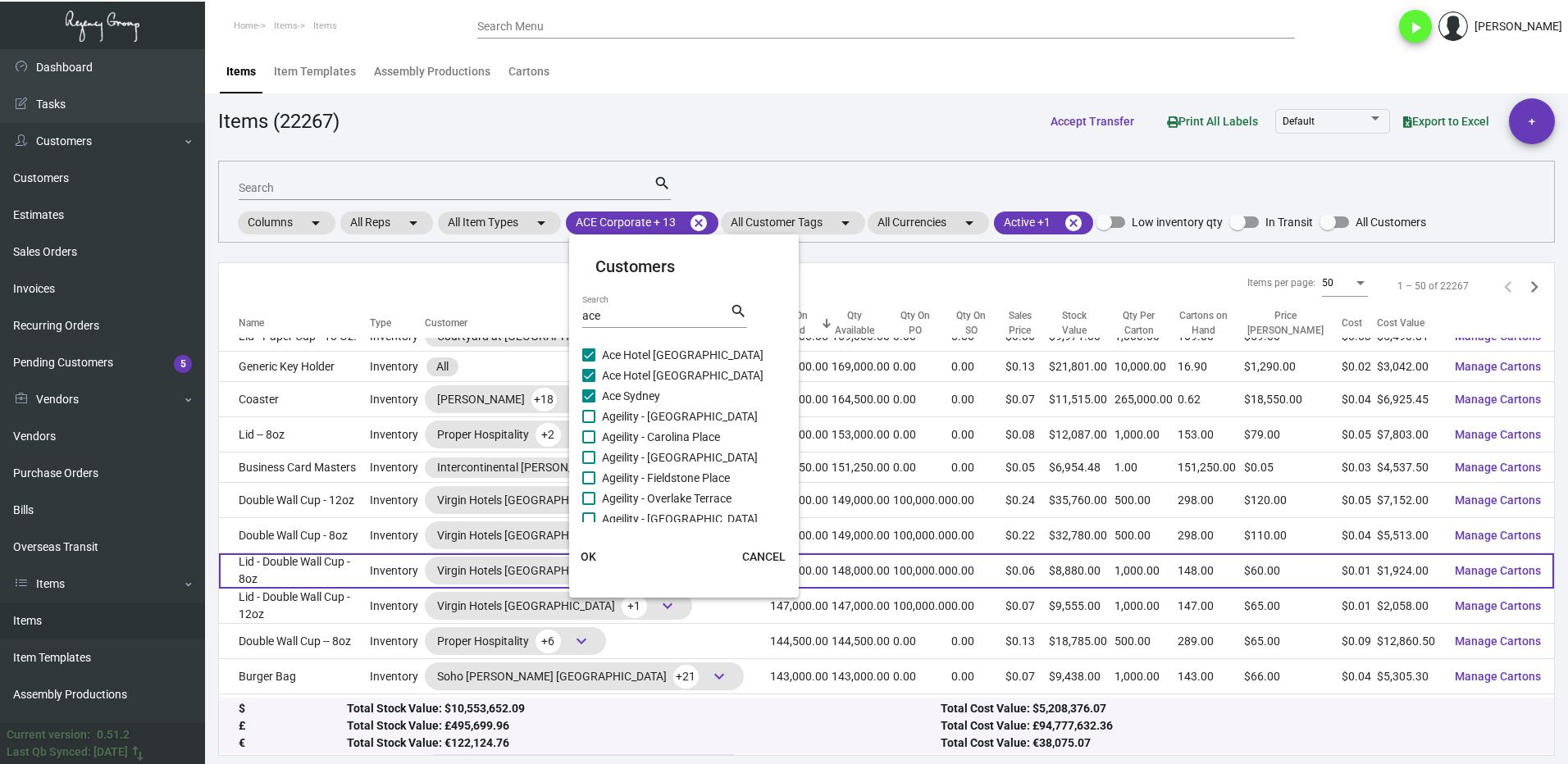
click at [582, 556] on span "OK" at bounding box center [588, 557] width 15 height 13
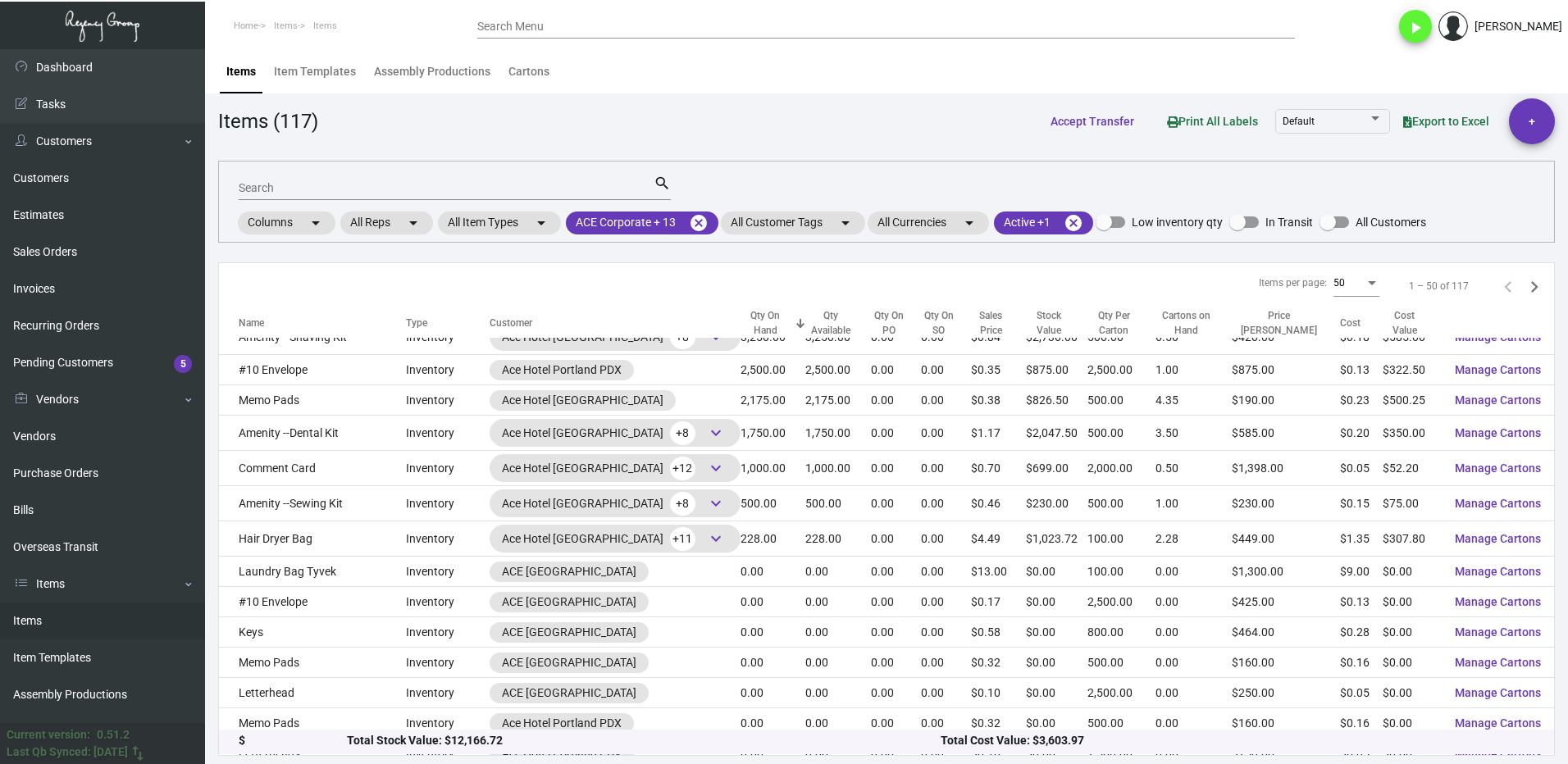
scroll to position [0, 0]
